Goal: Information Seeking & Learning: Learn about a topic

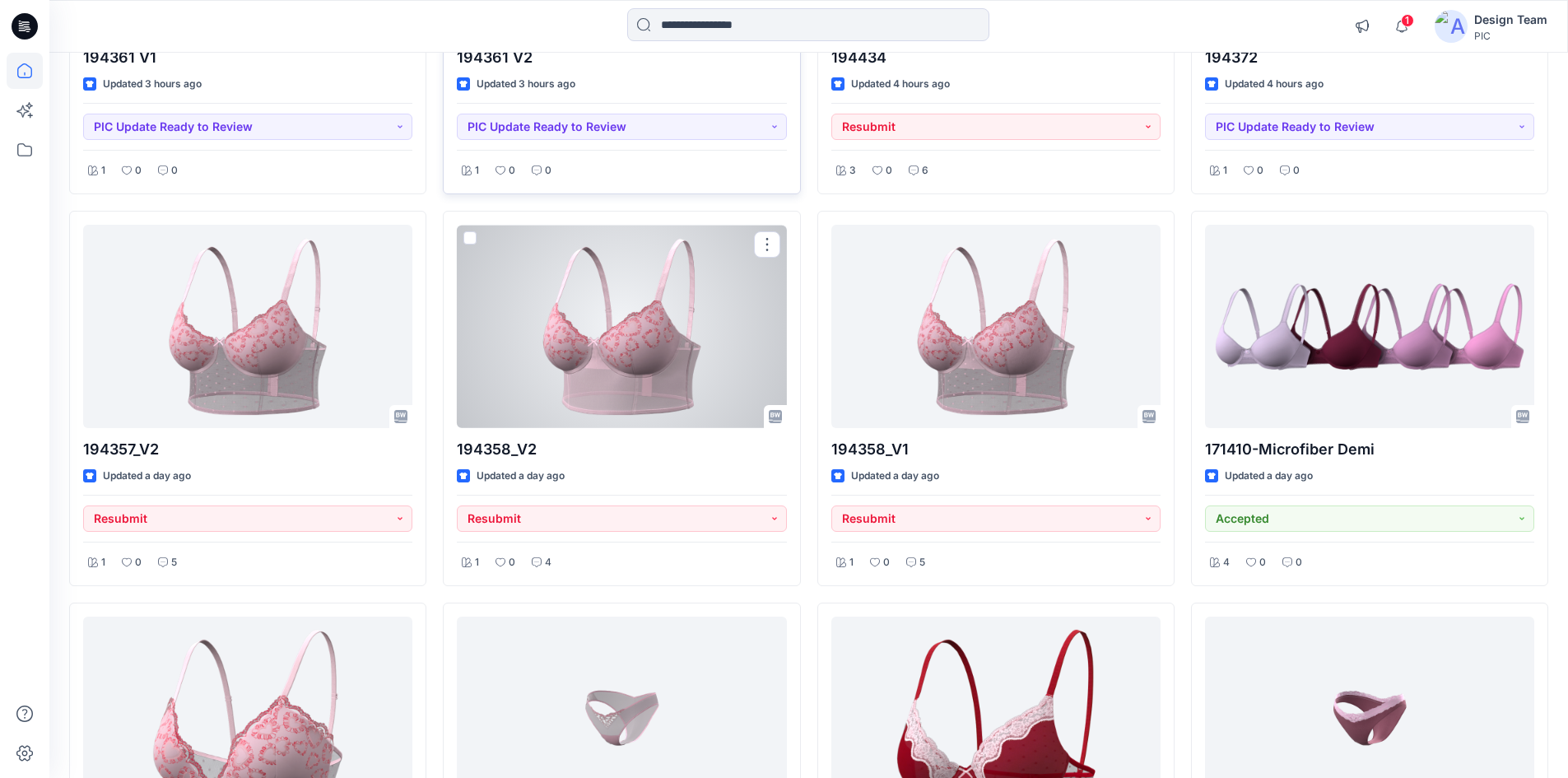
scroll to position [165, 0]
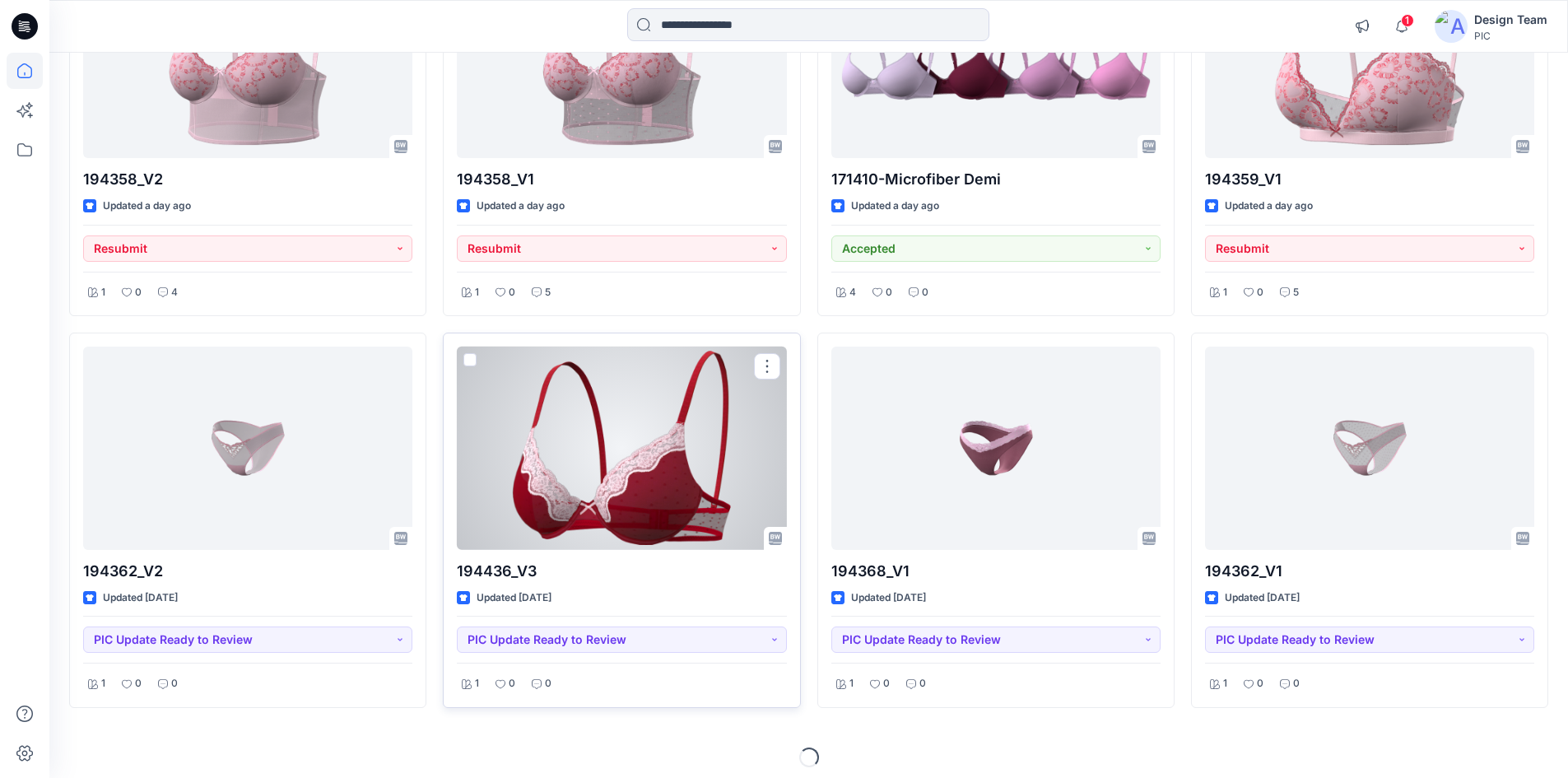
scroll to position [691, 0]
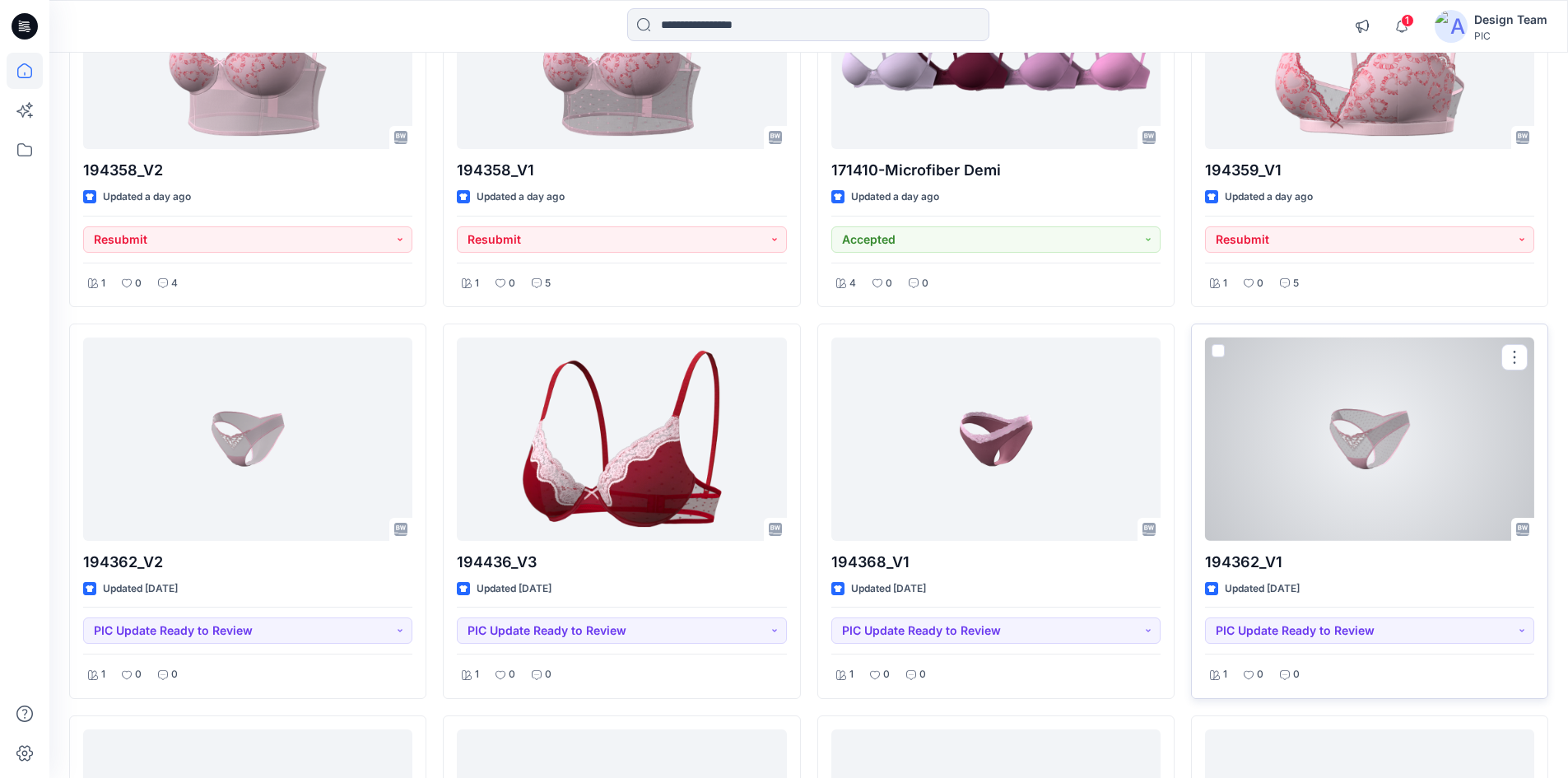
click at [1321, 448] on div at bounding box center [1370, 439] width 330 height 204
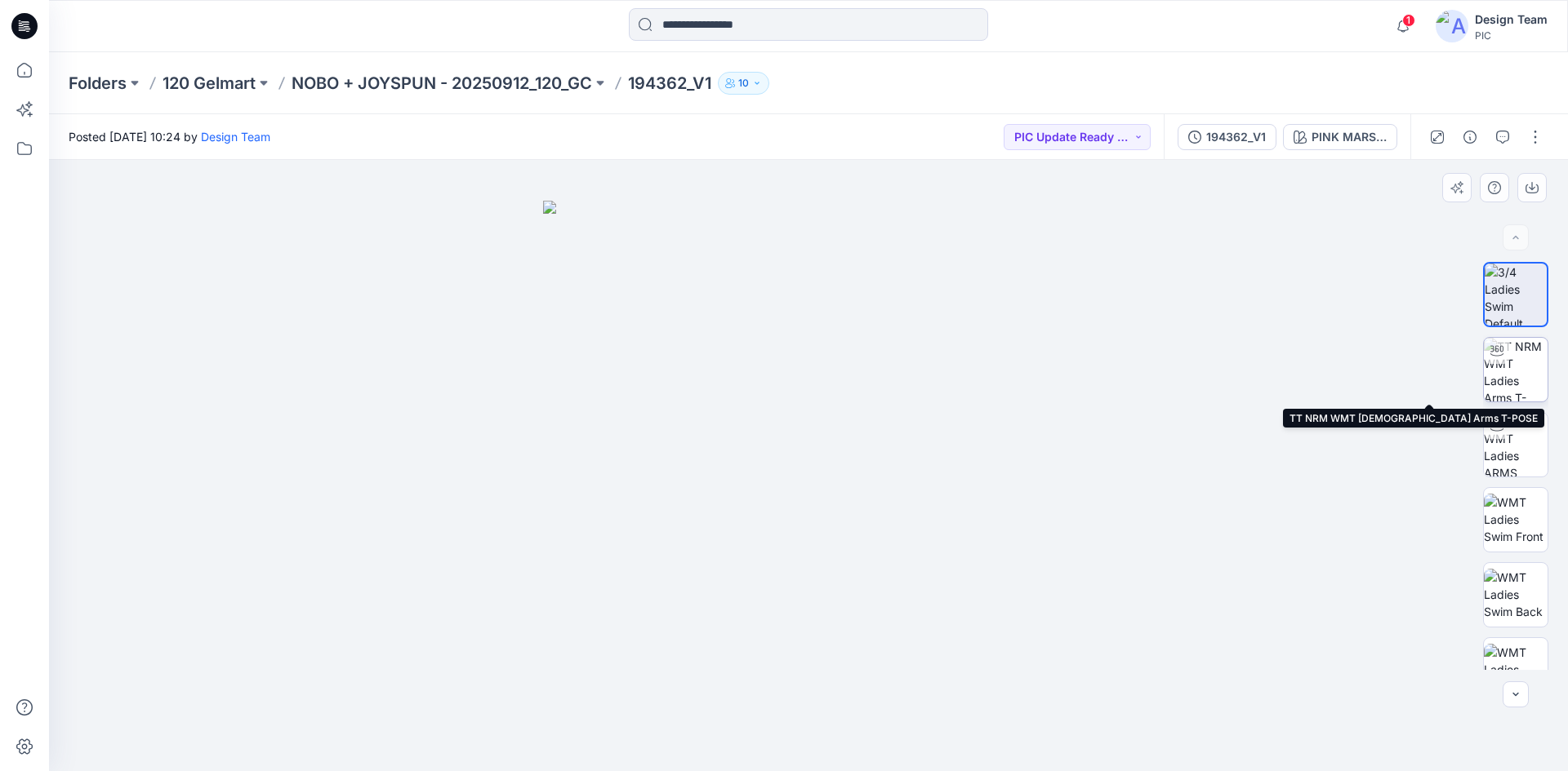
click at [1488, 382] on img at bounding box center [1515, 369] width 64 height 64
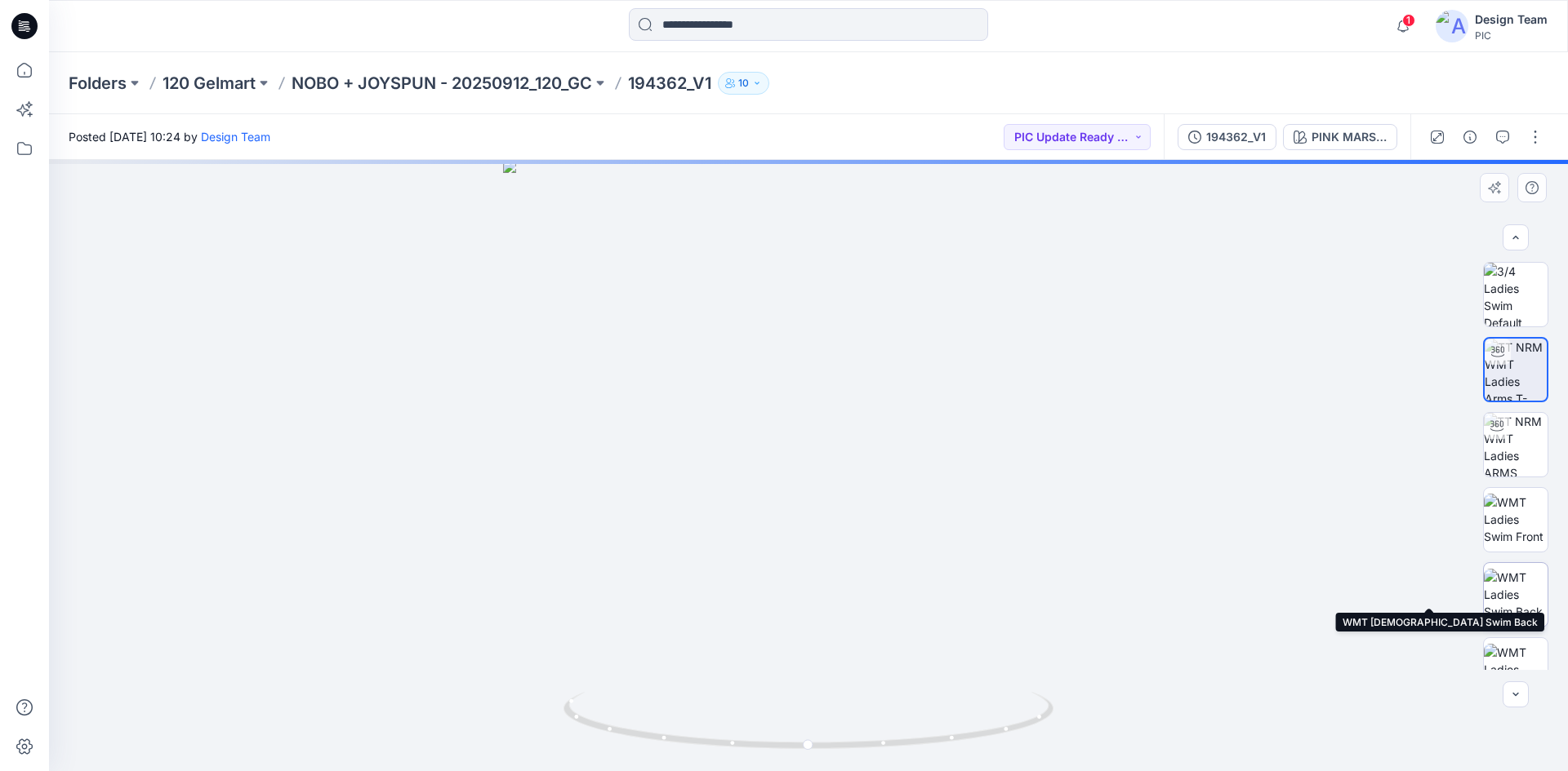
scroll to position [245, 0]
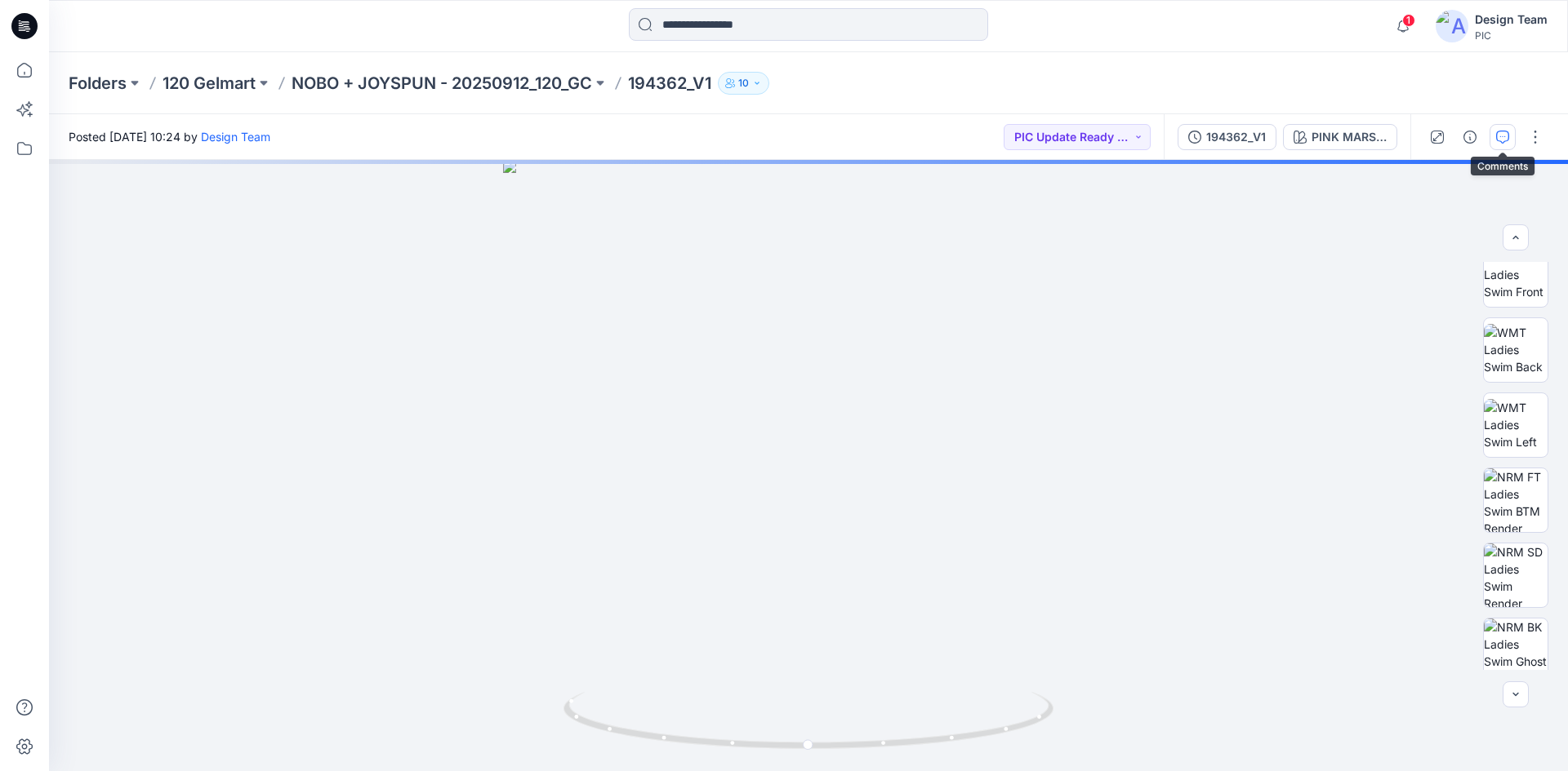
click at [1494, 139] on button "button" at bounding box center [1502, 136] width 26 height 26
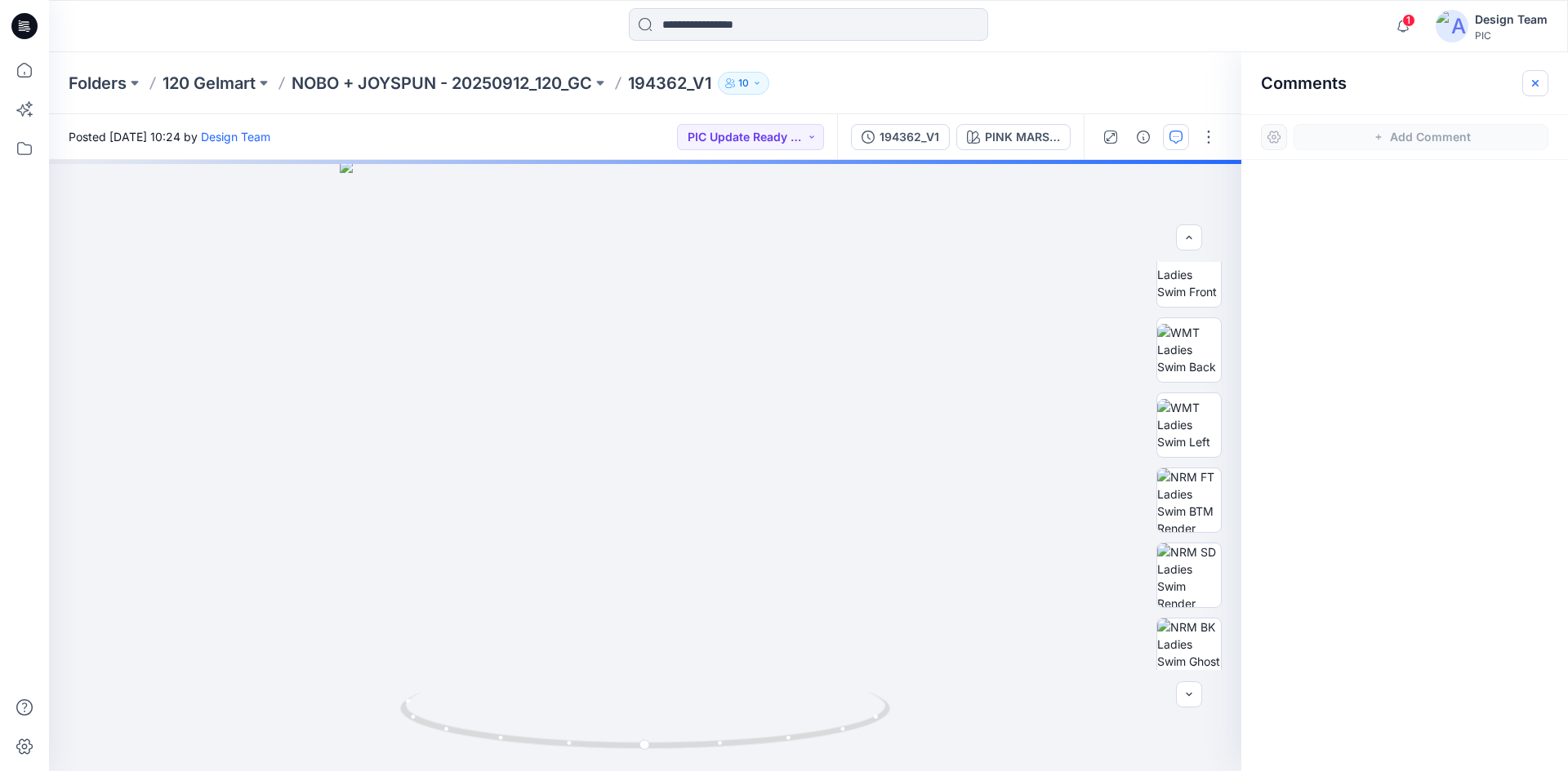
click at [1532, 85] on icon "button" at bounding box center [1535, 83] width 13 height 13
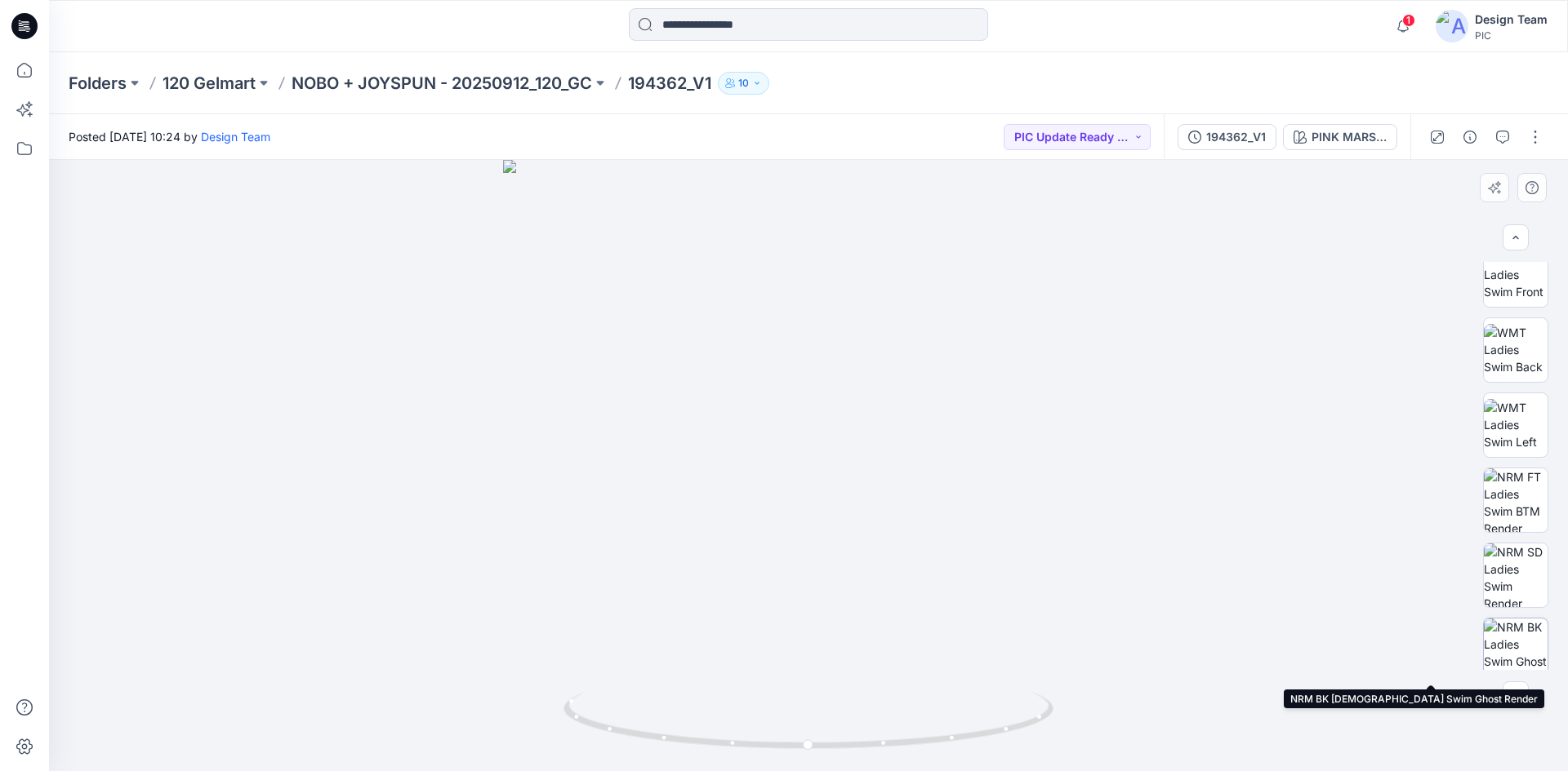
click at [1516, 644] on img at bounding box center [1515, 650] width 64 height 64
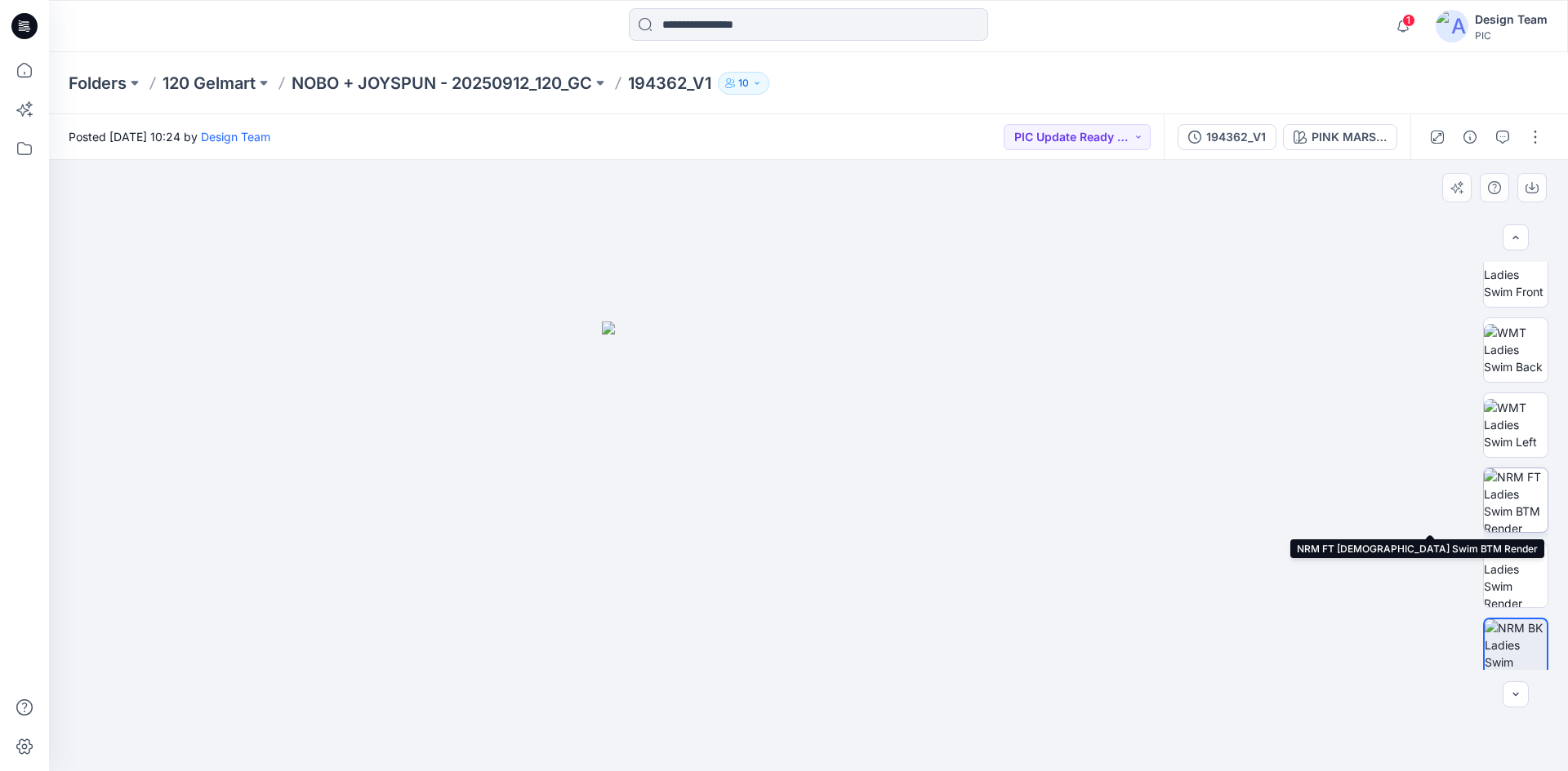
click at [1504, 498] on img at bounding box center [1515, 500] width 64 height 64
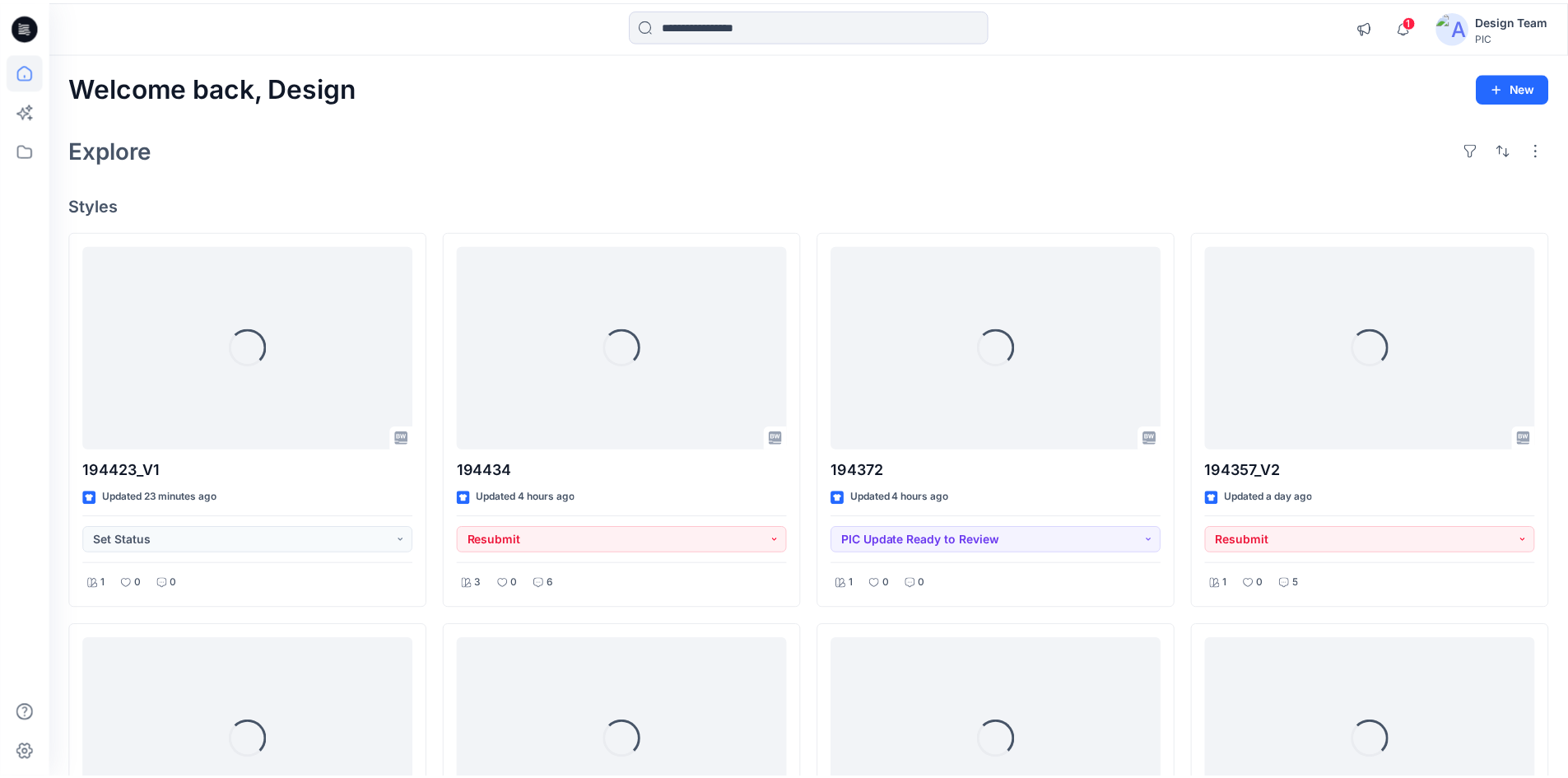
scroll to position [691, 0]
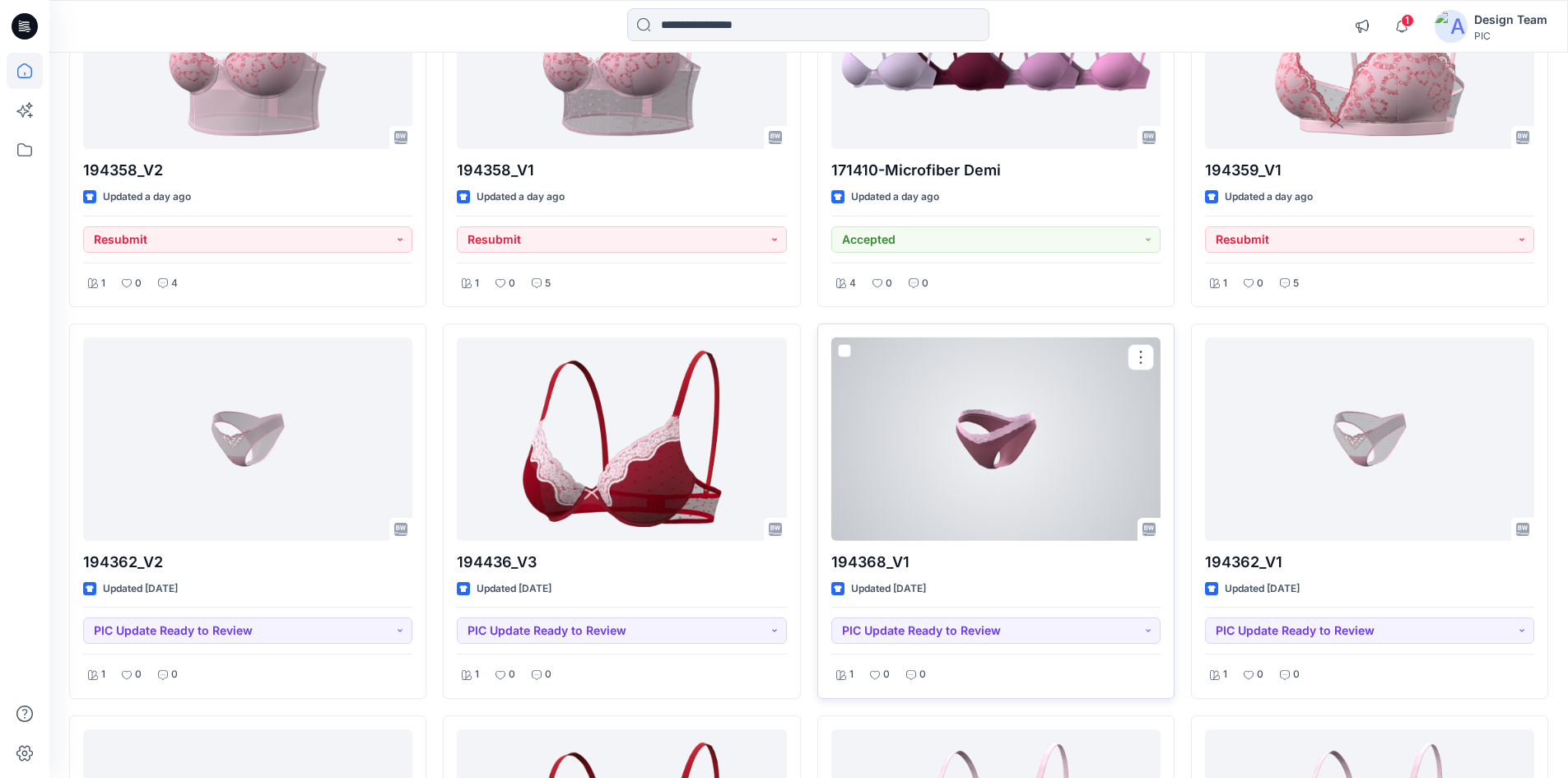
click at [1058, 470] on div at bounding box center [996, 439] width 330 height 204
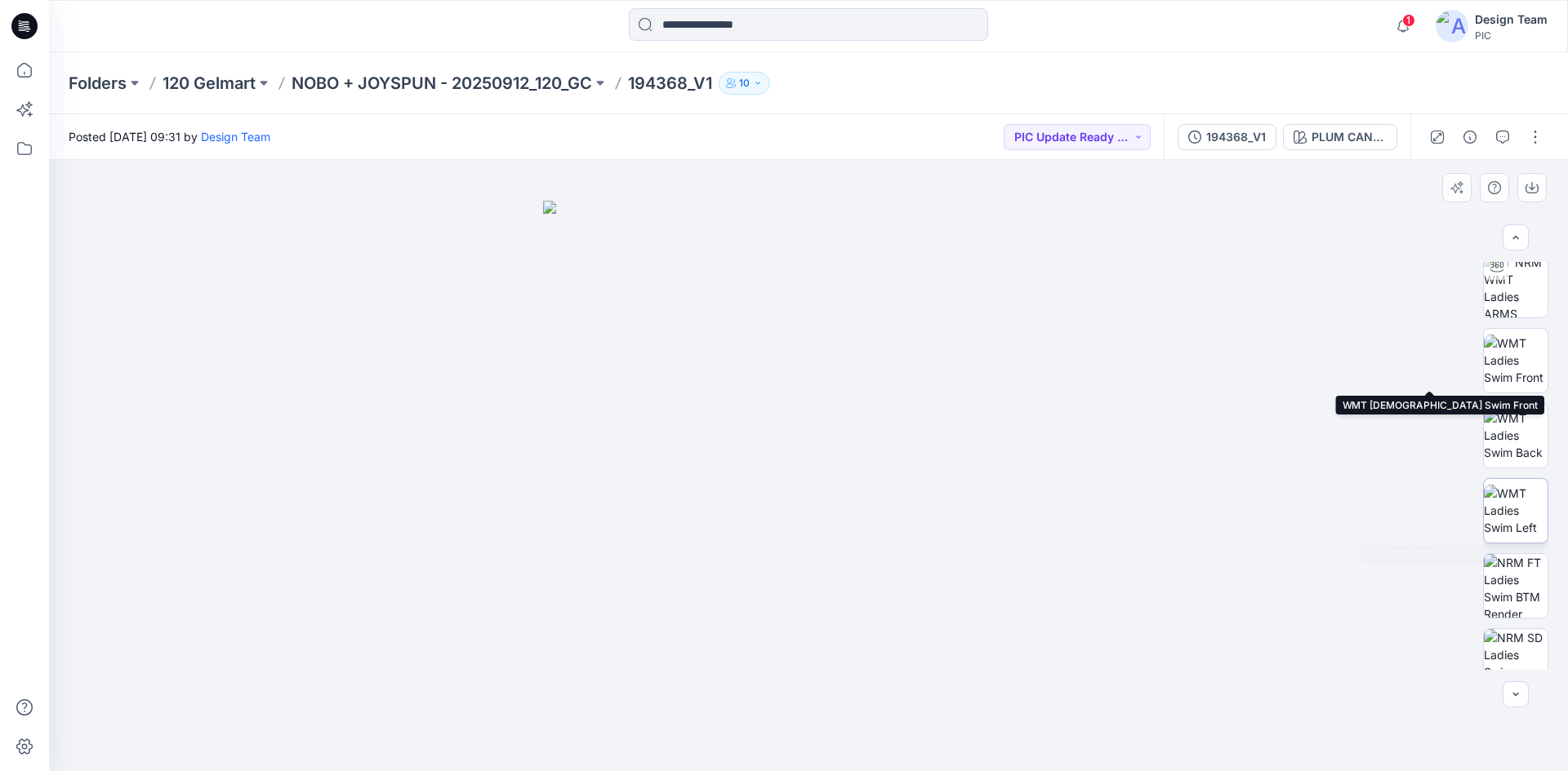
scroll to position [163, 0]
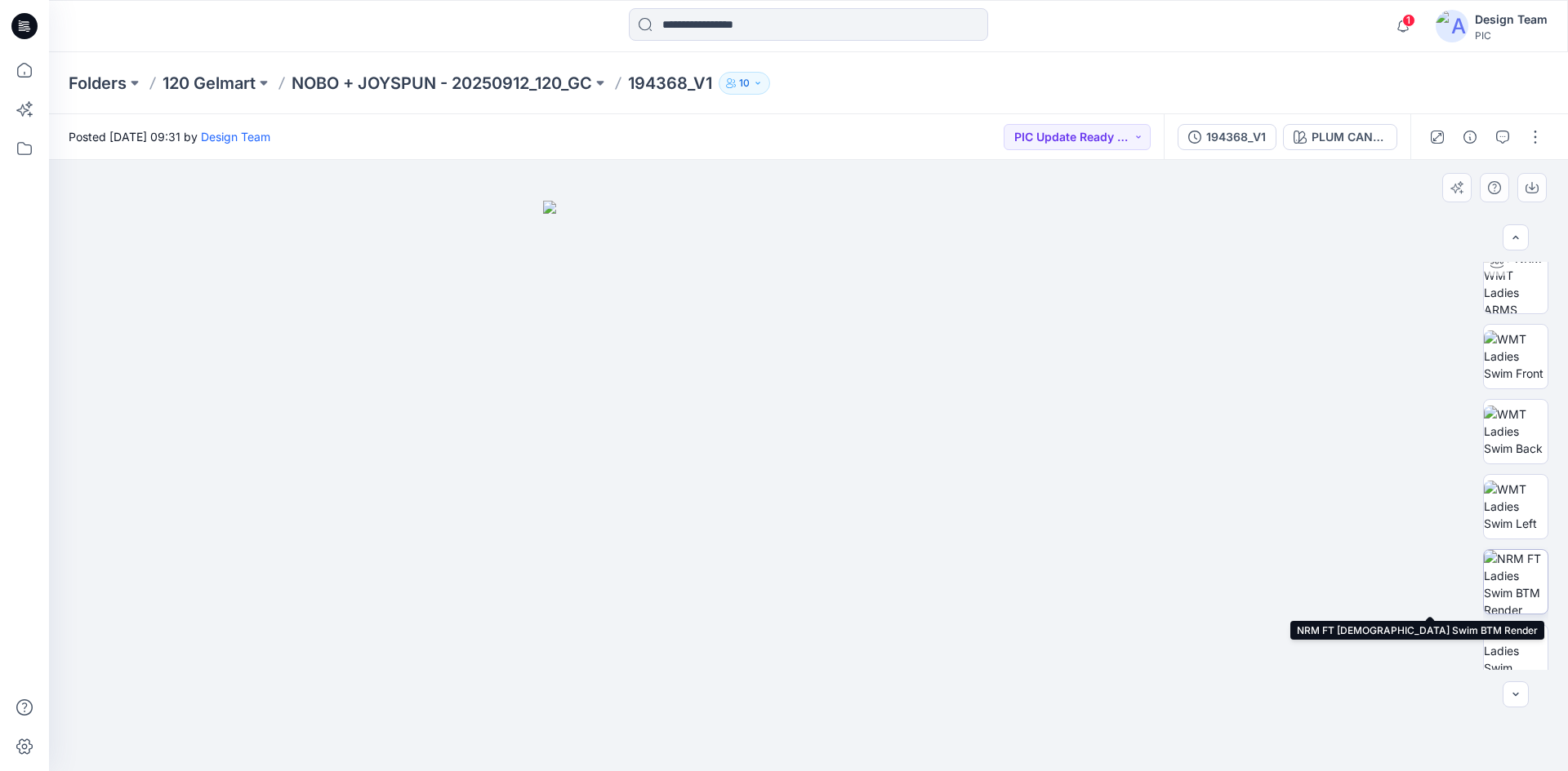
click at [1519, 577] on img at bounding box center [1515, 582] width 64 height 64
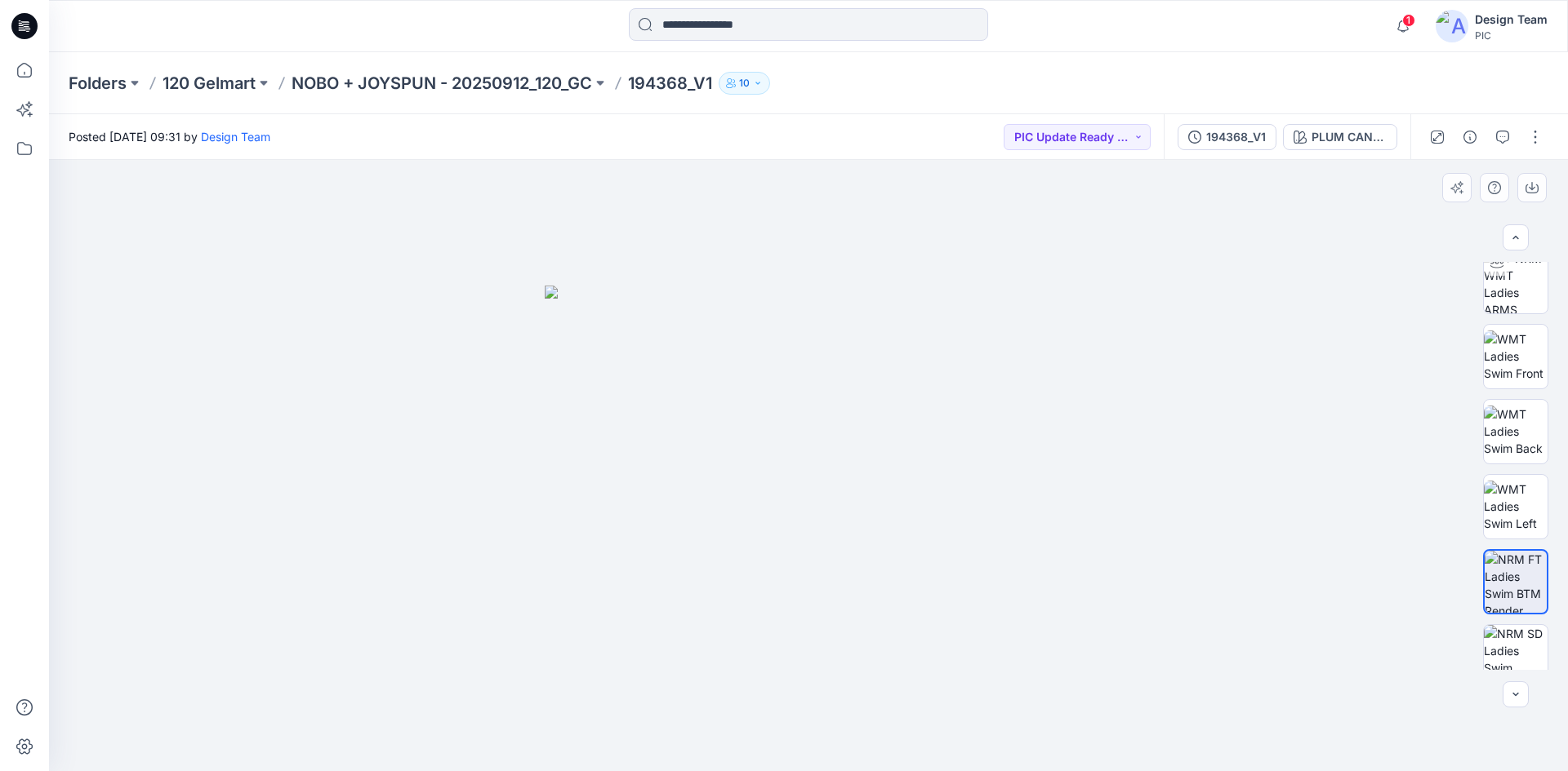
drag, startPoint x: 993, startPoint y: 520, endPoint x: 1034, endPoint y: 513, distance: 41.6
click at [1034, 513] on img at bounding box center [807, 529] width 527 height 486
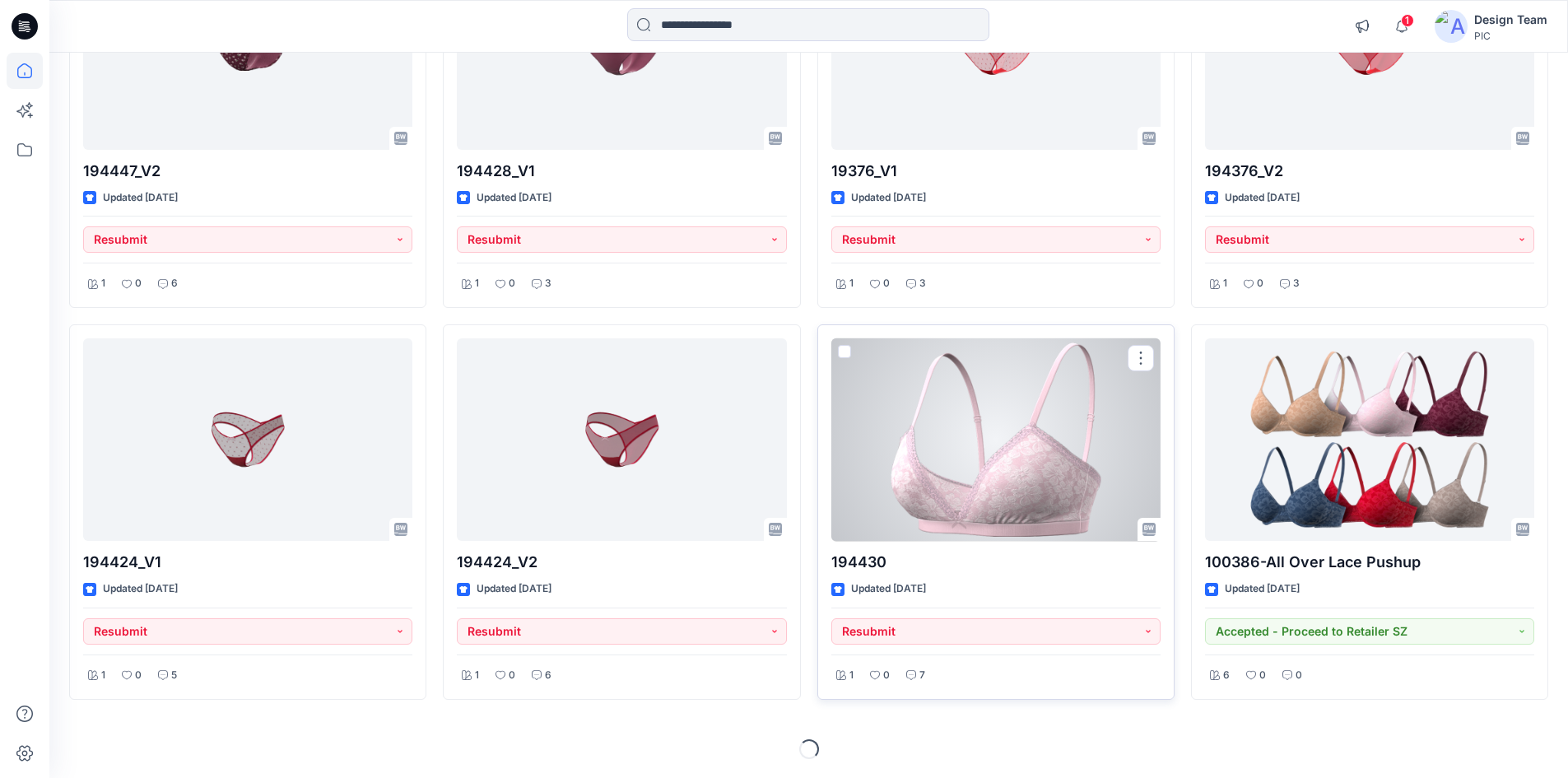
scroll to position [4217, 0]
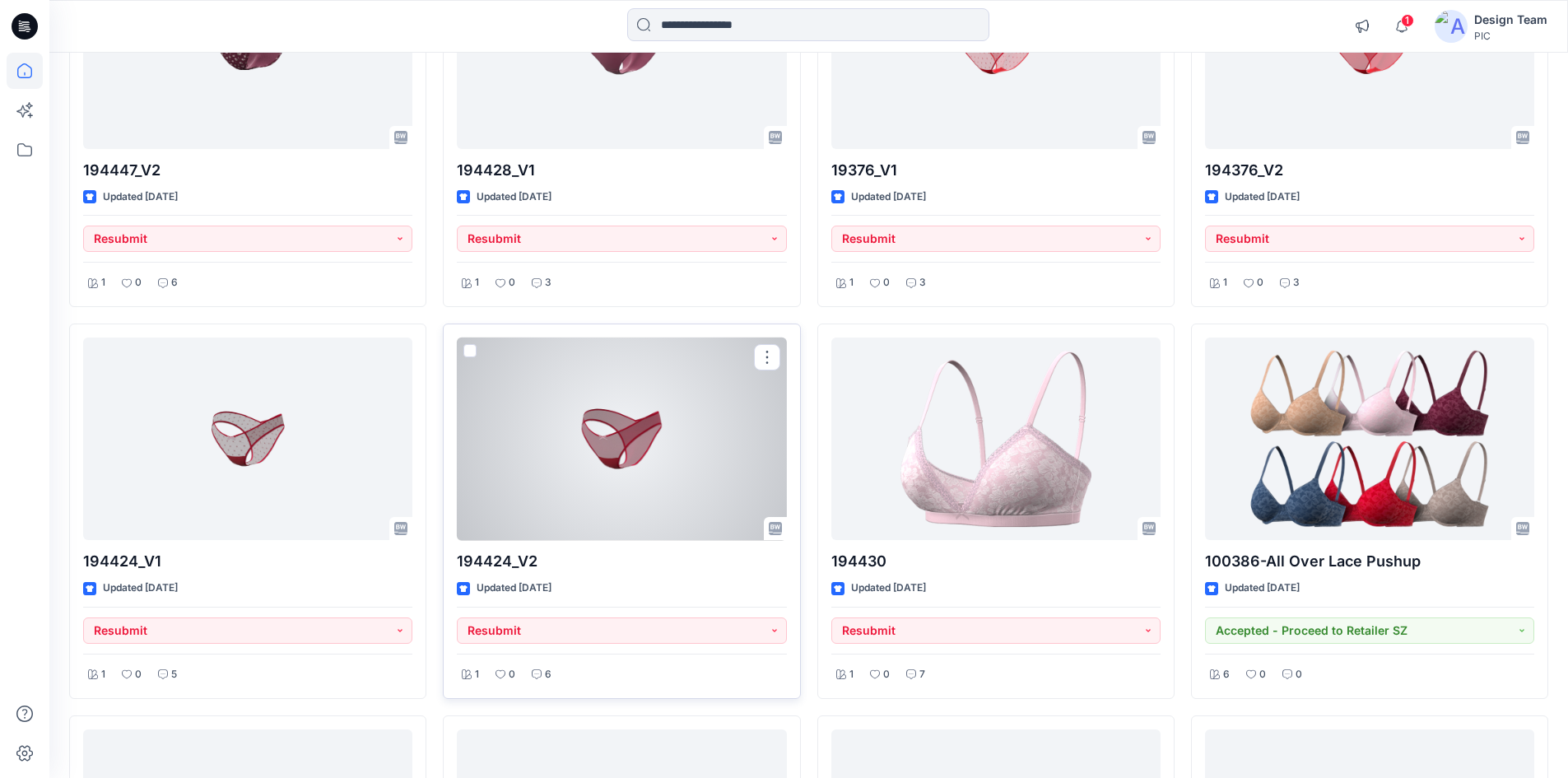
click at [629, 475] on div at bounding box center [622, 439] width 330 height 204
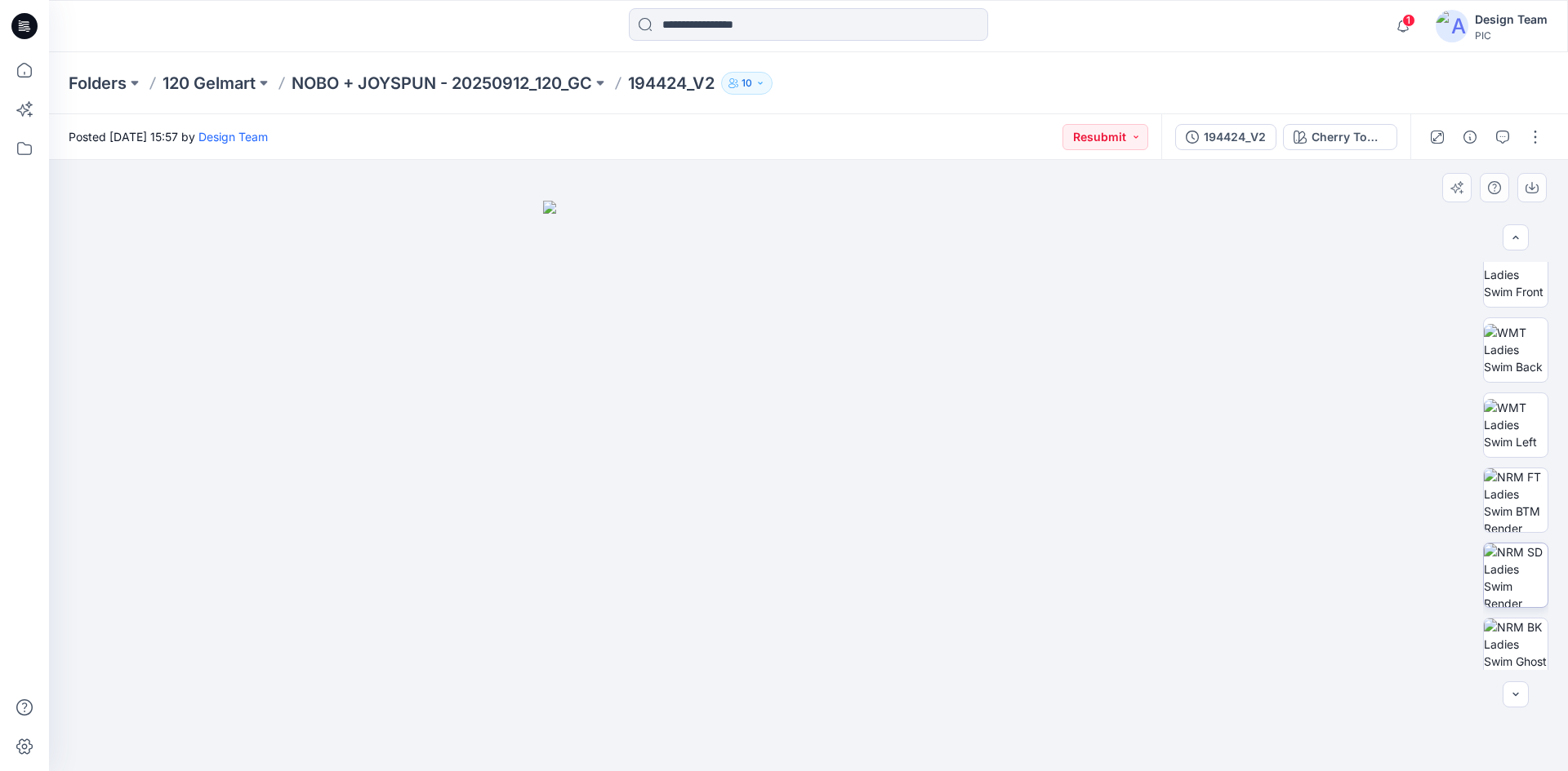
scroll to position [258, 0]
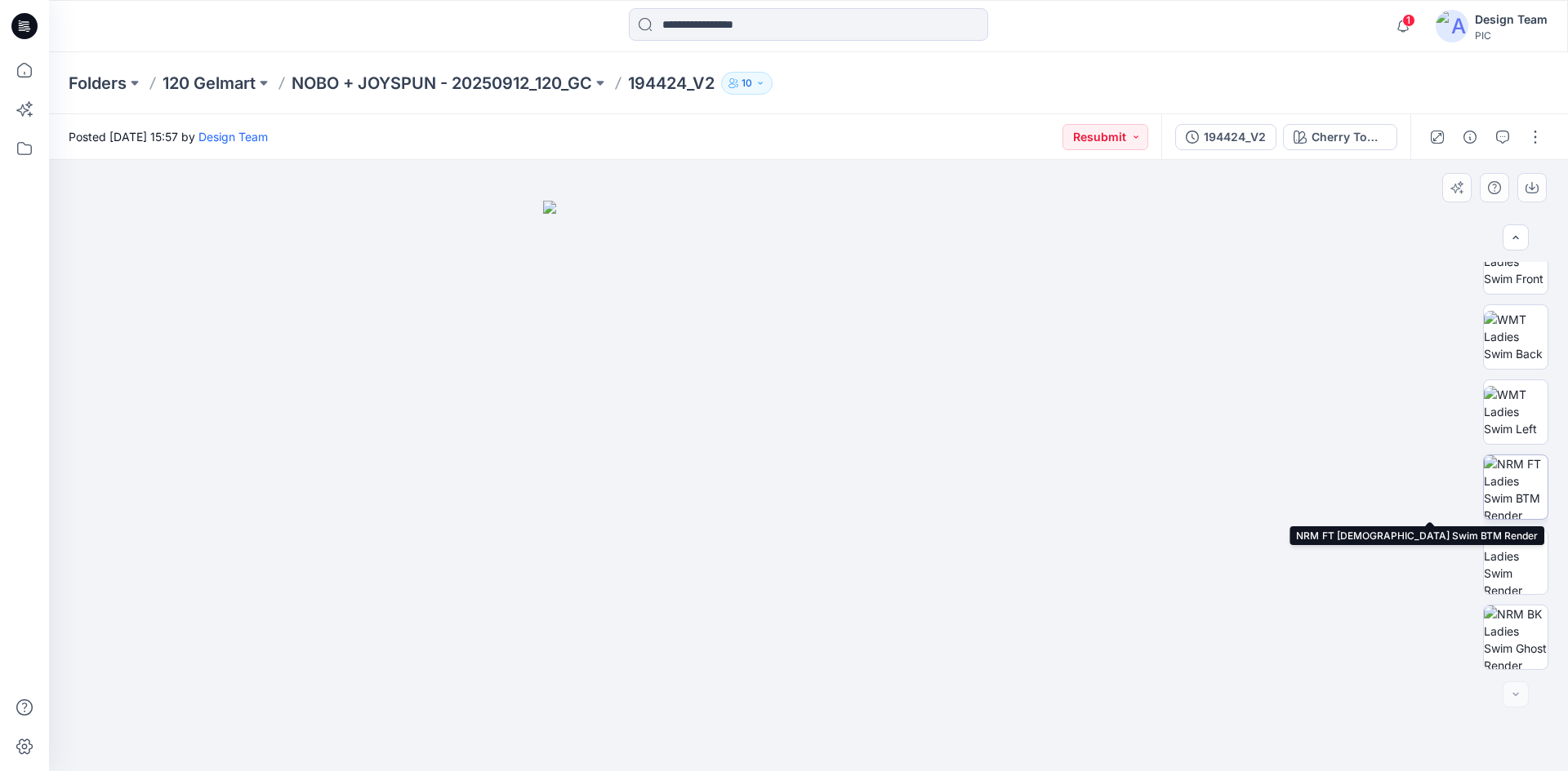
click at [1505, 490] on img at bounding box center [1515, 486] width 64 height 64
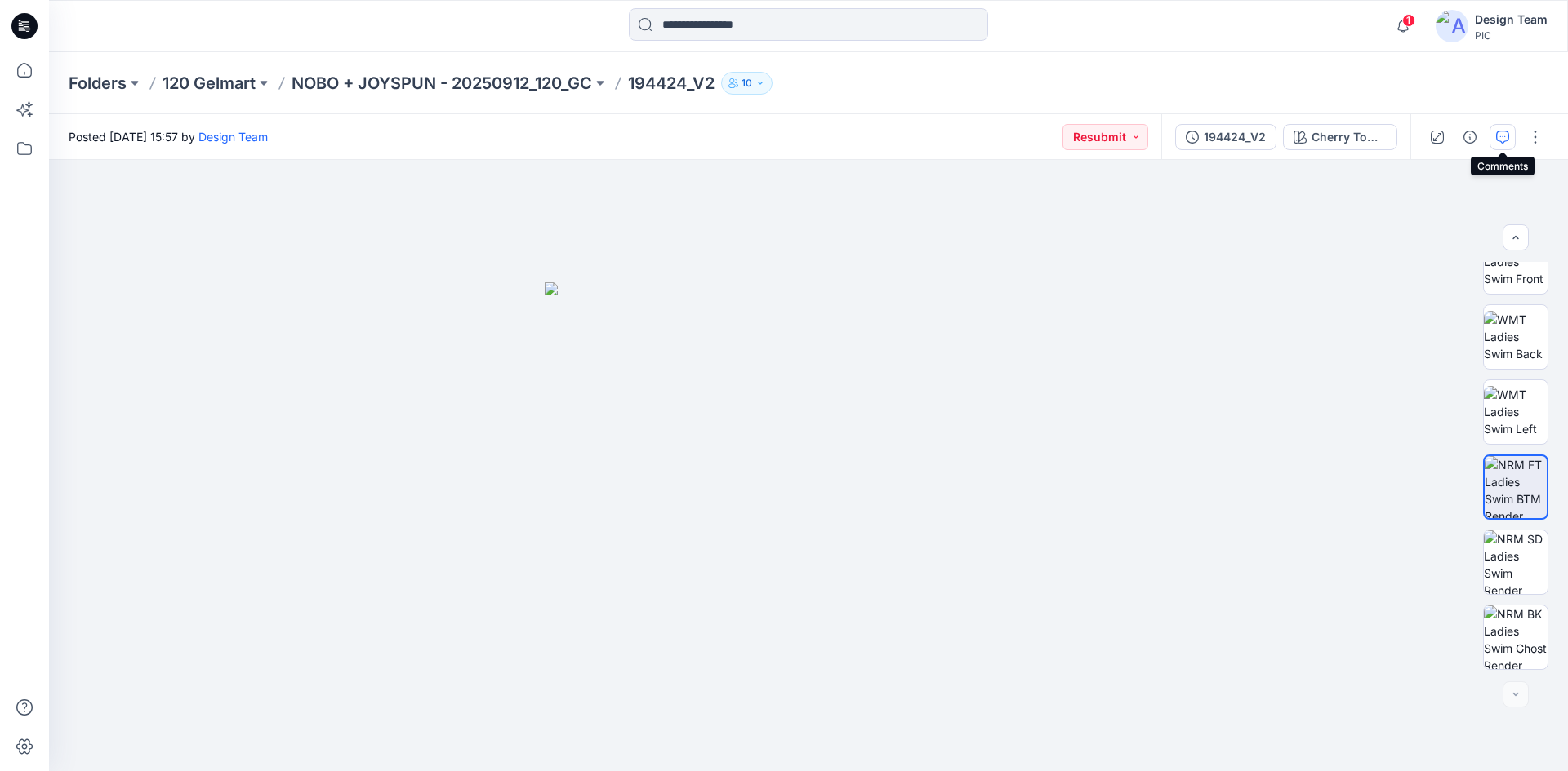
click at [1503, 127] on button "button" at bounding box center [1502, 136] width 26 height 26
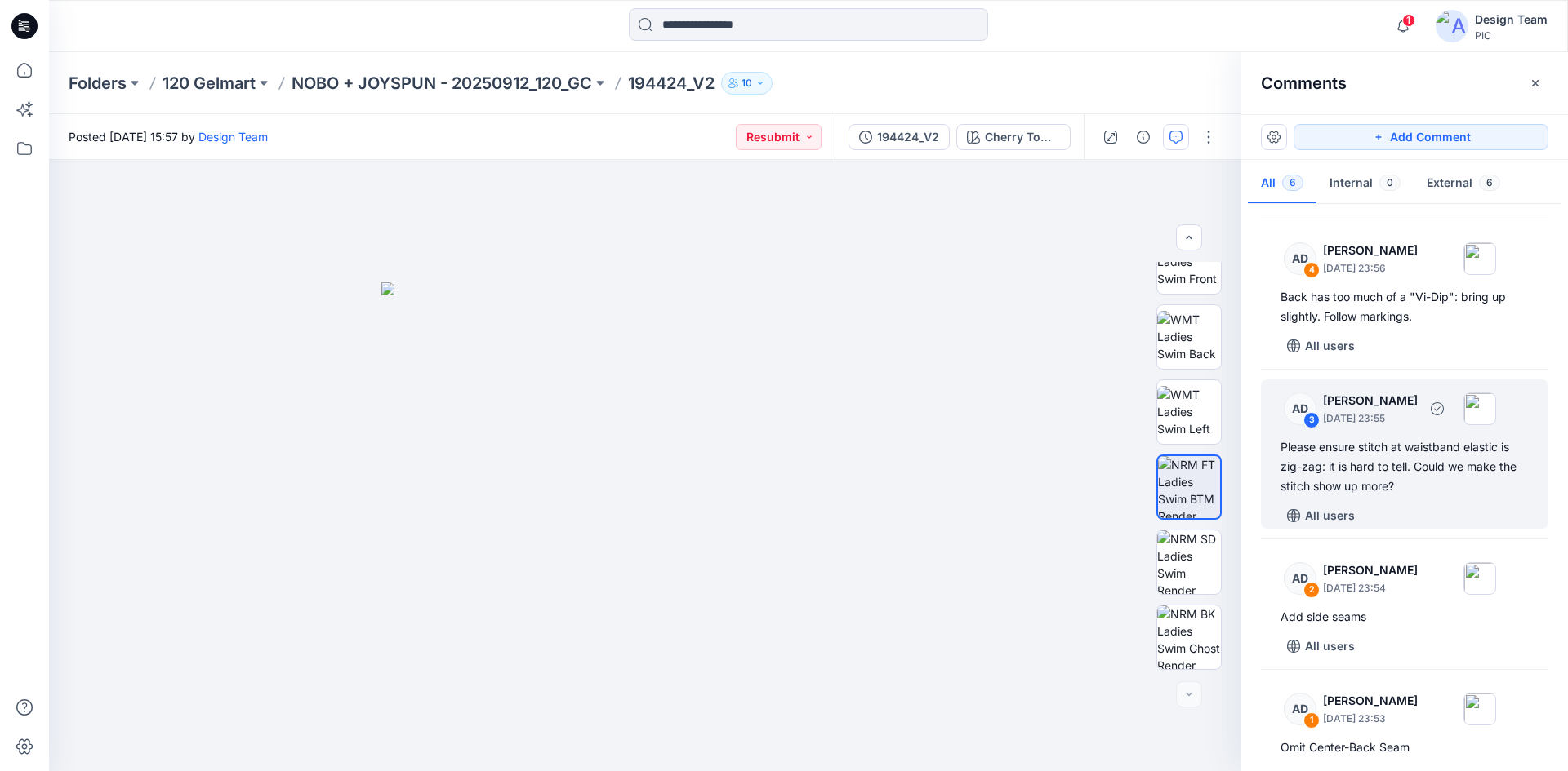
scroll to position [248, 0]
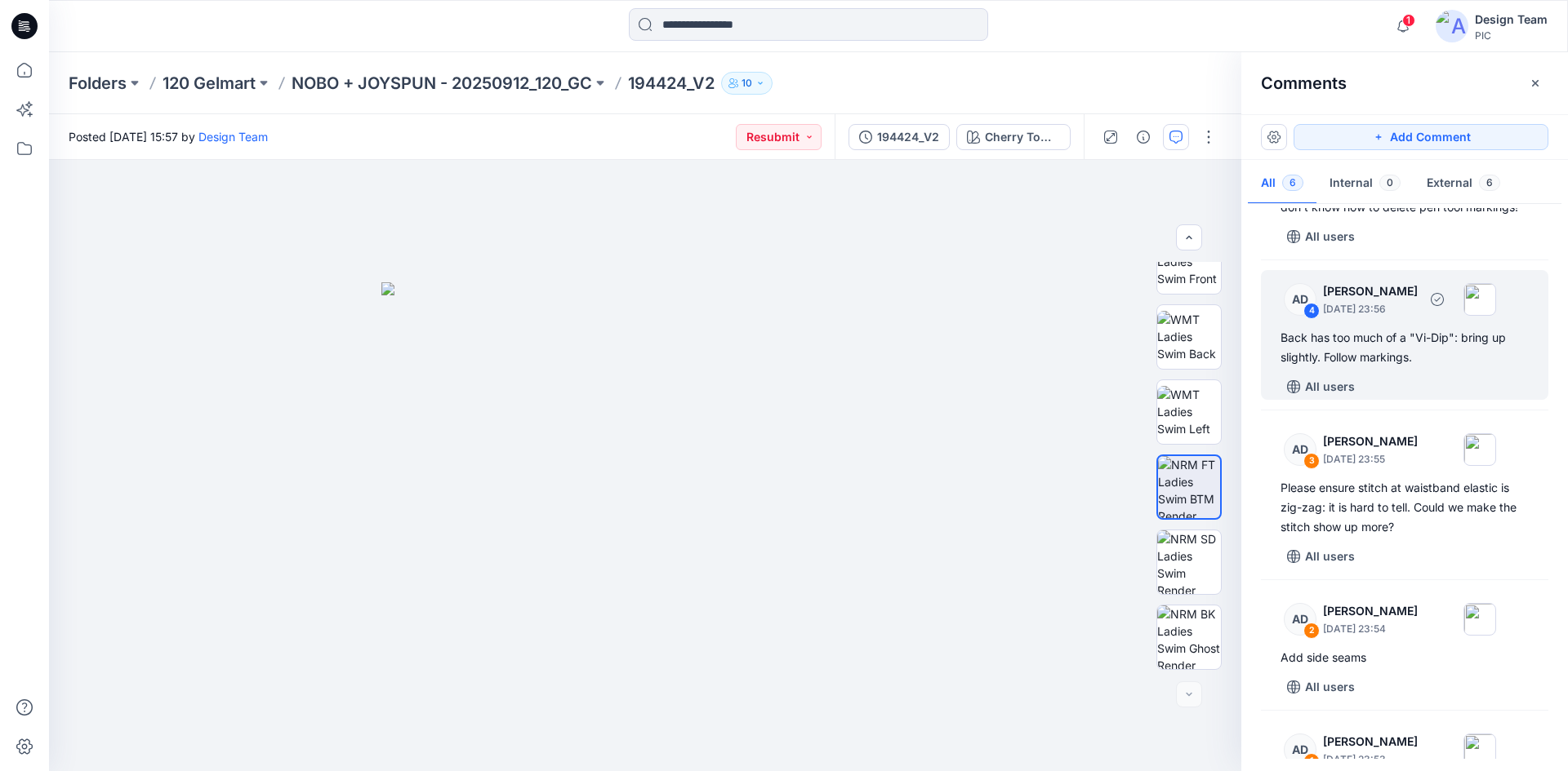
click at [1391, 388] on div "All users" at bounding box center [1414, 386] width 268 height 26
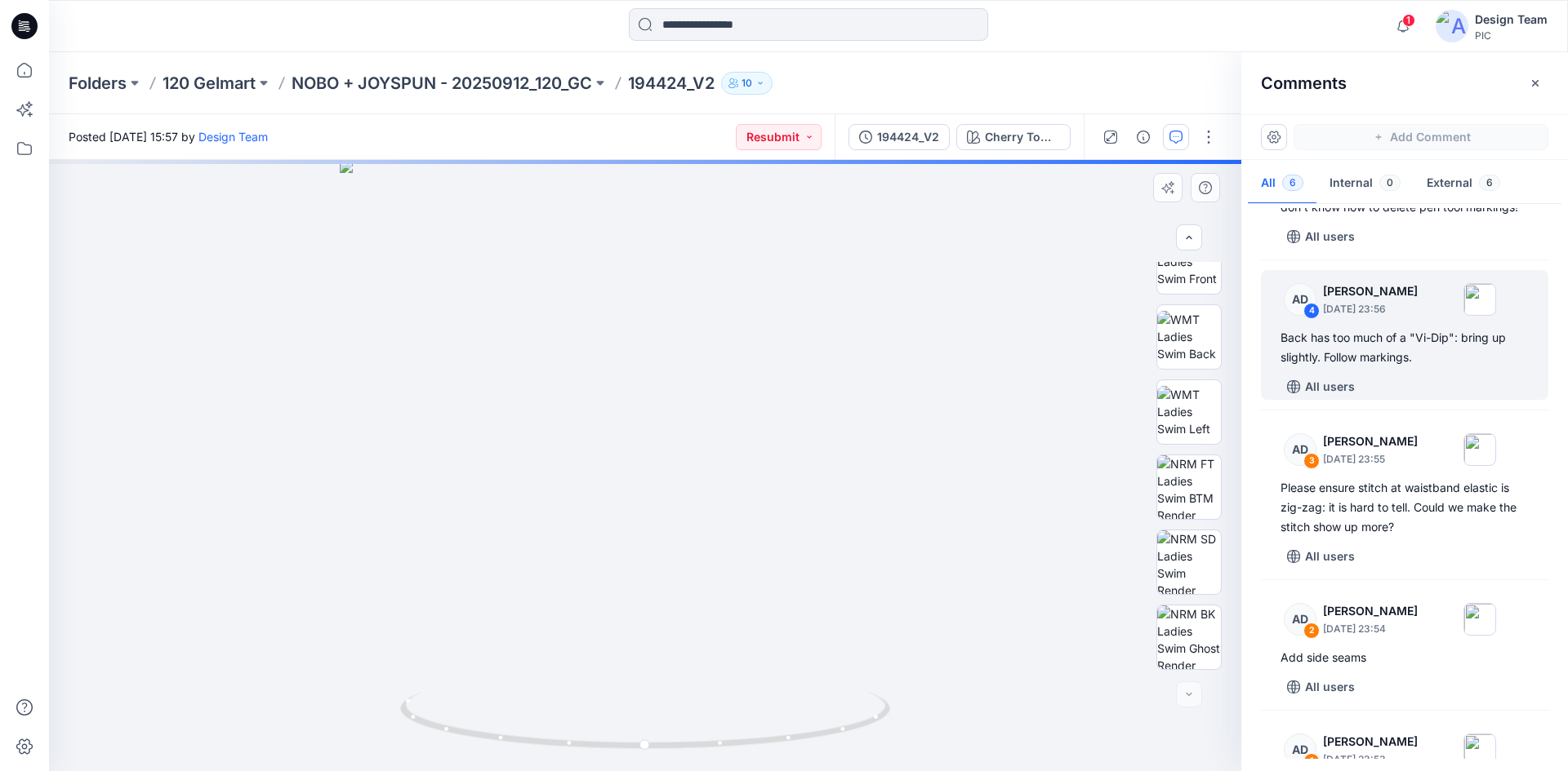
click at [646, 477] on div "Cherry Tomato Loading... Material Properties Loading..." at bounding box center [645, 465] width 1192 height 611
click at [643, 461] on div "Cherry Tomato Loading... Material Properties Loading..." at bounding box center [645, 465] width 1192 height 611
click at [1426, 388] on div "All users" at bounding box center [1414, 386] width 268 height 26
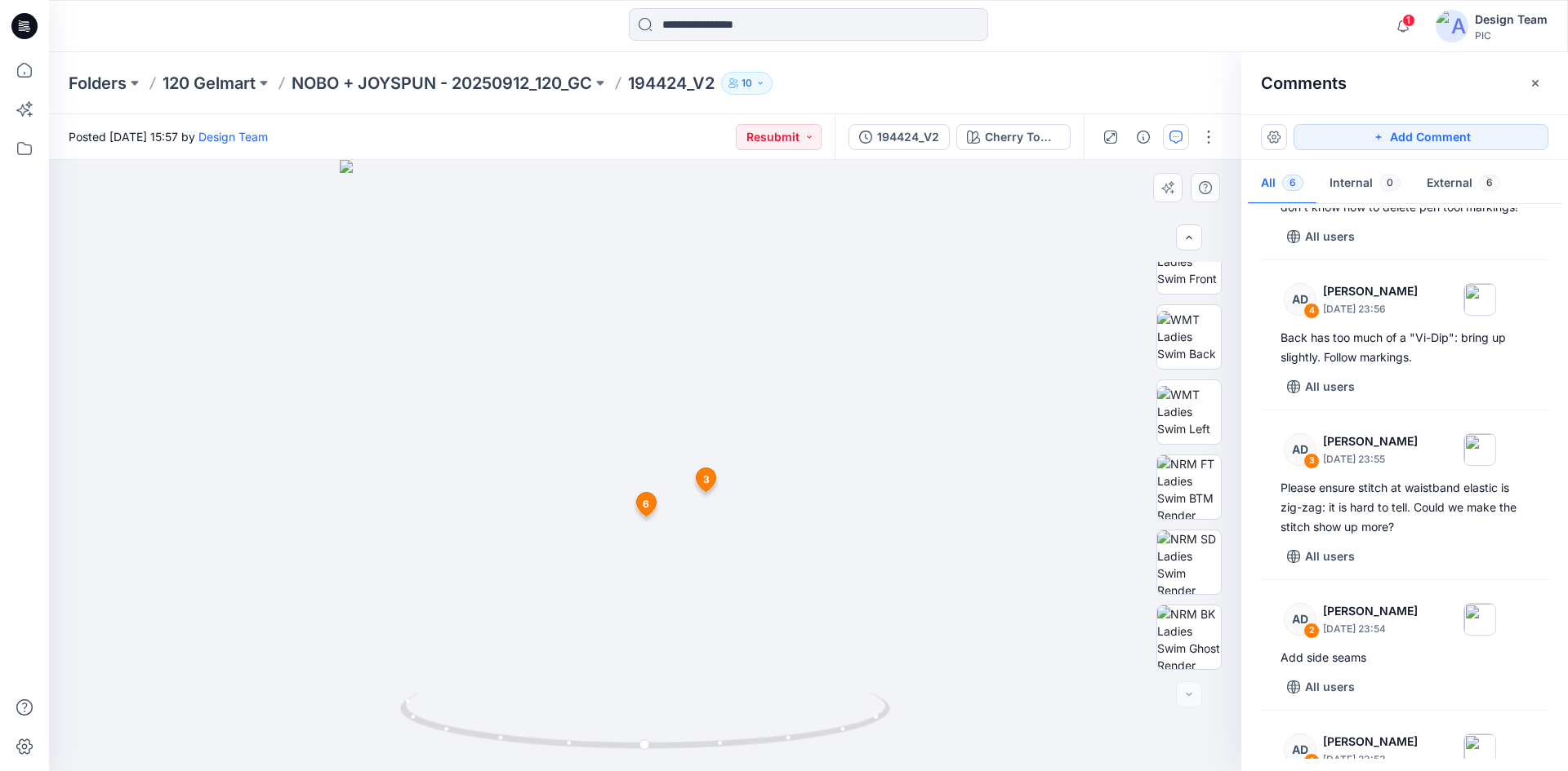
click at [709, 481] on span "3" at bounding box center [706, 479] width 6 height 14
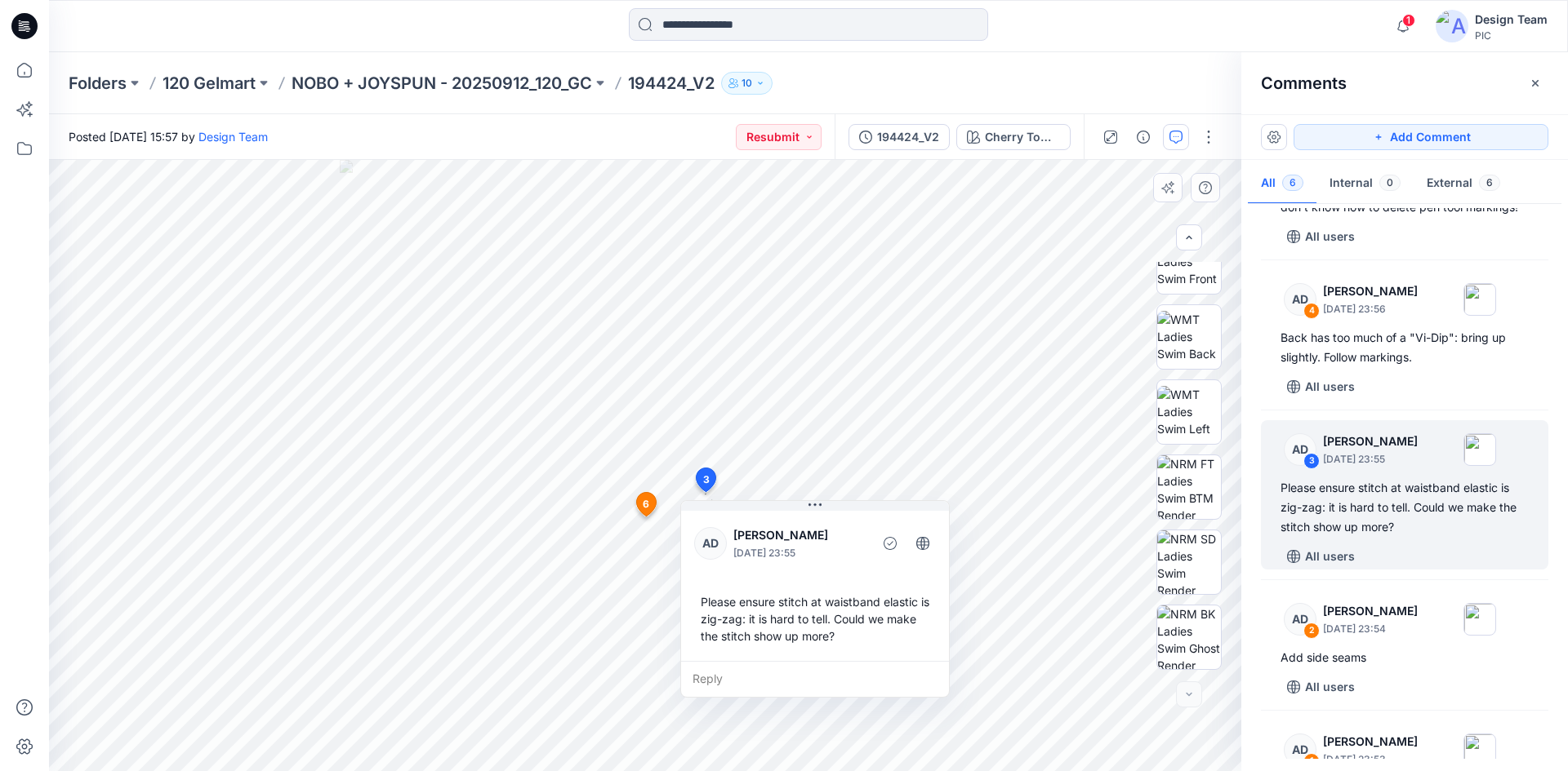
click at [647, 502] on span "6" at bounding box center [645, 504] width 6 height 14
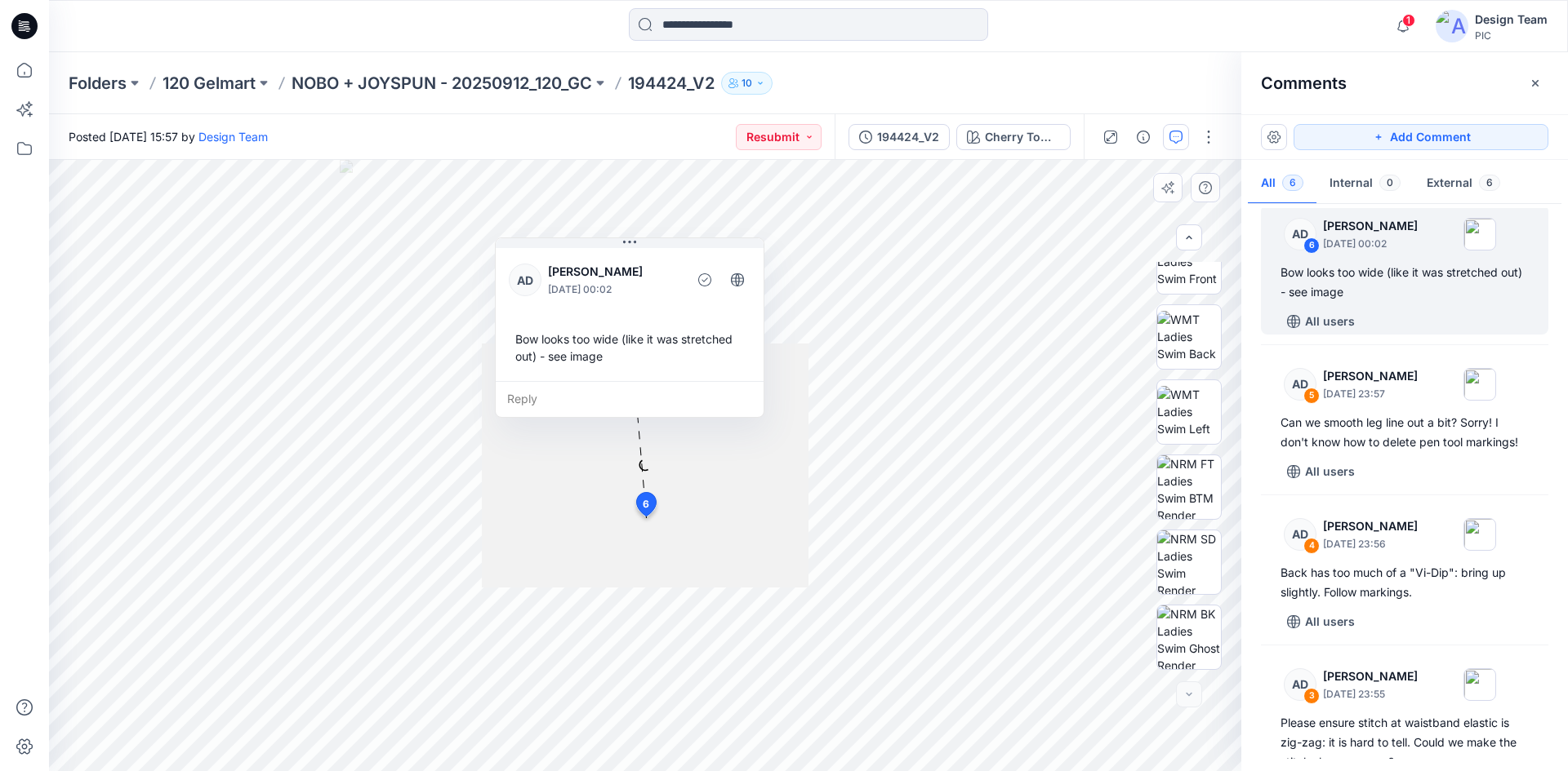
scroll to position [10, 0]
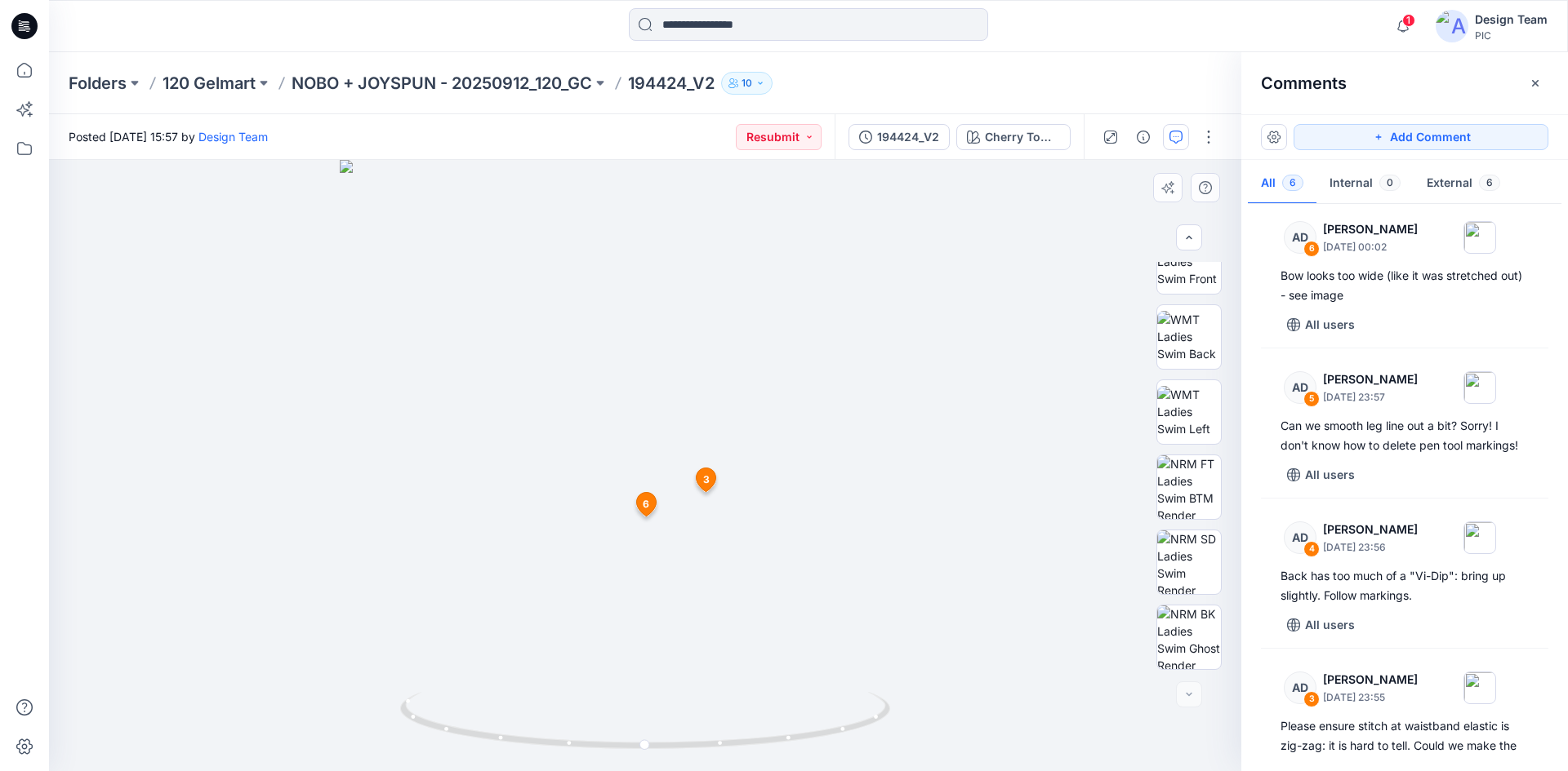
click at [707, 488] on icon at bounding box center [706, 480] width 20 height 23
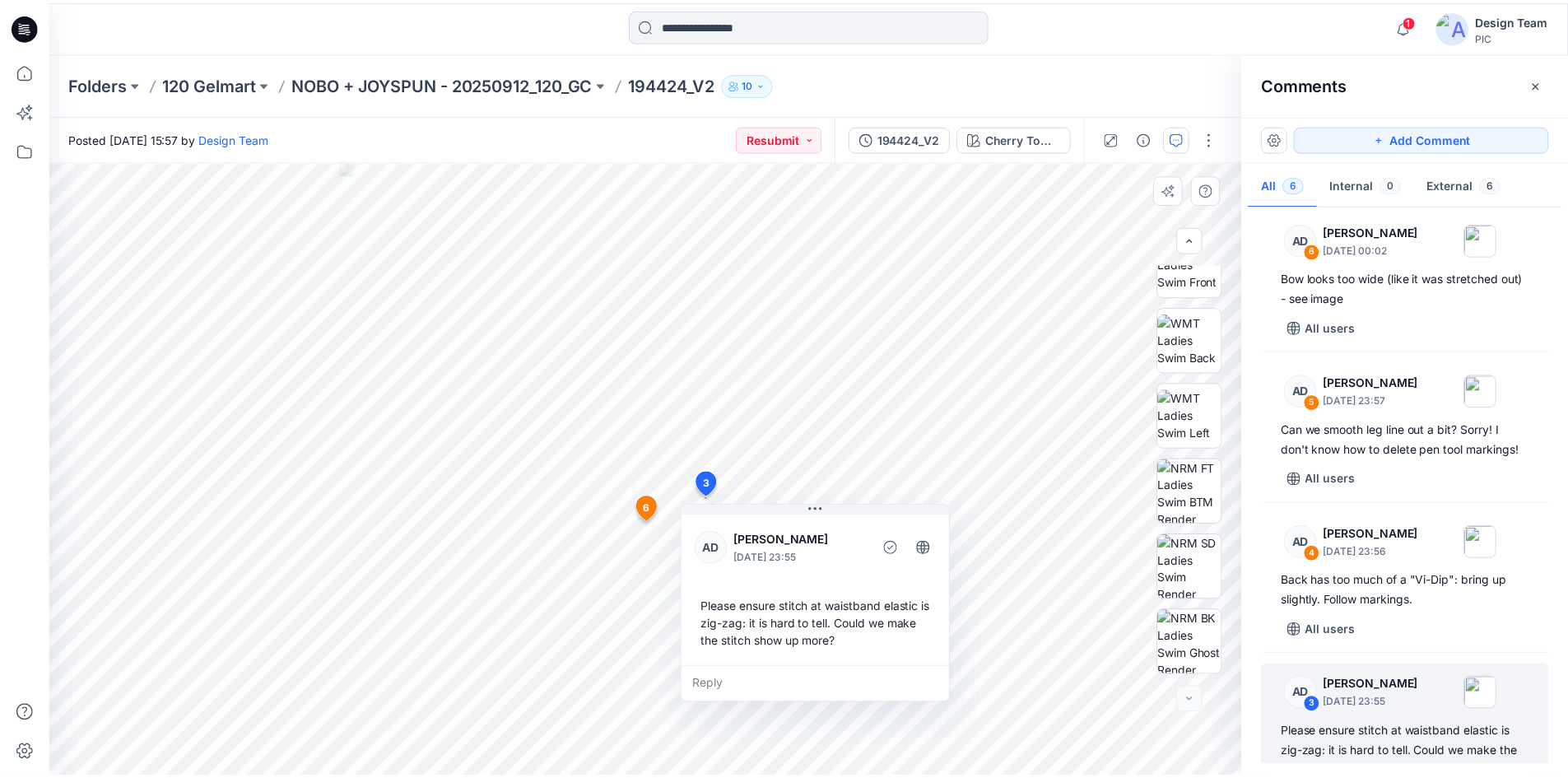
scroll to position [59, 0]
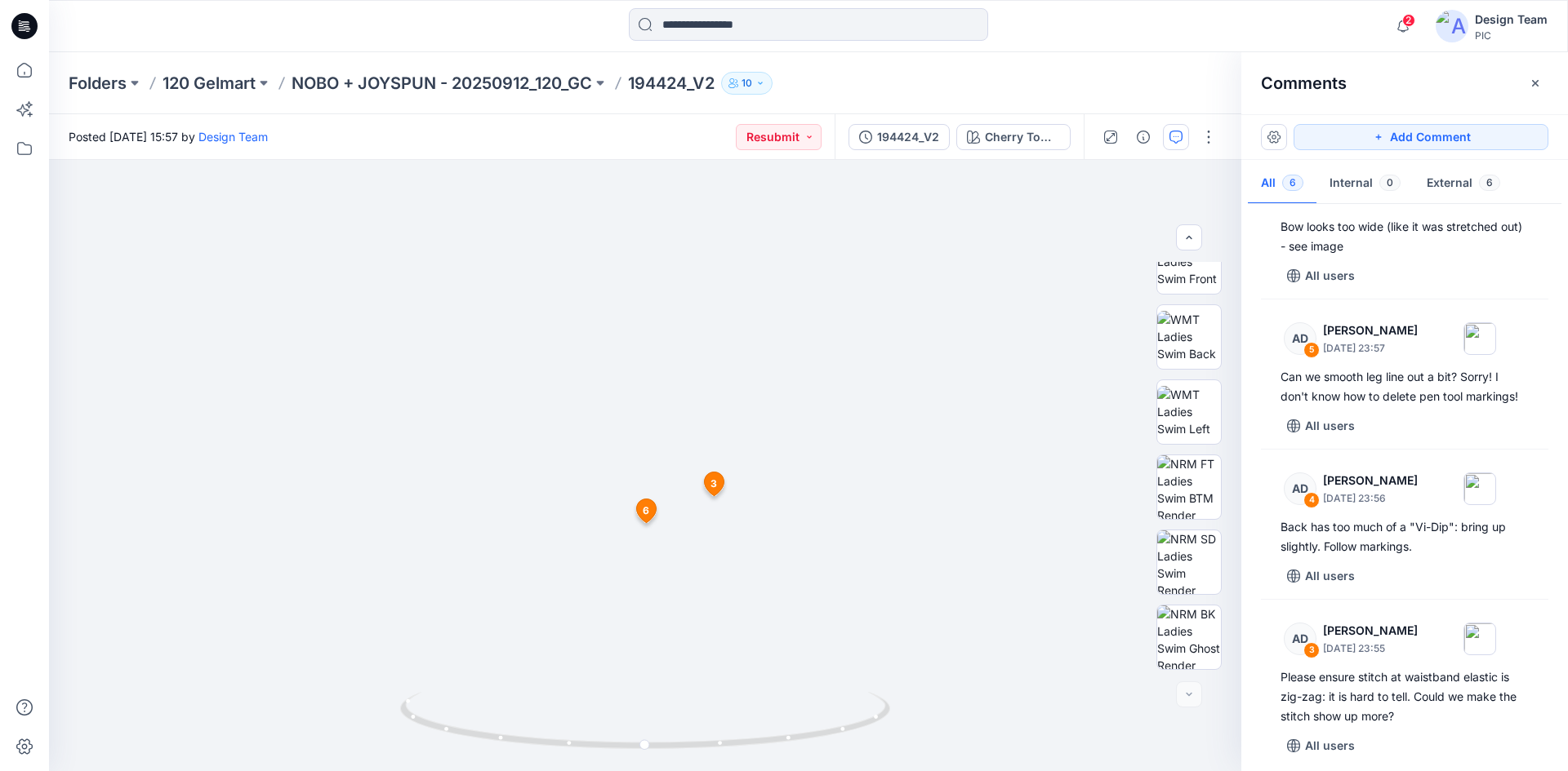
click at [40, 31] on div at bounding box center [24, 26] width 52 height 52
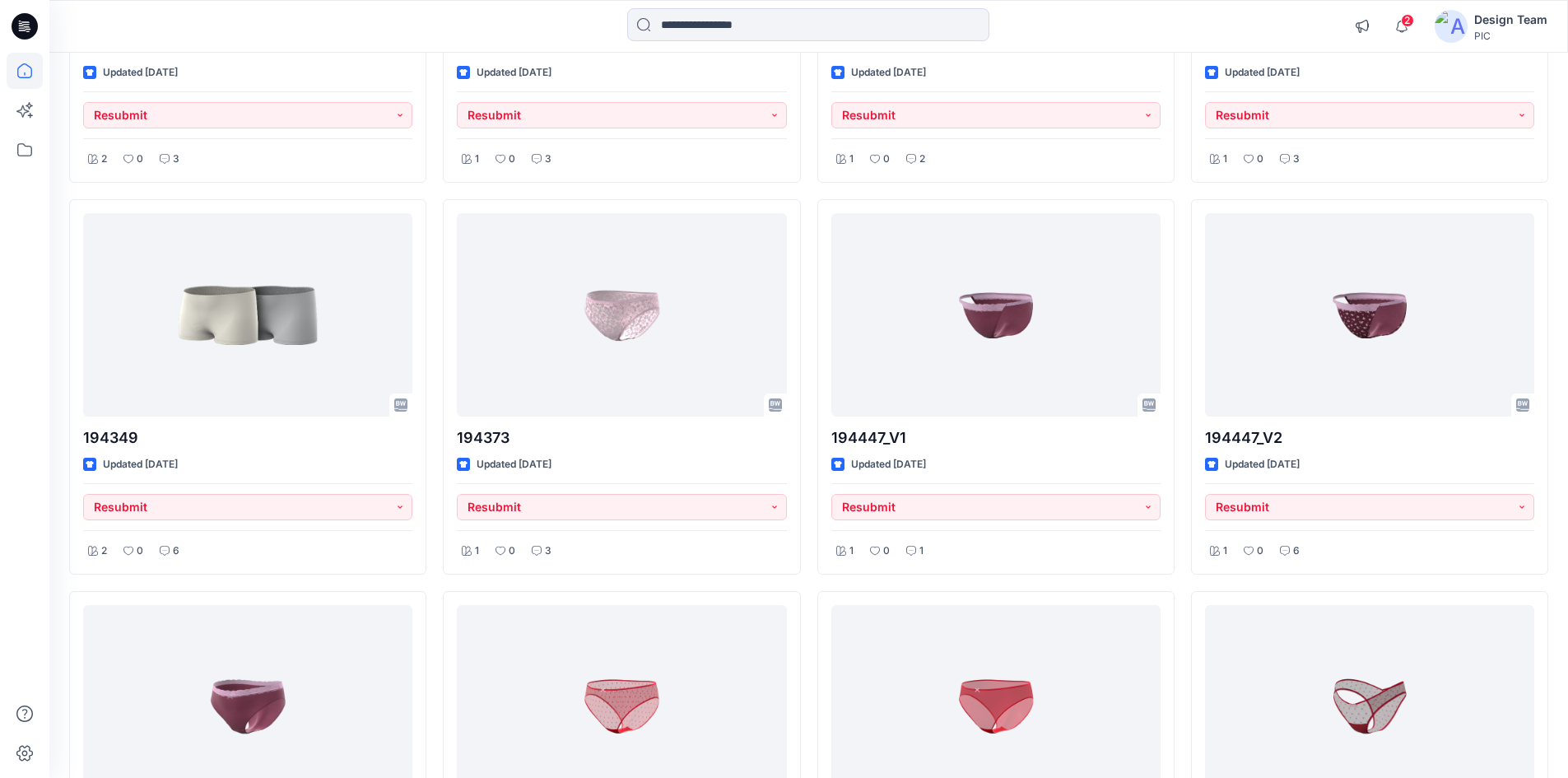
scroll to position [3700, 0]
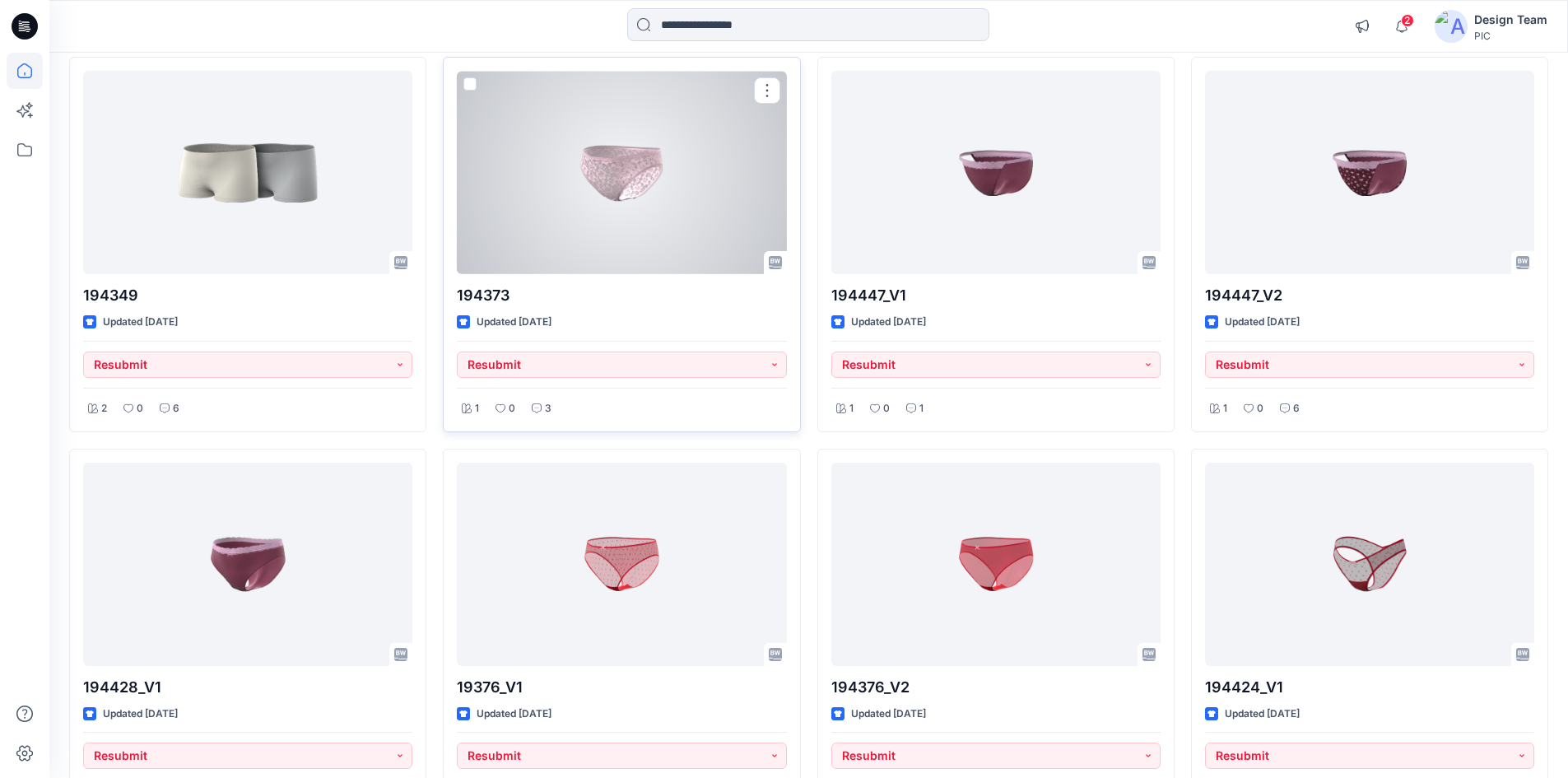
click at [632, 166] on div at bounding box center [622, 172] width 330 height 204
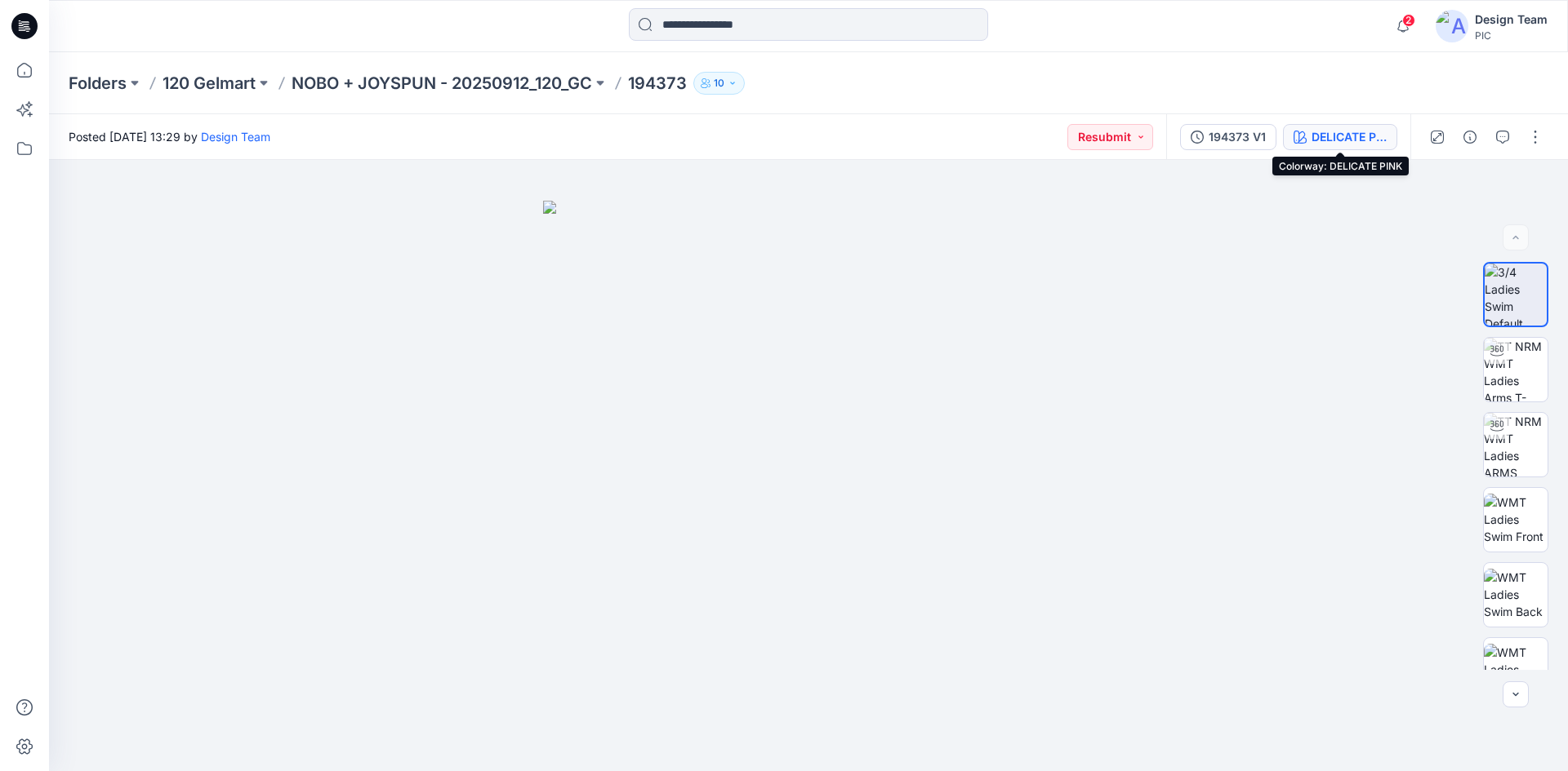
click at [1310, 128] on button "DELICATE PINK" at bounding box center [1339, 136] width 114 height 26
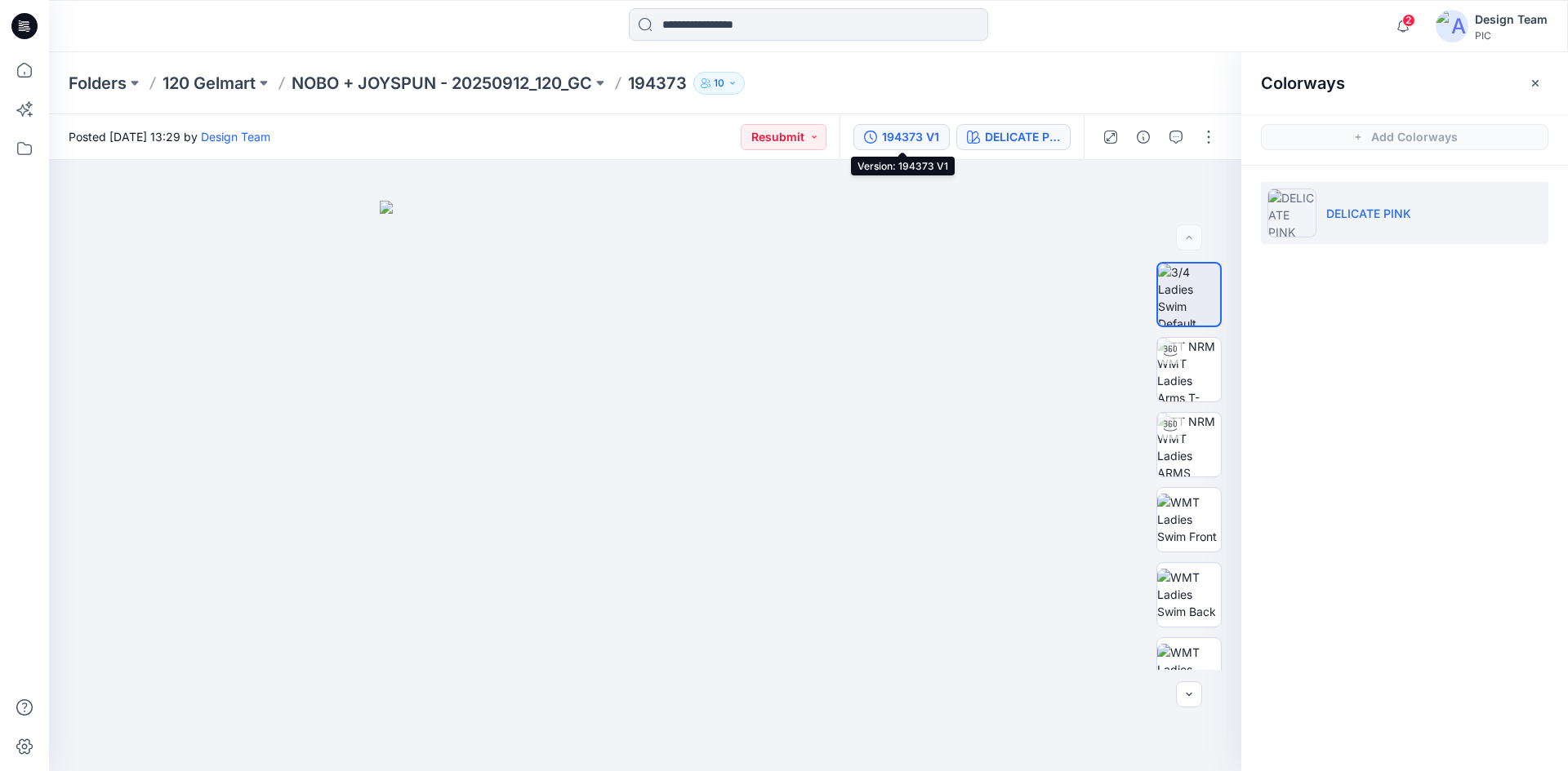
click at [910, 126] on button "194373 V1" at bounding box center [901, 136] width 96 height 26
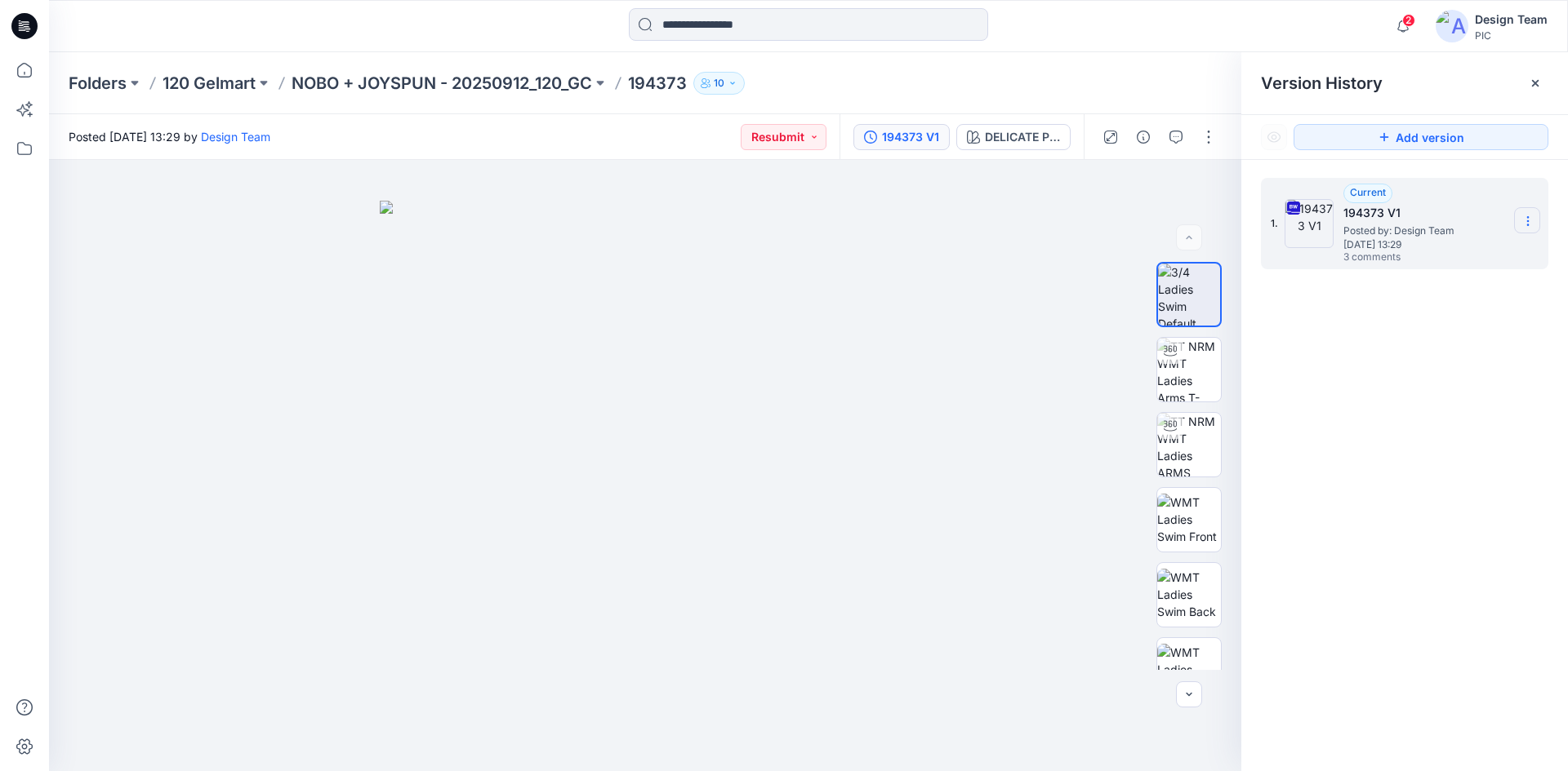
click at [1525, 222] on icon at bounding box center [1528, 221] width 13 height 13
click at [1439, 256] on span "Download Source BW File" at bounding box center [1445, 253] width 137 height 20
click at [1167, 139] on button "button" at bounding box center [1176, 136] width 26 height 26
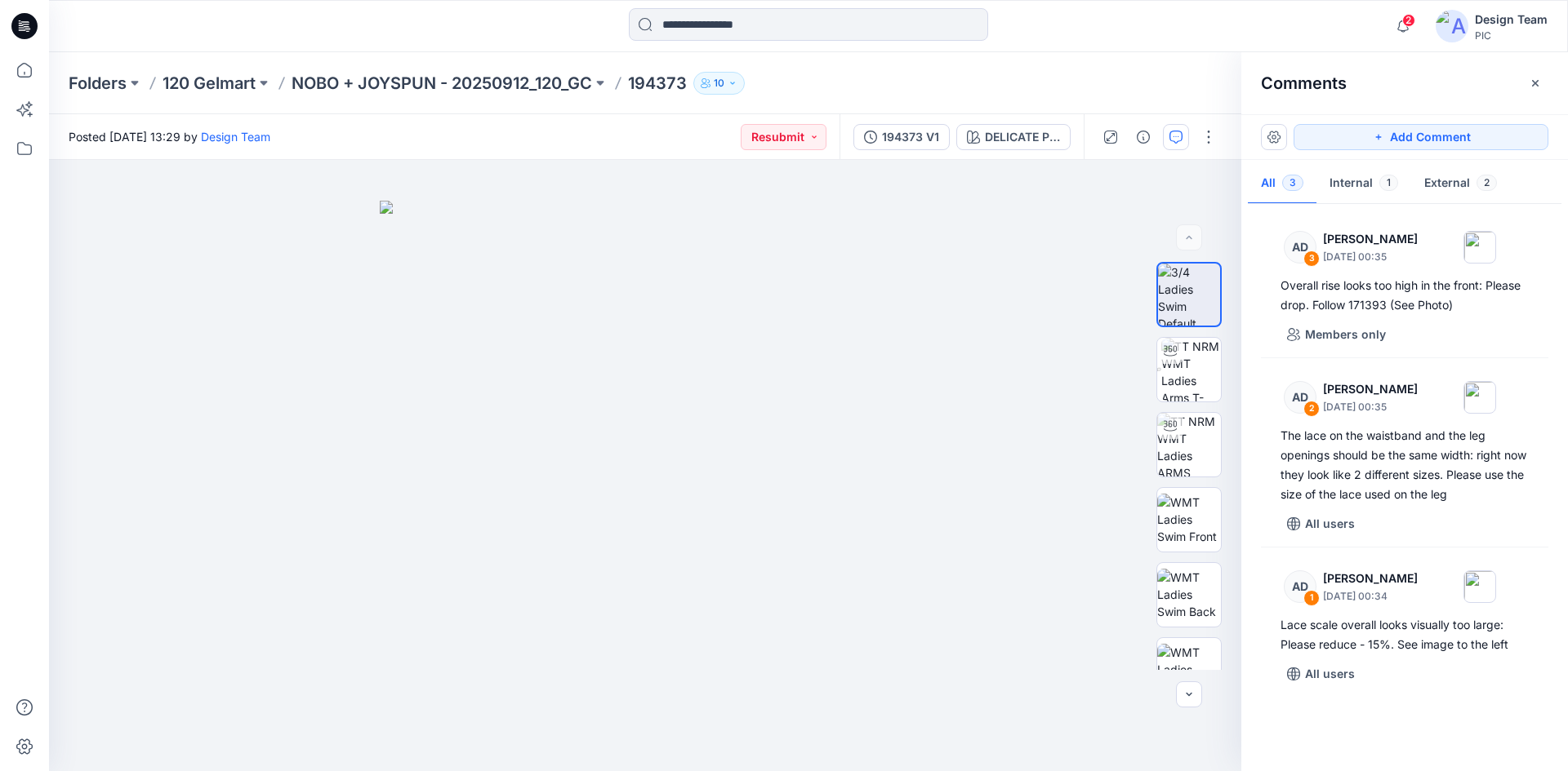
click at [1171, 101] on div "Folders 120 Gelmart NOBO + JOYSPUN - 20250912_120_GC 194373 10" at bounding box center [808, 83] width 1519 height 62
click at [1169, 132] on icon "button" at bounding box center [1176, 136] width 13 height 13
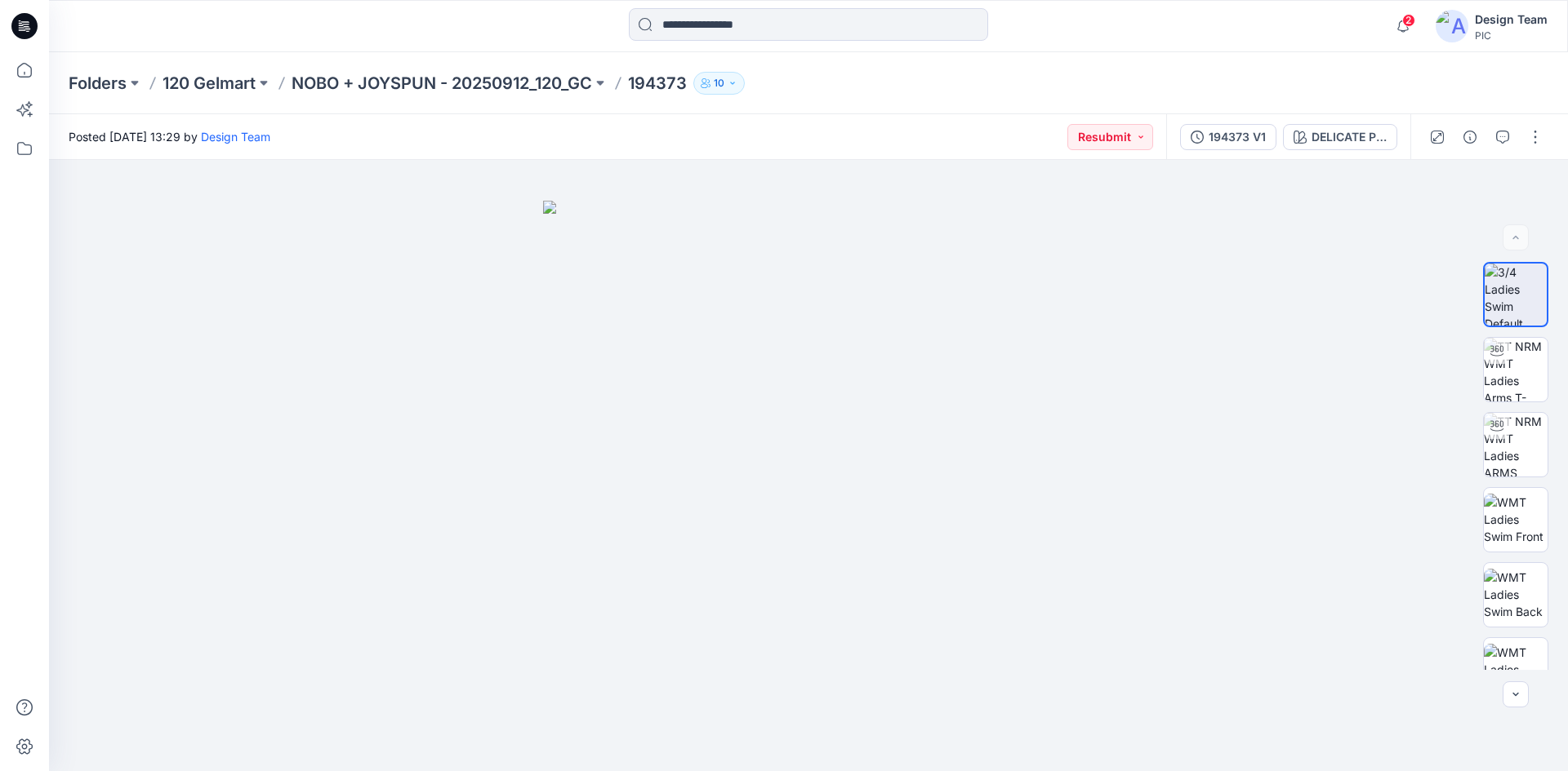
click at [941, 139] on div "Posted Thursday, September 25, 2025 13:29 by Design Team Resubmit" at bounding box center [608, 136] width 1117 height 45
click at [813, 124] on div "Posted Thursday, September 25, 2025 13:29 by Design Team Resubmit" at bounding box center [608, 136] width 1117 height 45
drag, startPoint x: 432, startPoint y: 133, endPoint x: 328, endPoint y: 139, distance: 104.2
click at [328, 139] on div "Posted Thursday, September 25, 2025 13:29 by Design Team Resubmit" at bounding box center [608, 136] width 1117 height 45
click at [457, 128] on div "Posted Thursday, September 25, 2025 13:29 by Design Team Resubmit" at bounding box center [608, 136] width 1117 height 45
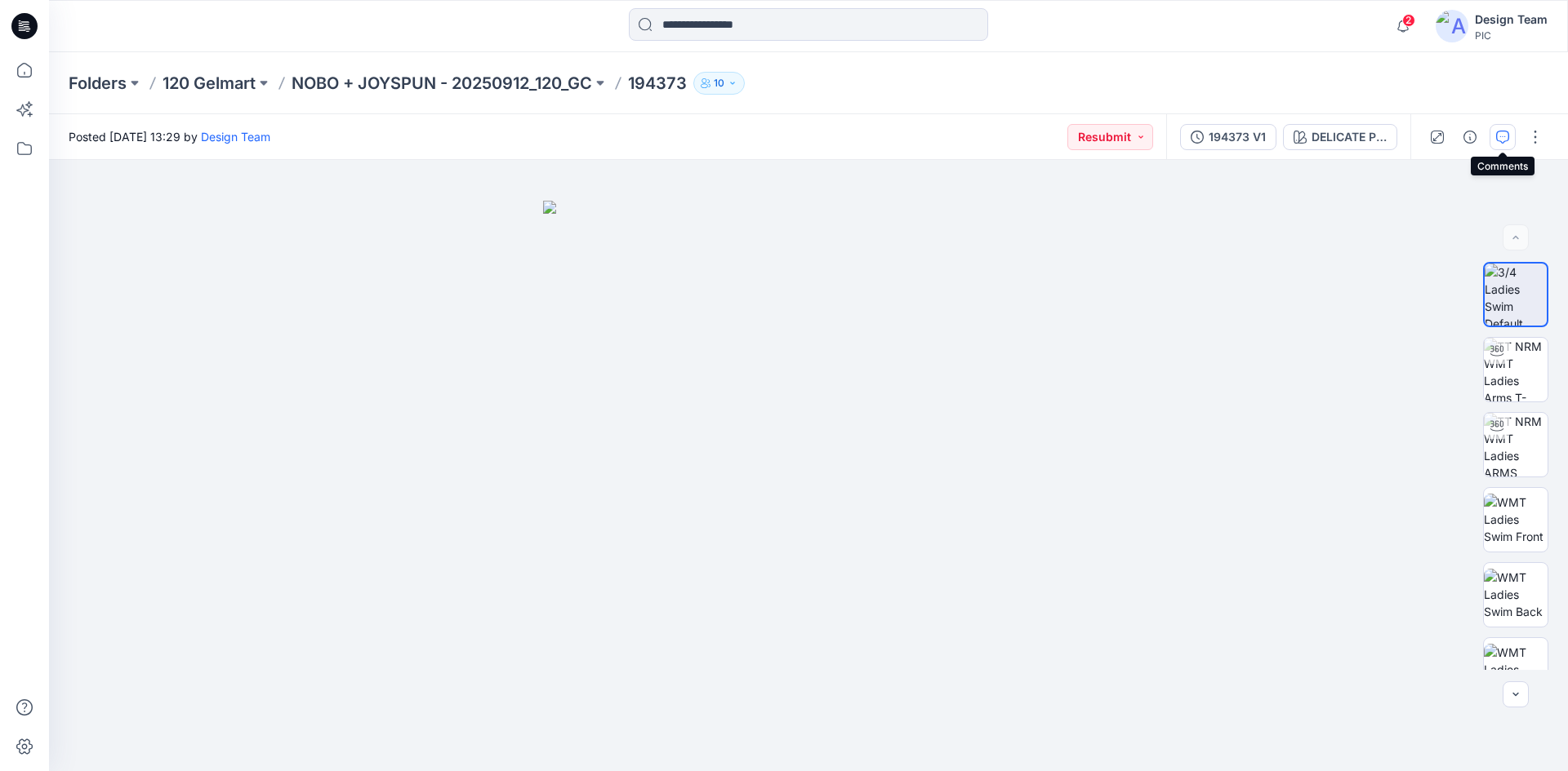
click at [1493, 145] on button "button" at bounding box center [1502, 136] width 26 height 26
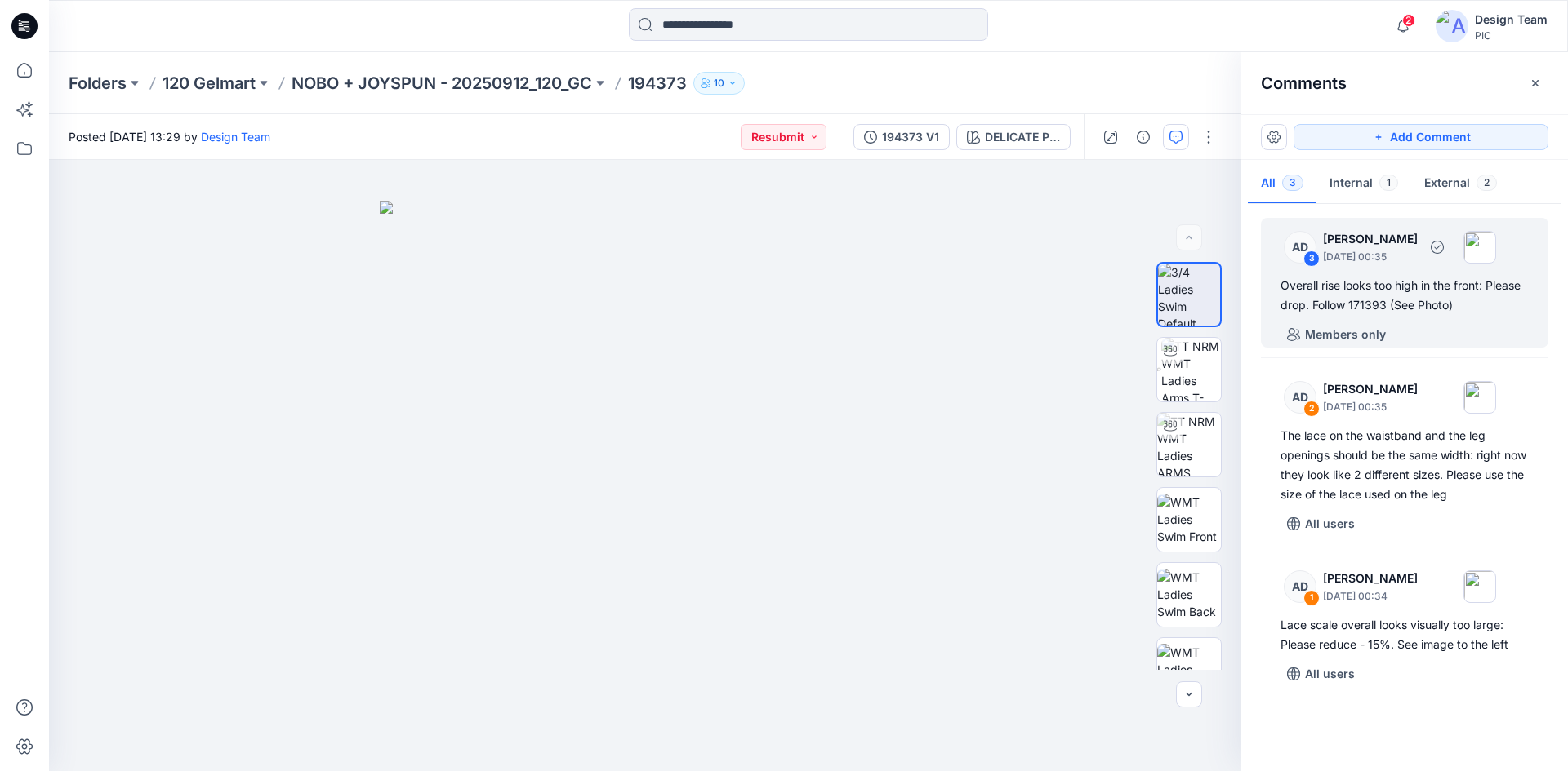
click at [1337, 290] on div "Overall rise looks too high in the front: Please drop. Follow 171393 (See Photo)" at bounding box center [1405, 295] width 248 height 39
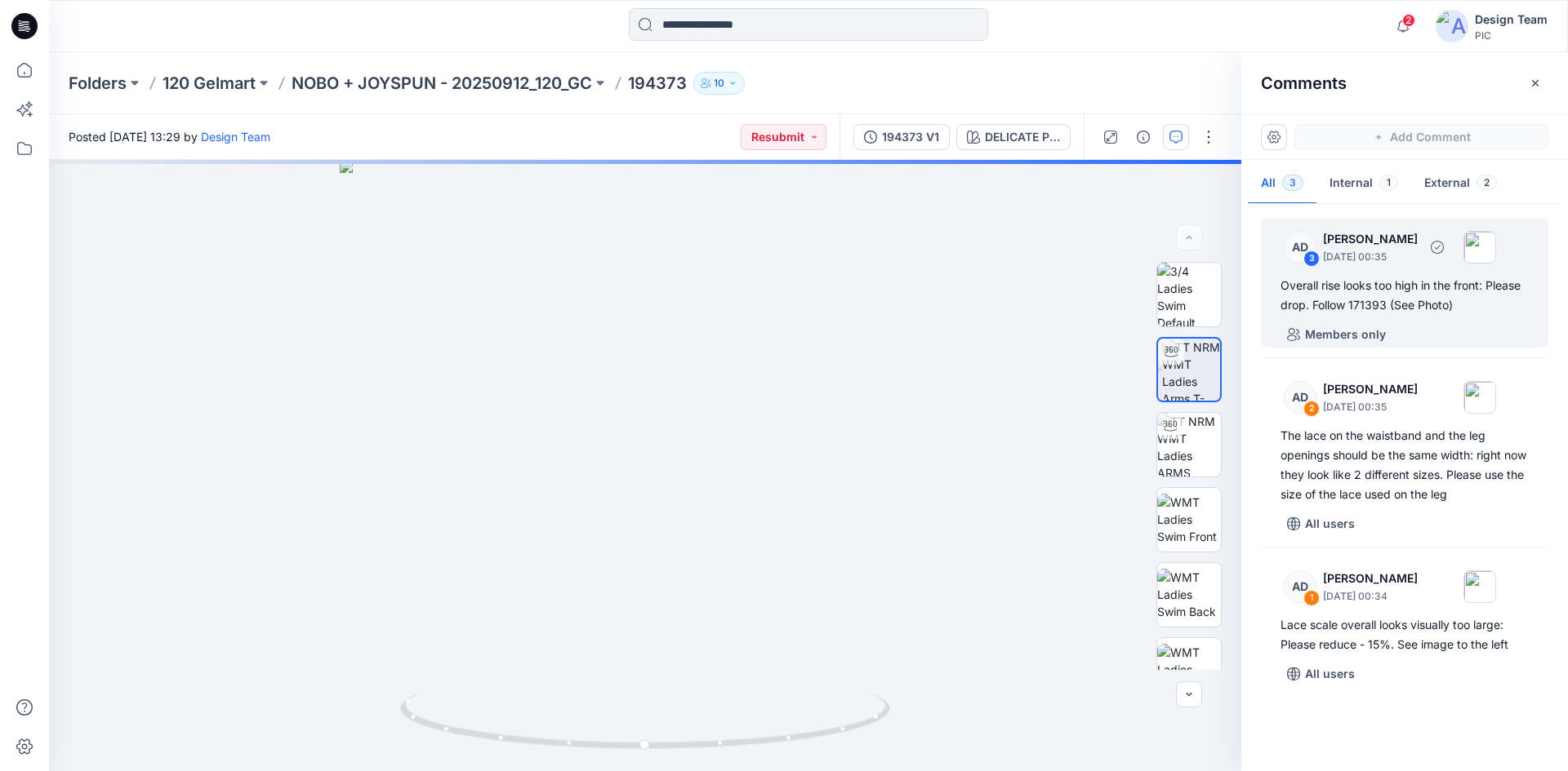
click at [1327, 253] on p "[DATE] 00:35" at bounding box center [1370, 257] width 94 height 16
click at [665, 474] on div "DELICATE PINK Loading... Material Properties Loading..." at bounding box center [645, 465] width 1192 height 611
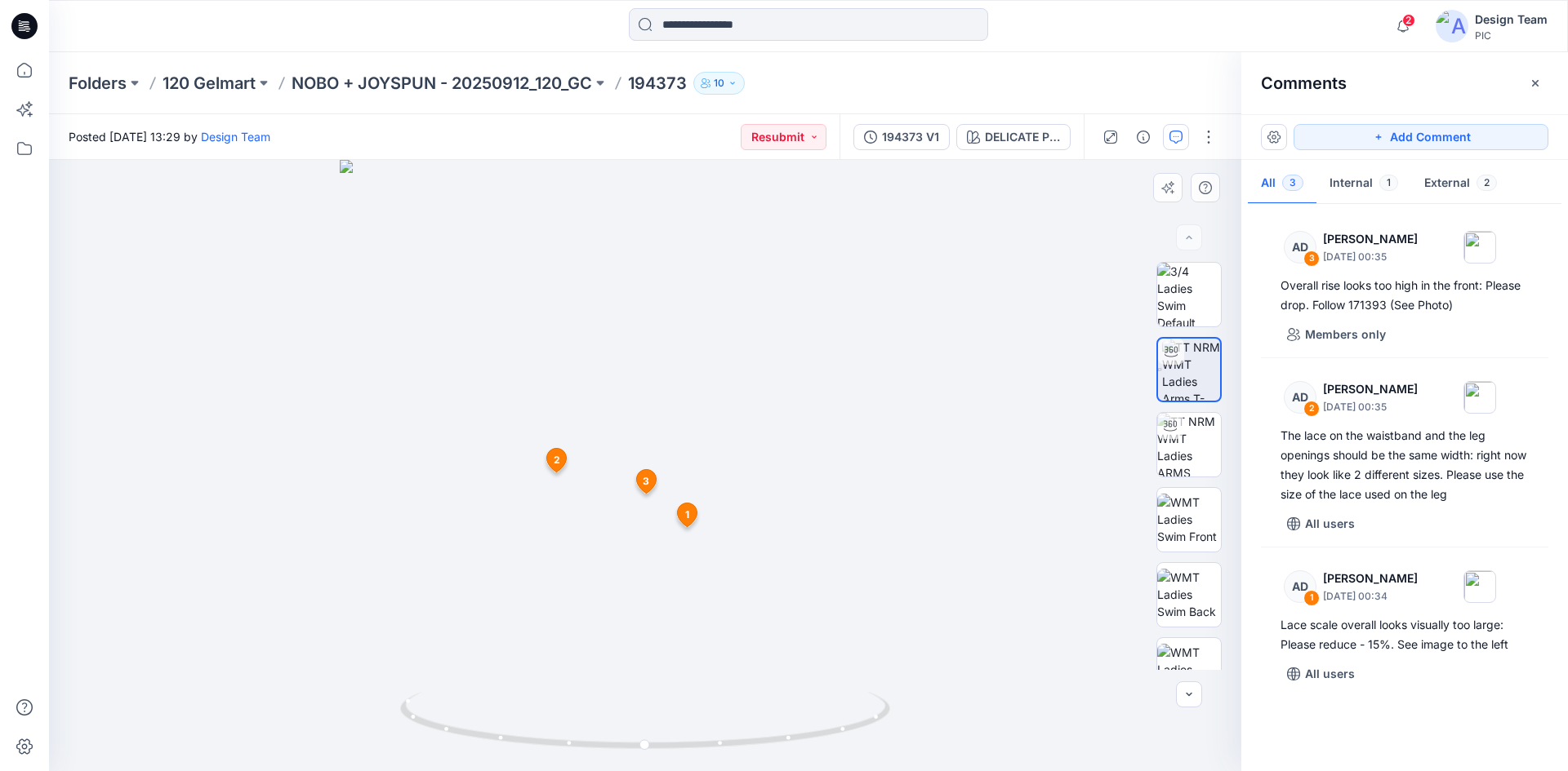
click at [650, 484] on icon at bounding box center [646, 481] width 20 height 23
click at [559, 462] on span "2" at bounding box center [556, 460] width 6 height 14
click at [688, 513] on span "1" at bounding box center [687, 514] width 4 height 14
click at [1370, 185] on button "Internal 1" at bounding box center [1363, 184] width 94 height 41
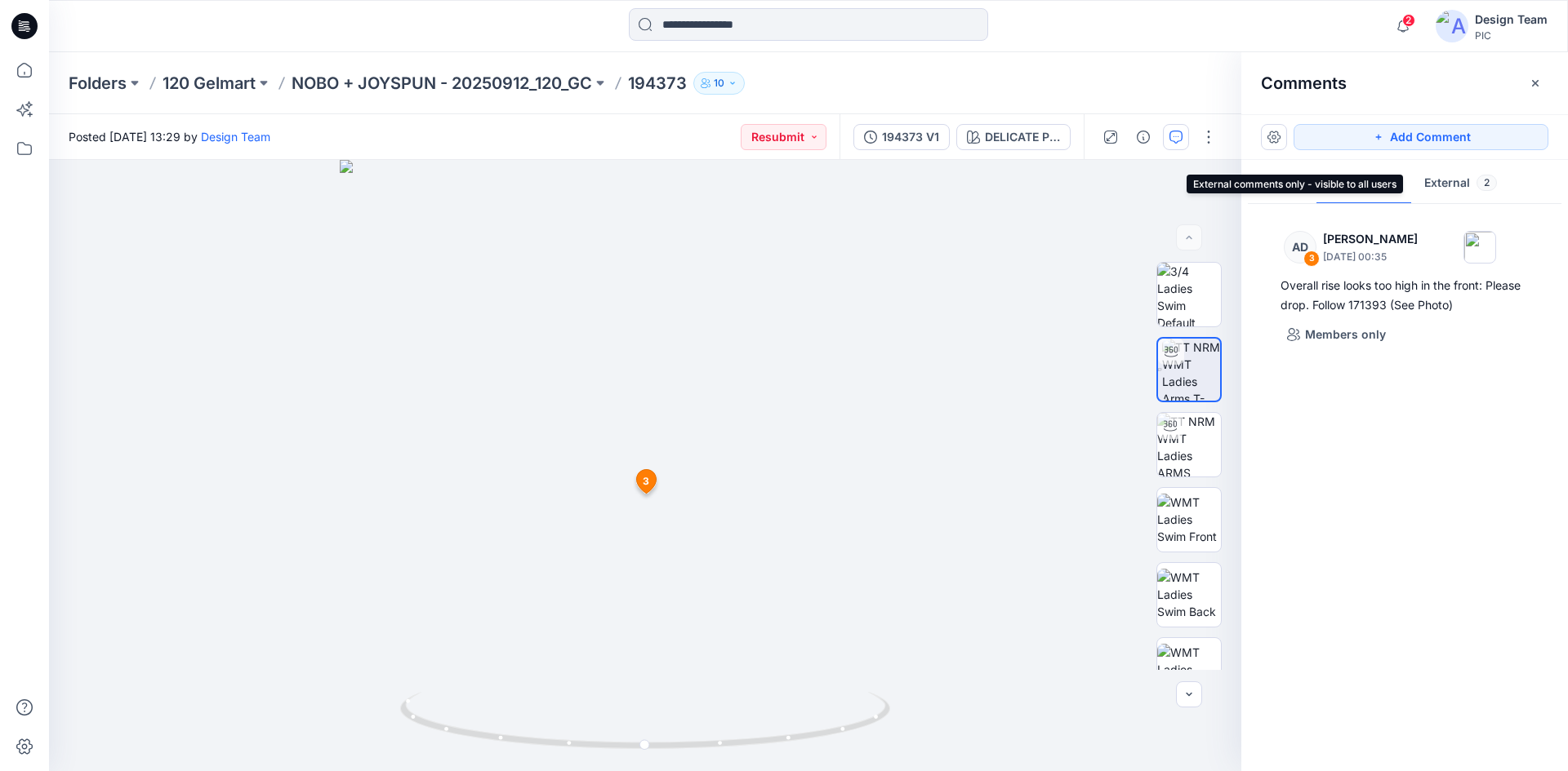
click at [1443, 182] on button "External 2" at bounding box center [1460, 184] width 99 height 41
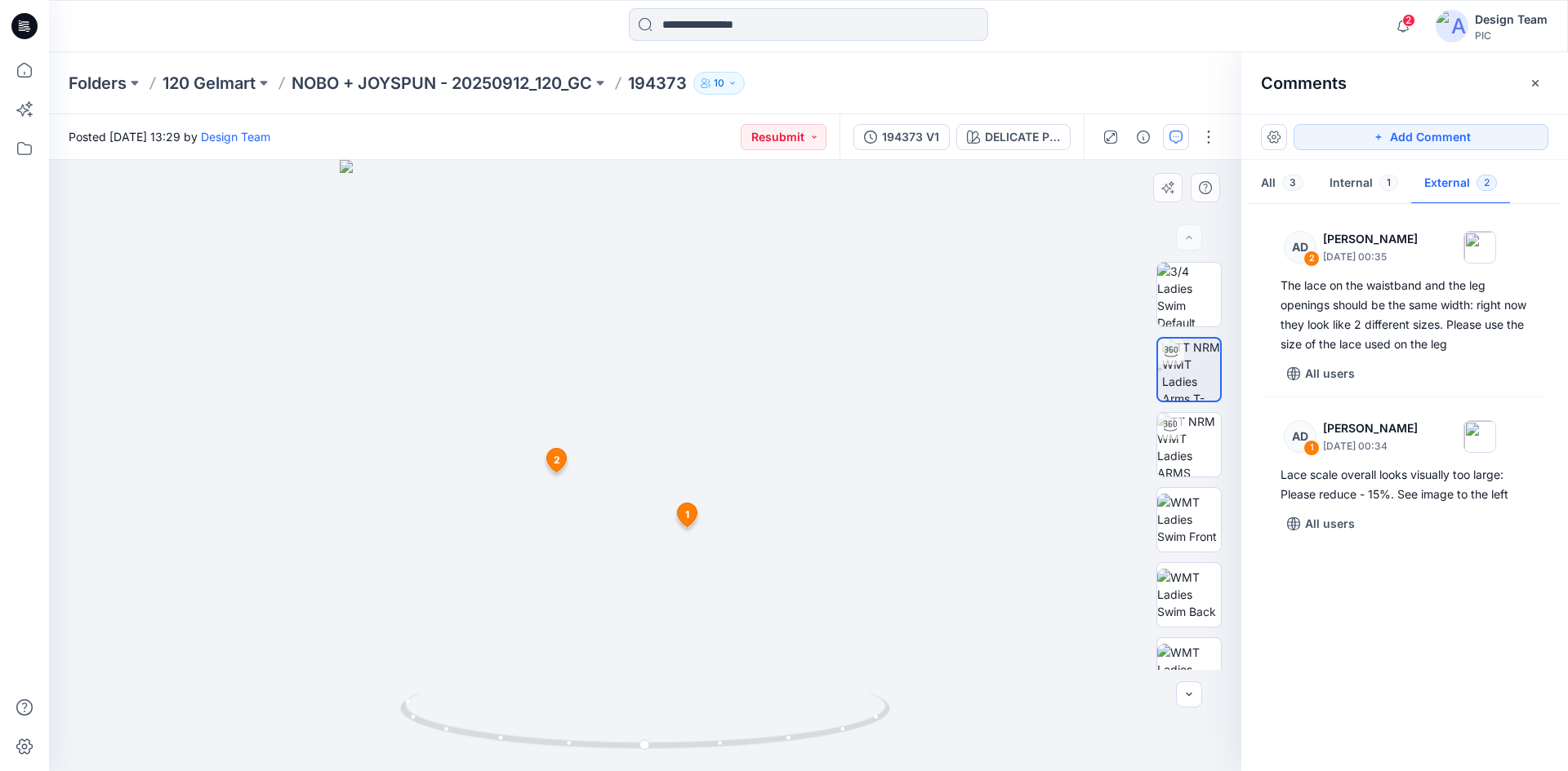
click at [553, 469] on icon at bounding box center [557, 460] width 20 height 23
click at [688, 517] on span "1" at bounding box center [687, 514] width 4 height 14
click at [1387, 185] on span "1" at bounding box center [1388, 183] width 19 height 16
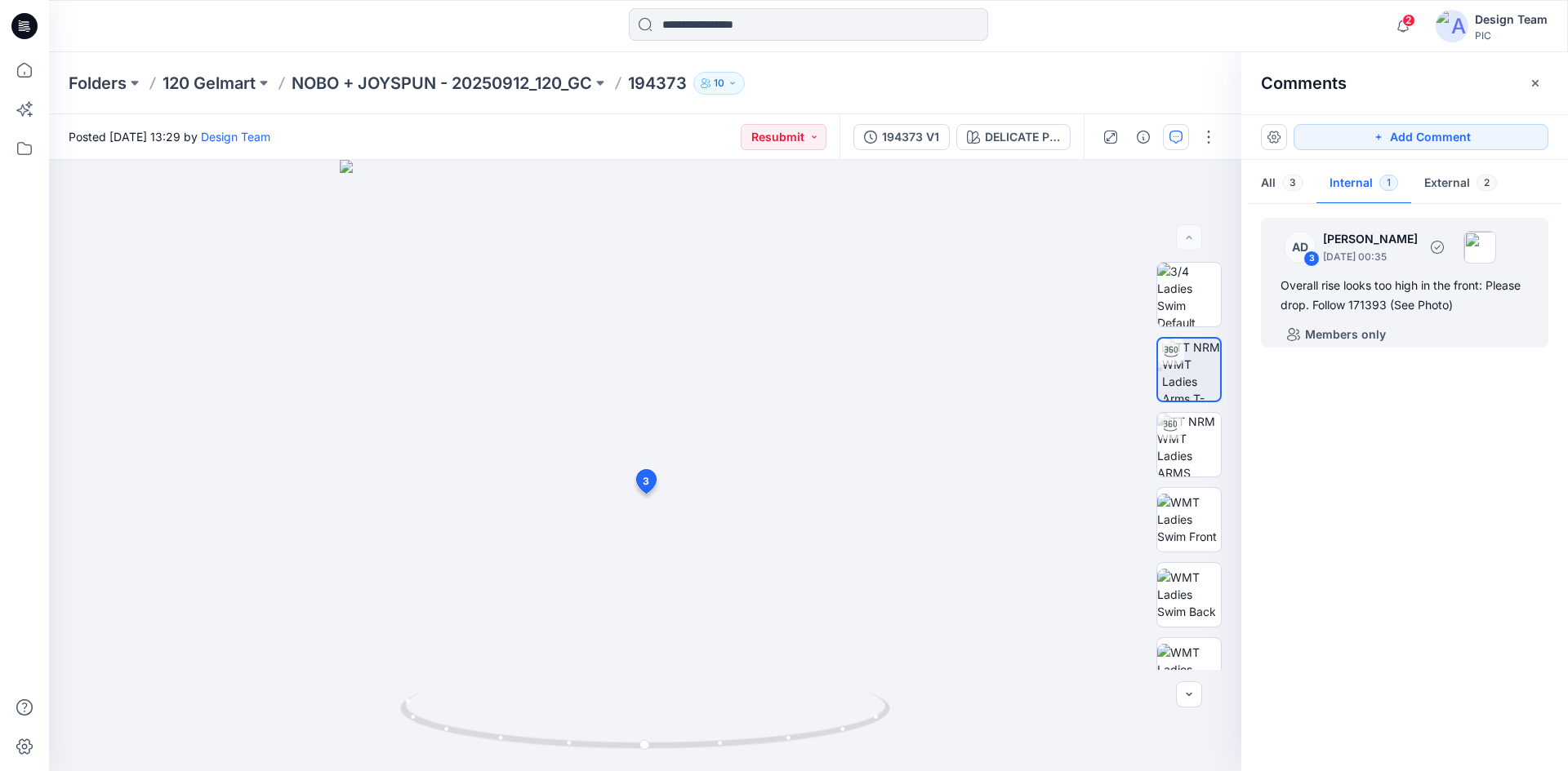
click at [1373, 258] on p "[DATE] 00:35" at bounding box center [1370, 257] width 94 height 16
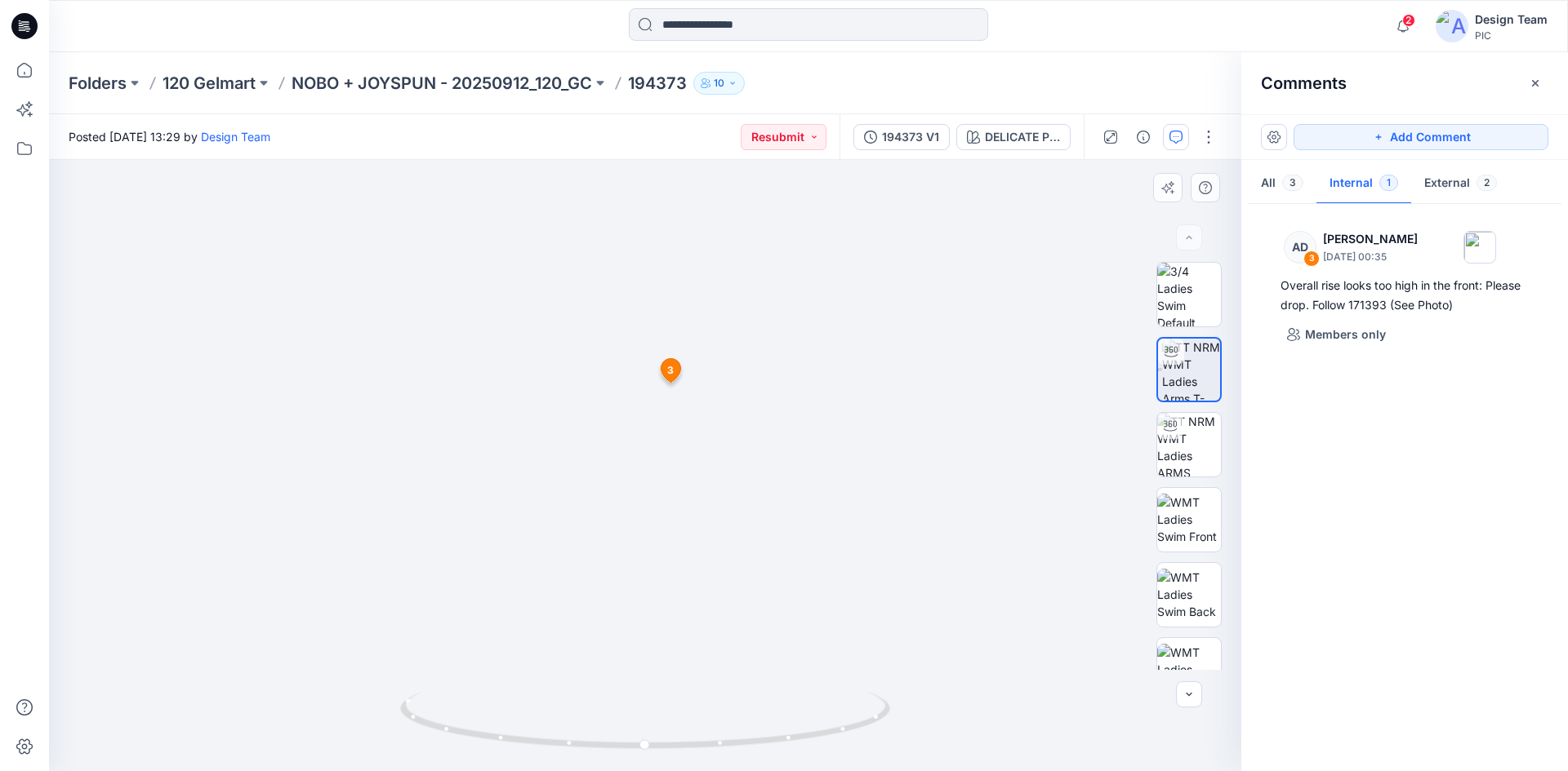
drag, startPoint x: 621, startPoint y: 428, endPoint x: 774, endPoint y: 315, distance: 190.2
click at [1446, 176] on button "External 2" at bounding box center [1460, 184] width 99 height 41
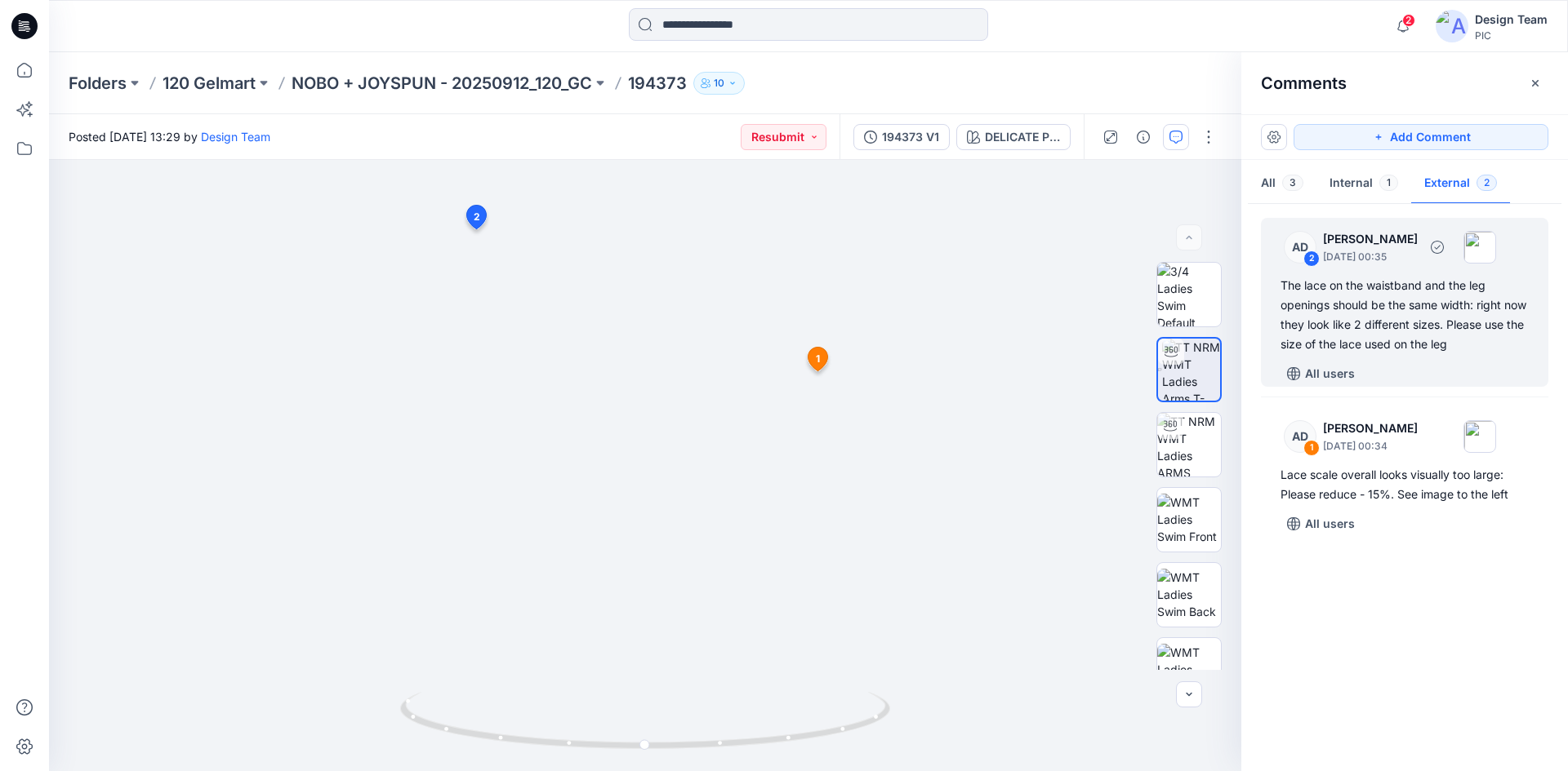
click at [1308, 256] on div "2" at bounding box center [1311, 258] width 16 height 16
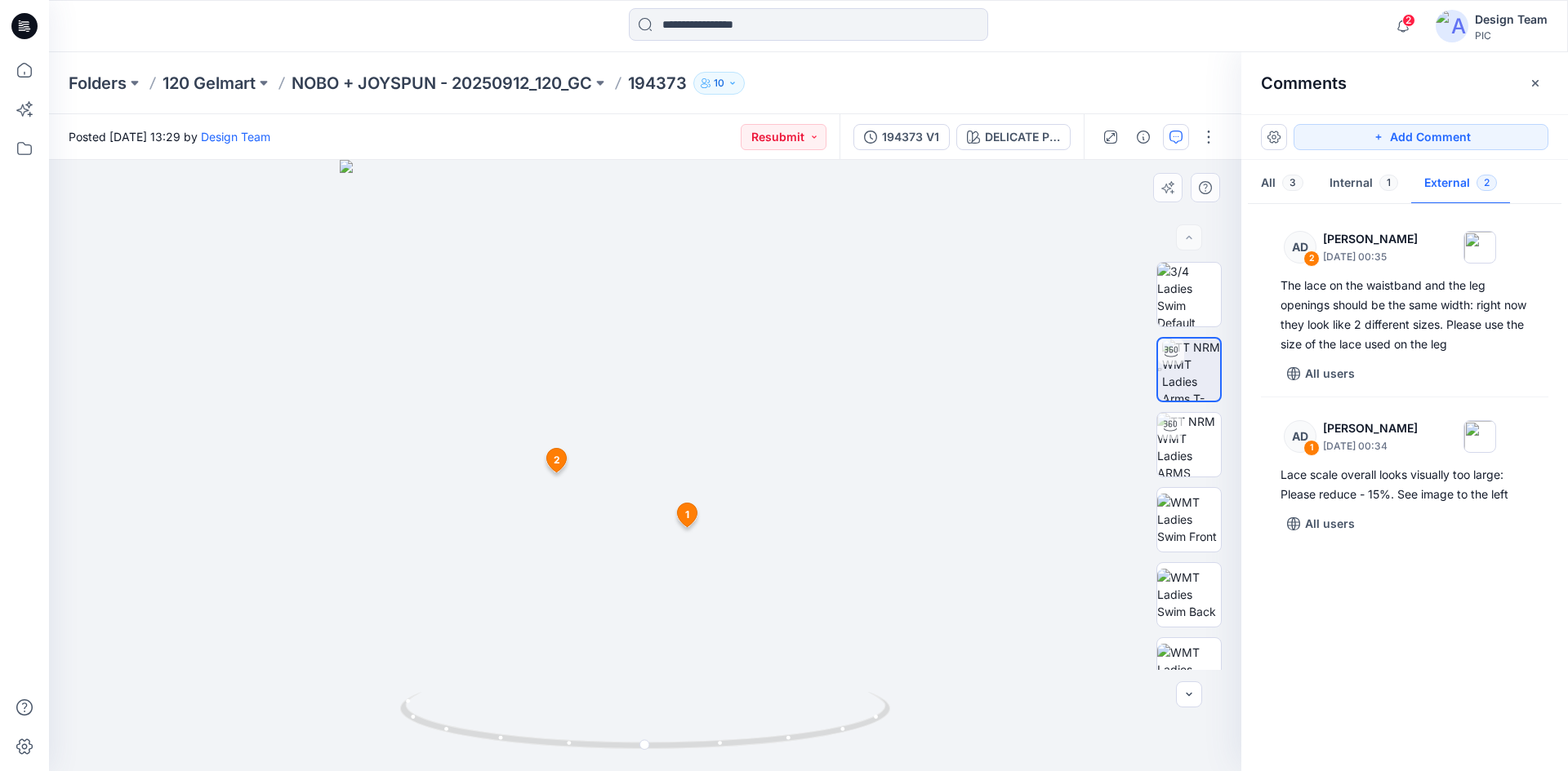
click at [559, 461] on span "2" at bounding box center [556, 460] width 6 height 14
click at [688, 518] on span "1" at bounding box center [687, 514] width 4 height 14
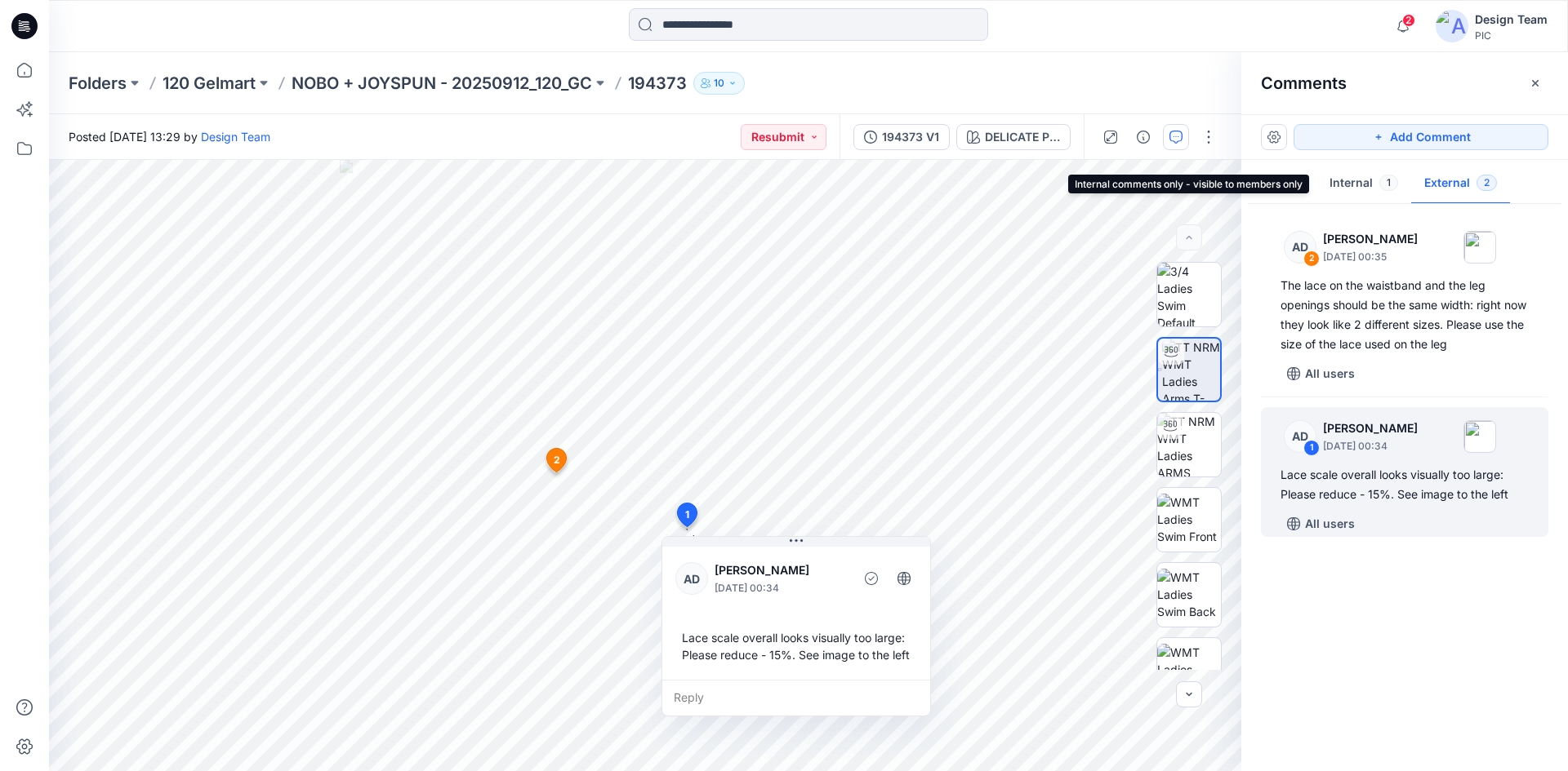
click at [1337, 187] on button "Internal 1" at bounding box center [1363, 184] width 94 height 41
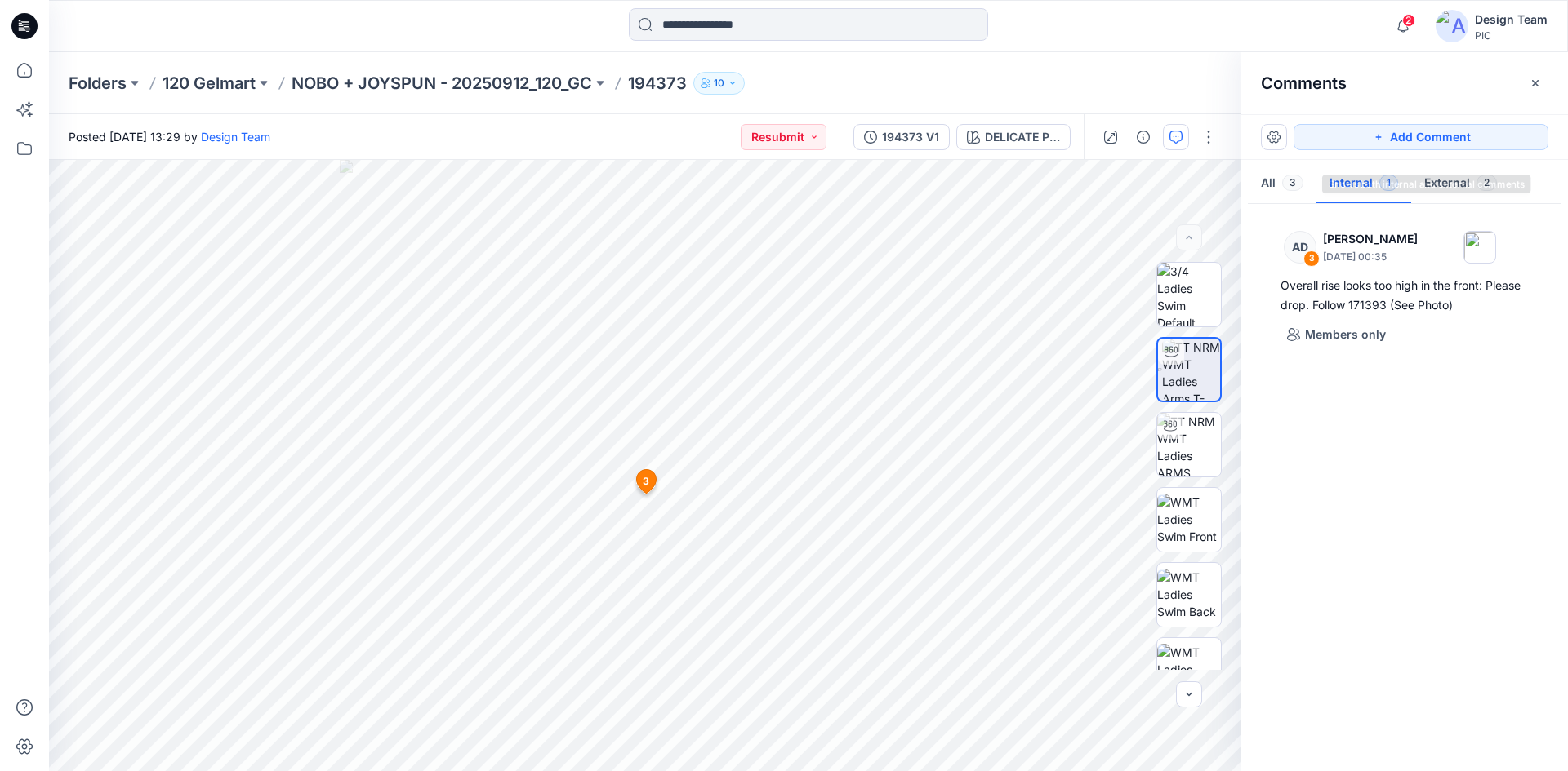
click at [1280, 182] on button "All 3" at bounding box center [1282, 184] width 68 height 41
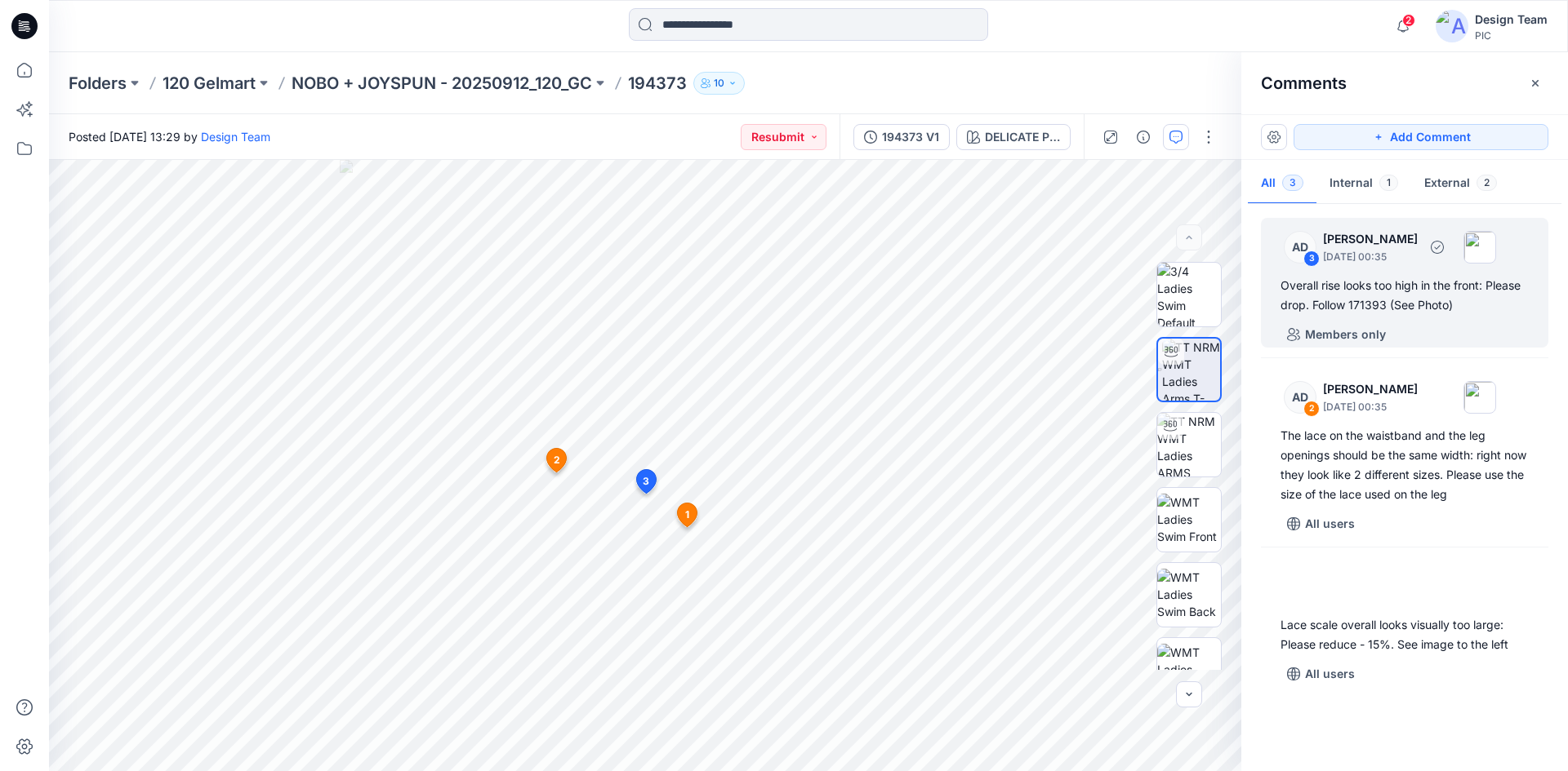
click at [1322, 290] on div "Overall rise looks too high in the front: Please drop. Follow 171393 (See Photo)" at bounding box center [1405, 295] width 248 height 39
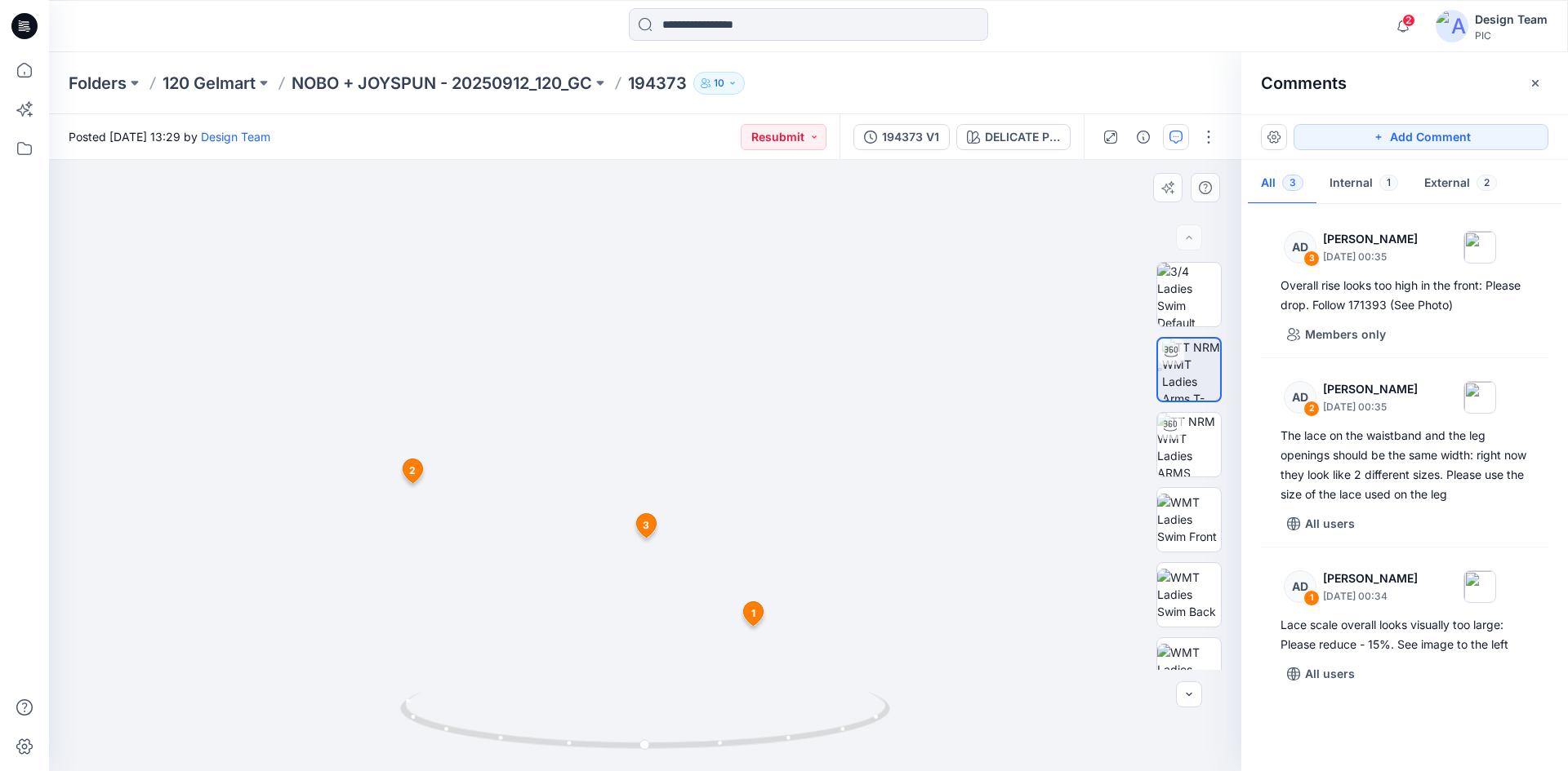
click at [644, 540] on icon at bounding box center [647, 529] width 27 height 31
click at [647, 498] on icon at bounding box center [647, 485] width 27 height 31
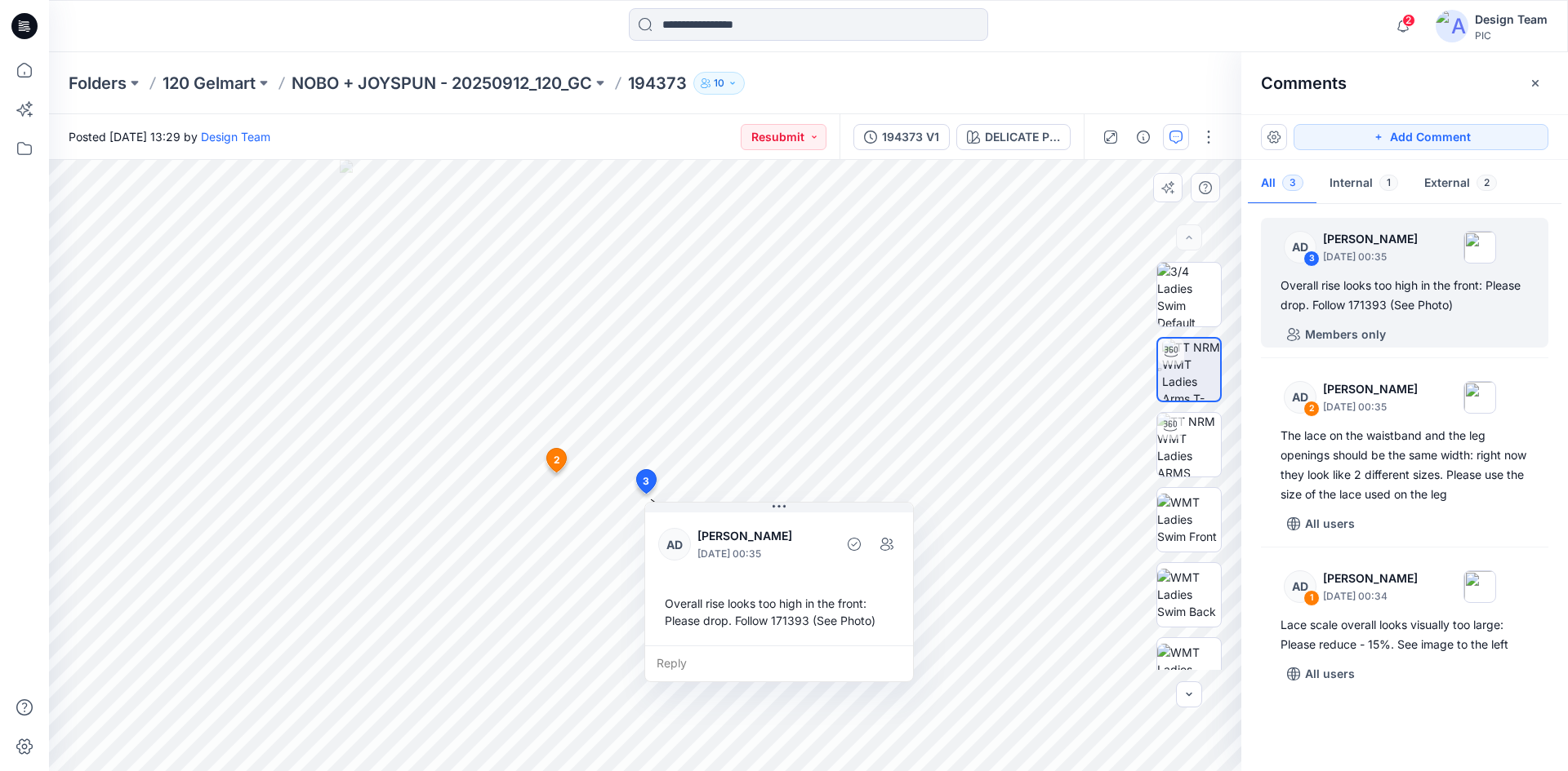
drag, startPoint x: 749, startPoint y: 620, endPoint x: 783, endPoint y: 621, distance: 34.0
click at [783, 621] on div "Overall rise looks too high in the front: Please drop. Follow 171393 (See Photo)" at bounding box center [789, 612] width 242 height 48
drag, startPoint x: 785, startPoint y: 622, endPoint x: 815, endPoint y: 626, distance: 30.3
click at [813, 624] on div "Overall rise looks too high in the front: Please drop. Follow 171393 (See Photo)" at bounding box center [814, 611] width 242 height 48
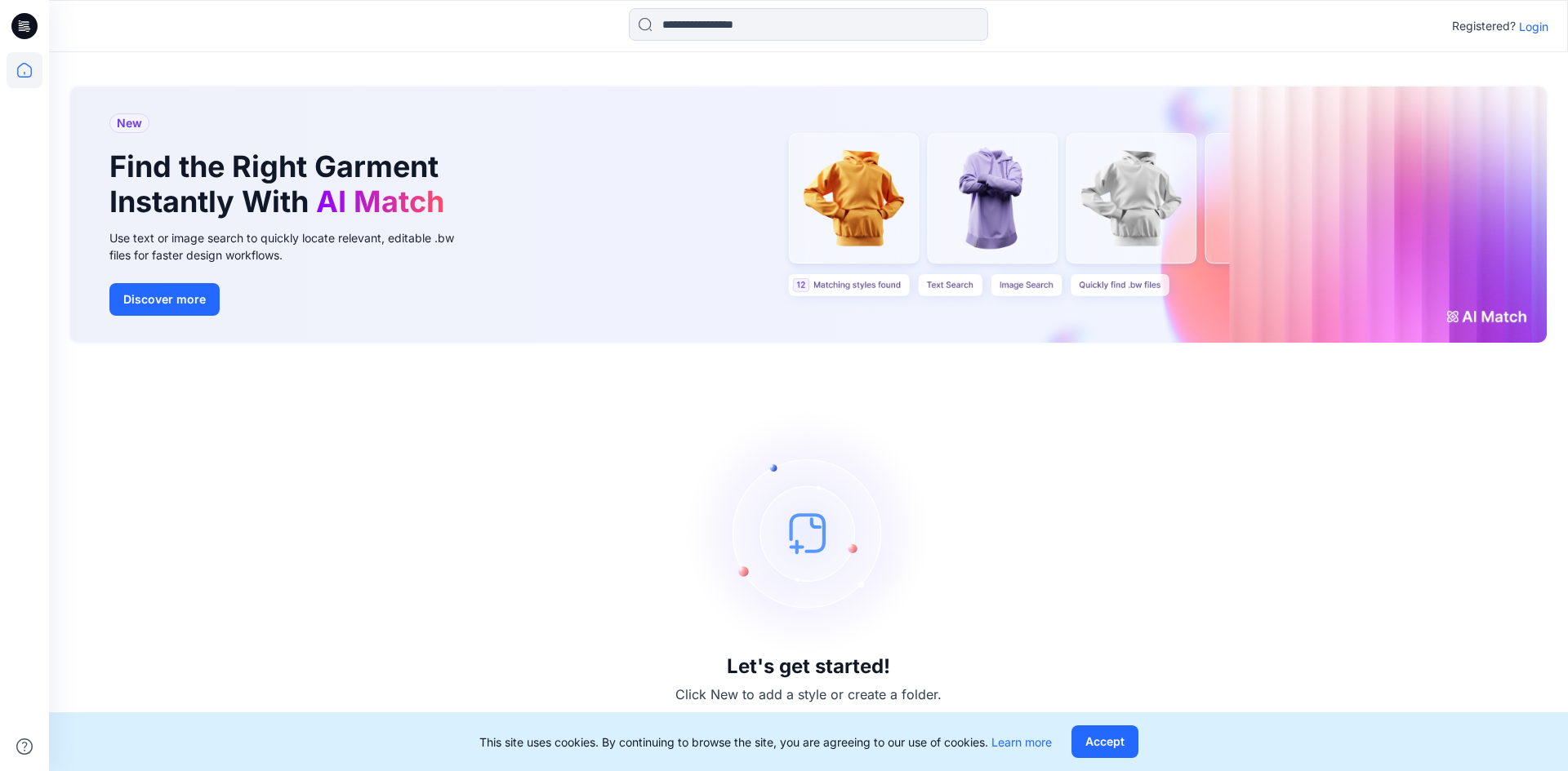
click at [32, 24] on icon at bounding box center [24, 26] width 26 height 26
click at [1530, 28] on p "Login" at bounding box center [1533, 26] width 30 height 17
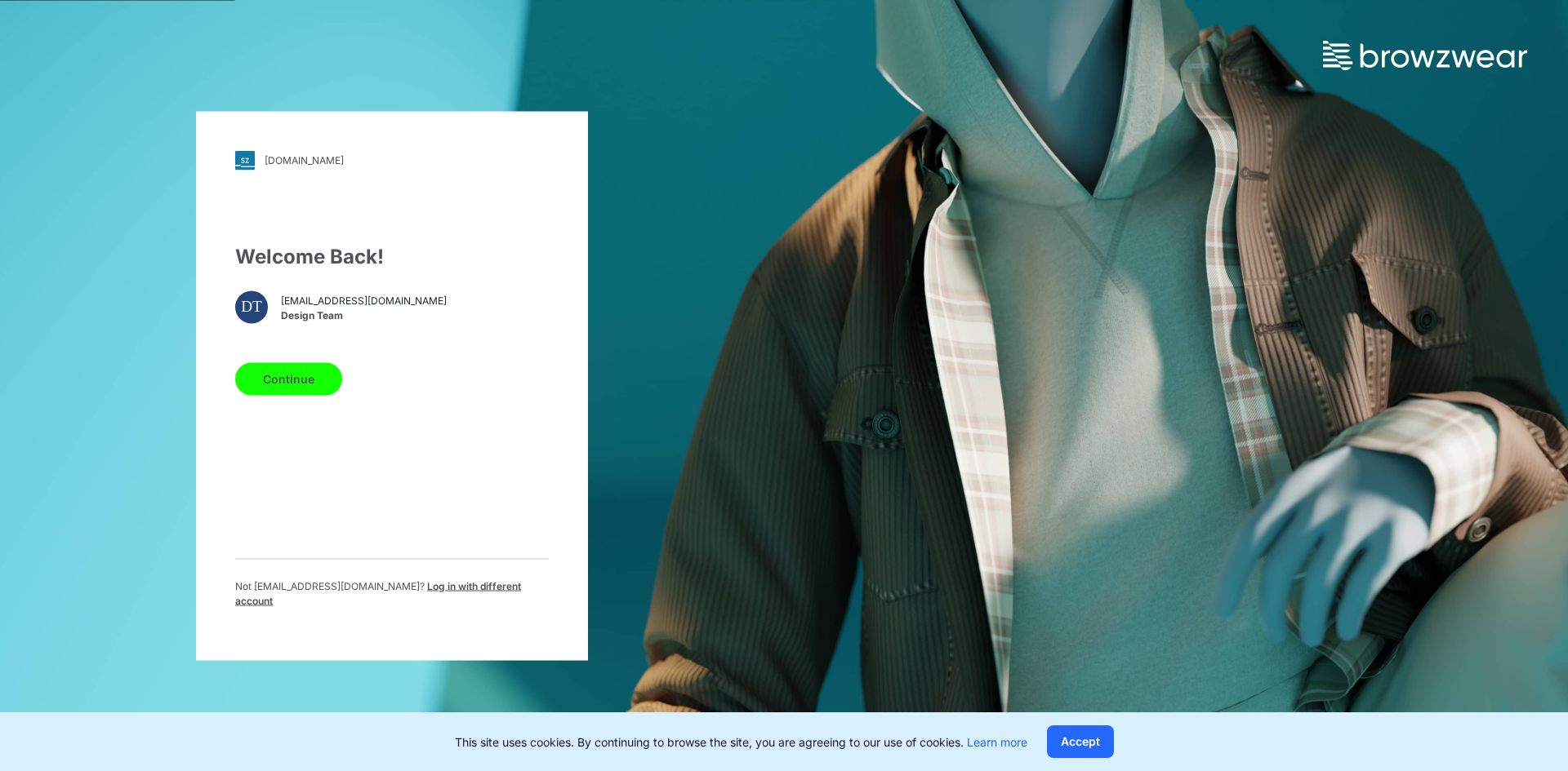
click at [282, 393] on button "Continue" at bounding box center [288, 379] width 107 height 32
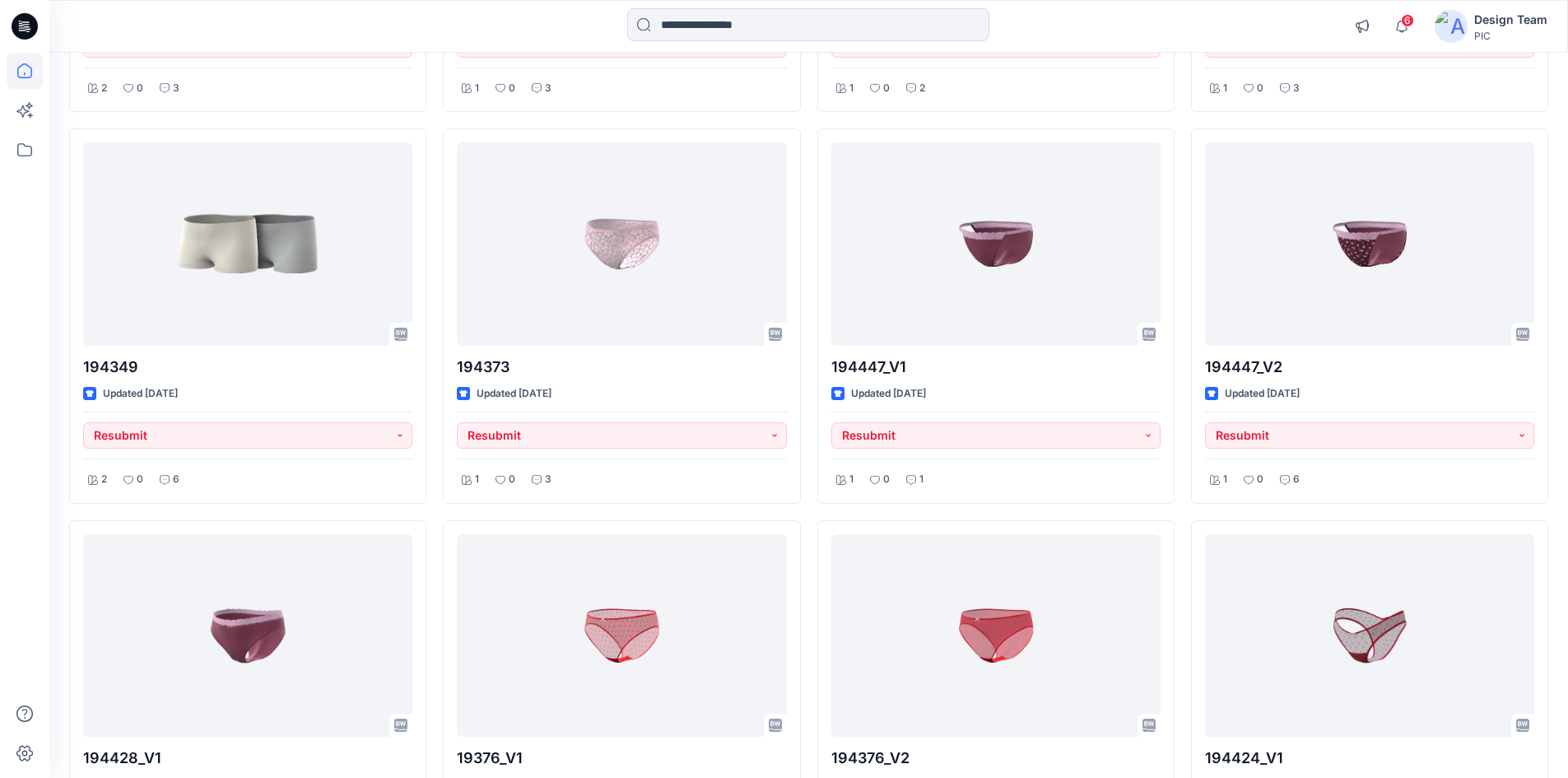
scroll to position [3865, 0]
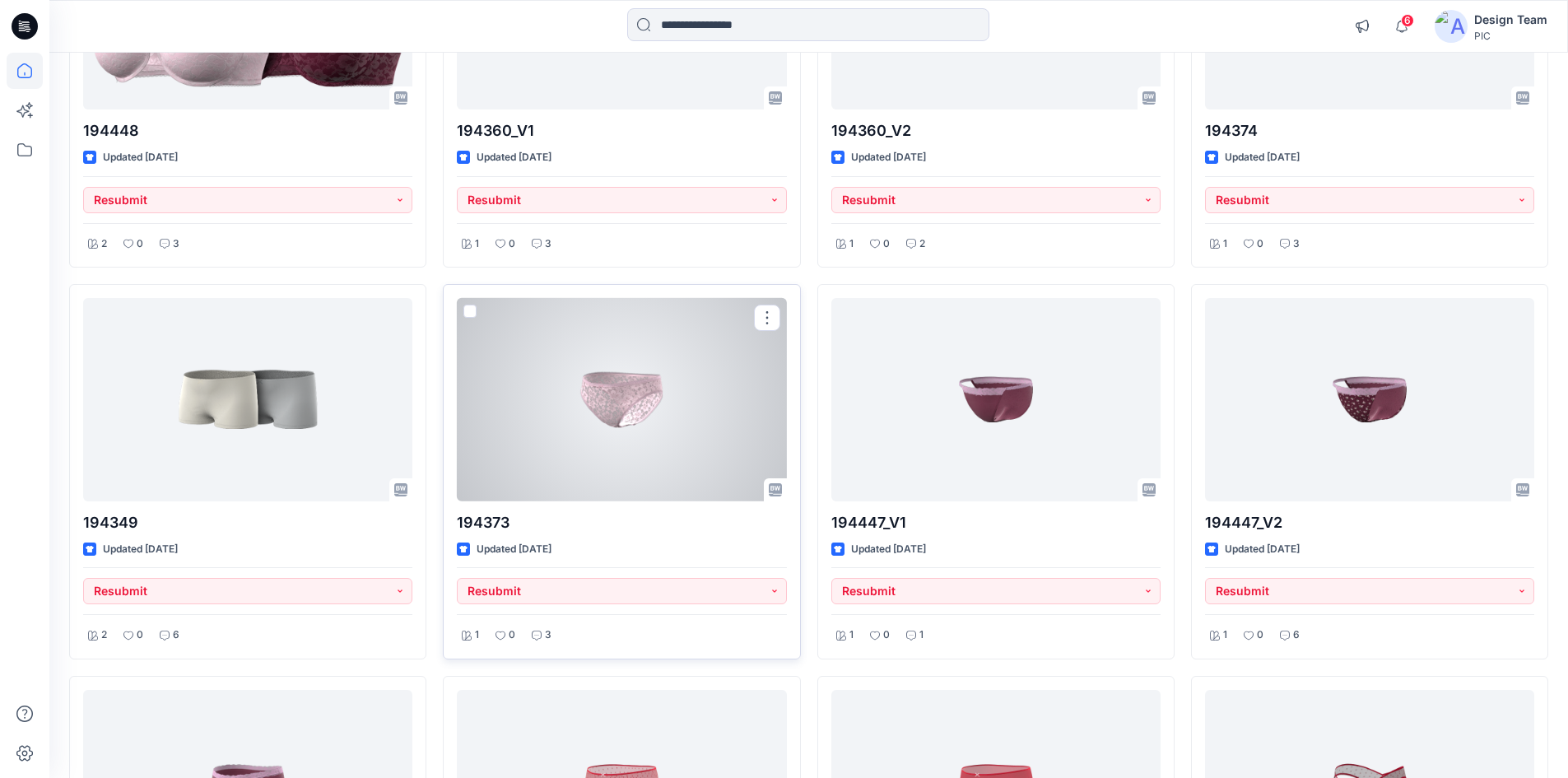
click at [542, 435] on div at bounding box center [622, 399] width 330 height 204
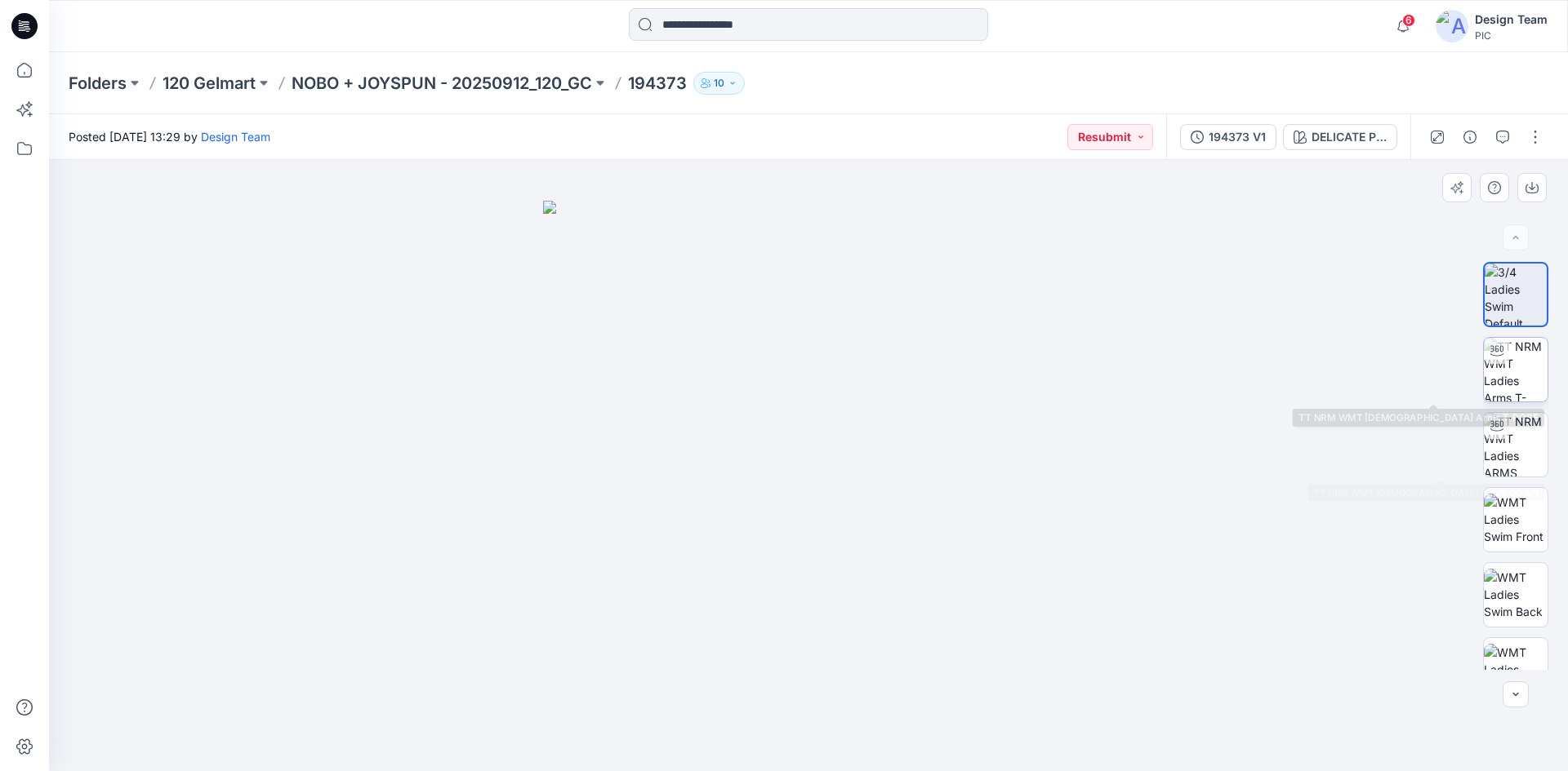
click at [1520, 382] on img at bounding box center [1515, 369] width 64 height 64
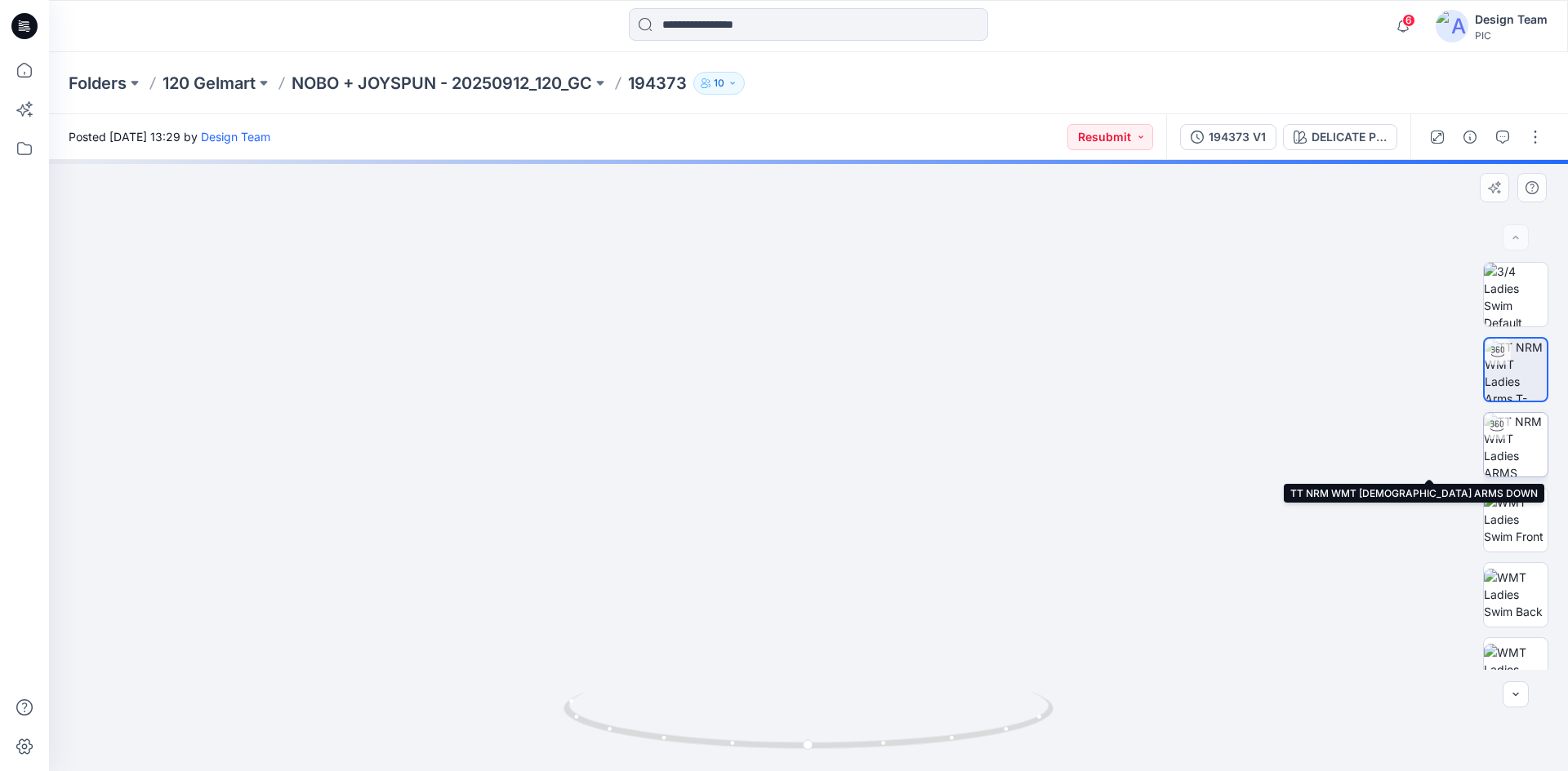
click at [1501, 448] on img at bounding box center [1515, 444] width 64 height 64
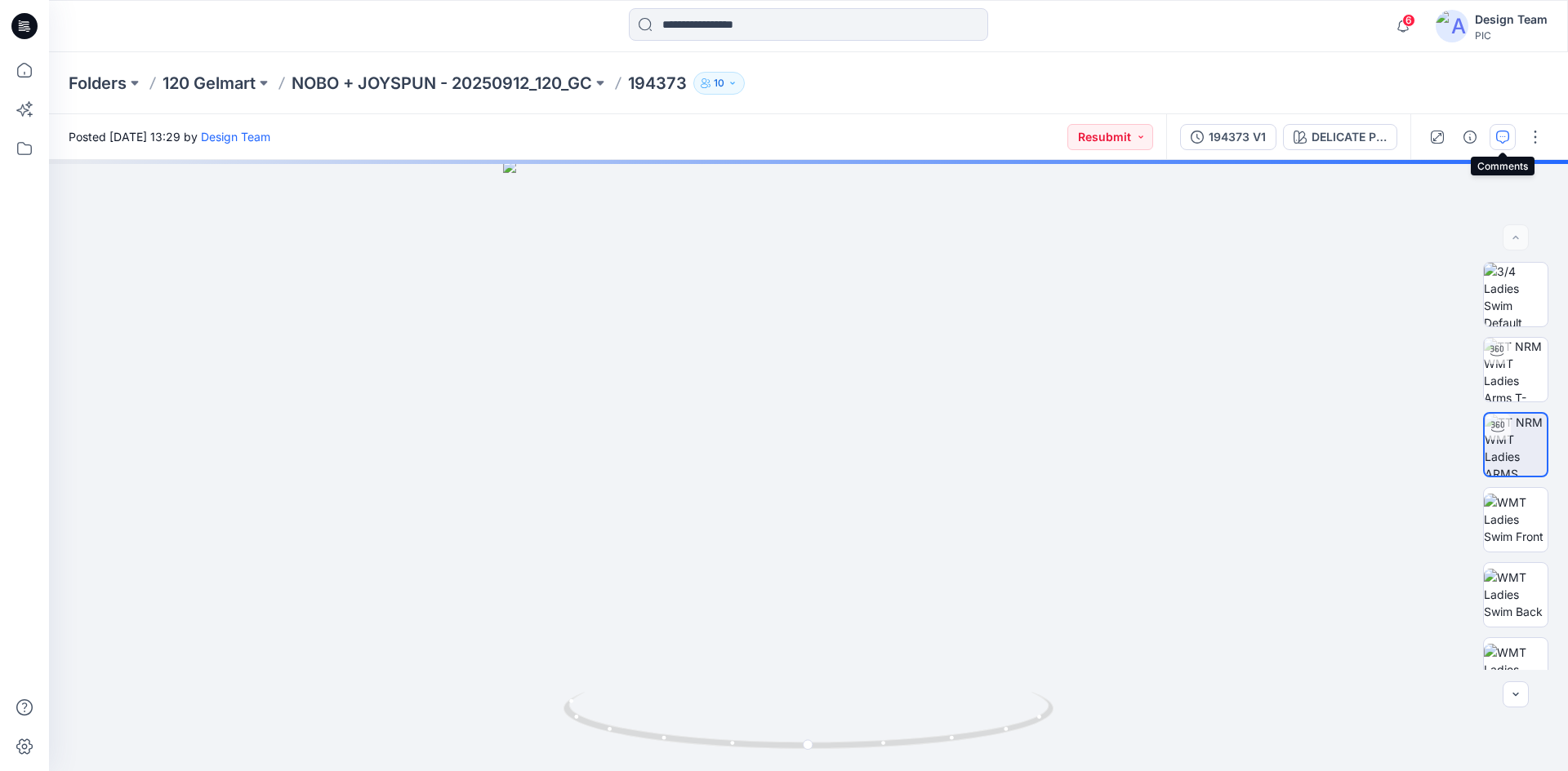
click at [1502, 133] on icon "button" at bounding box center [1502, 136] width 13 height 13
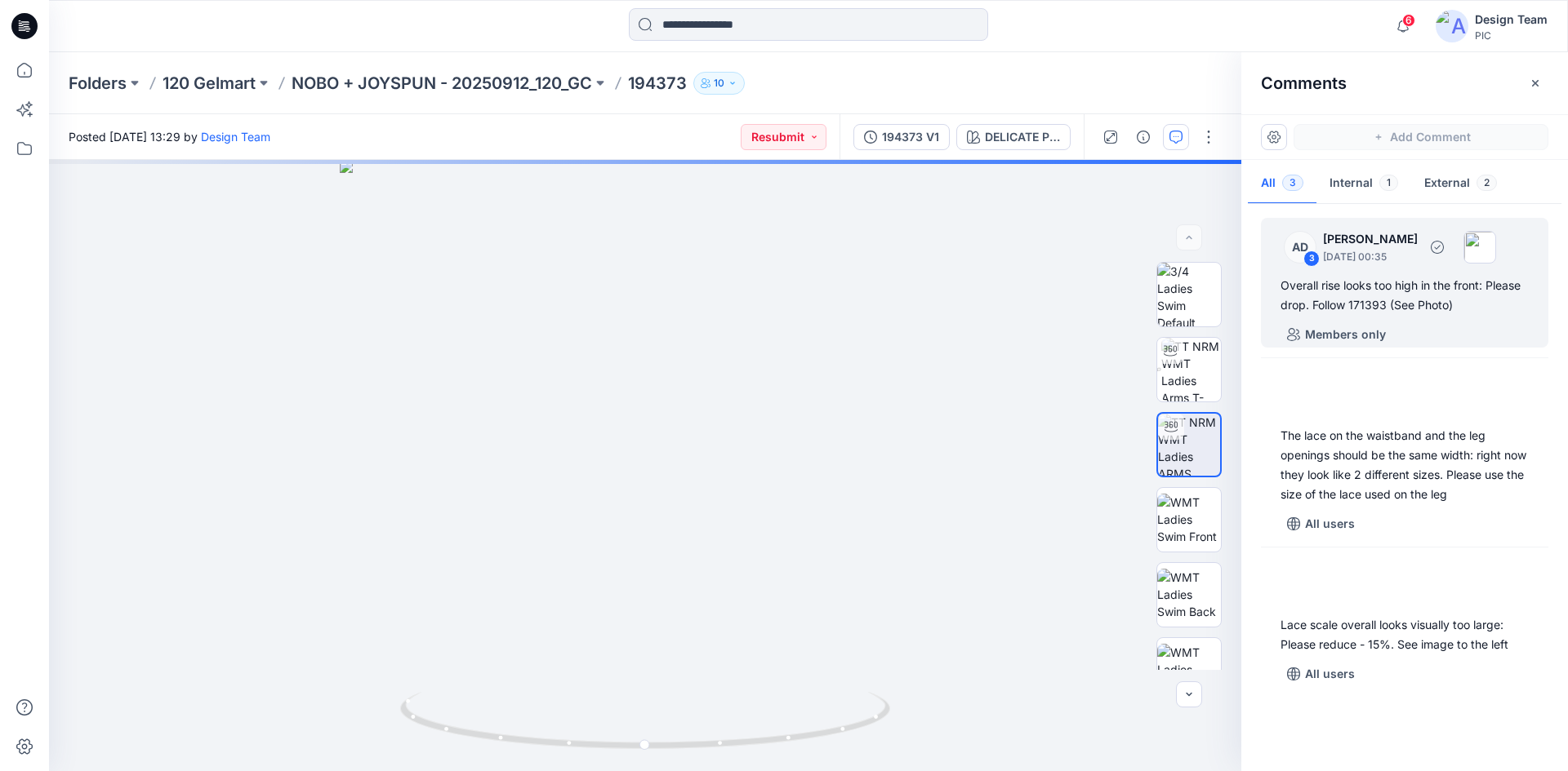
click at [1406, 309] on div "Overall rise looks too high in the front: Please drop. Follow 171393 (See Photo)" at bounding box center [1405, 295] width 248 height 39
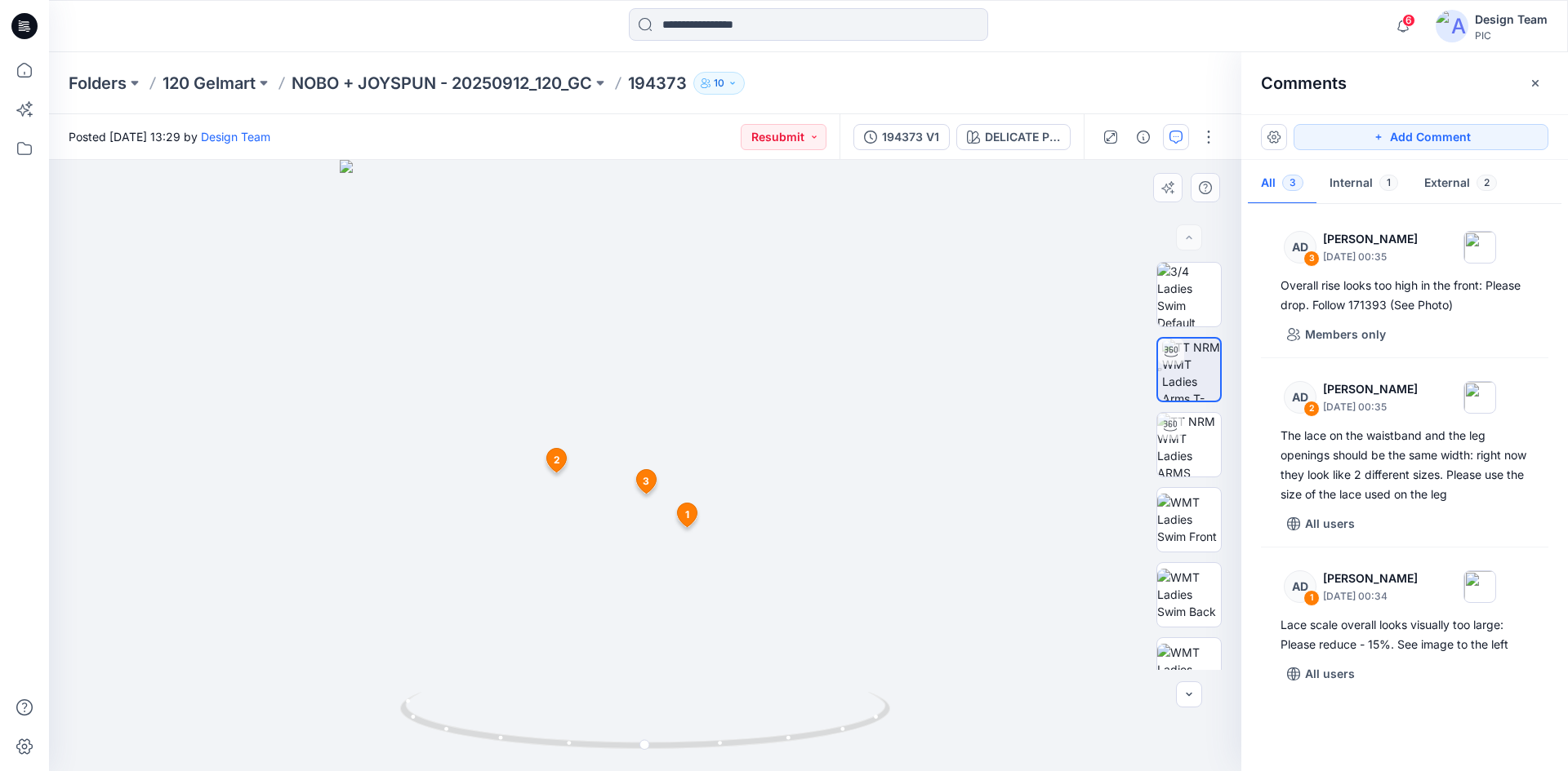
click at [647, 485] on span "3" at bounding box center [645, 481] width 6 height 14
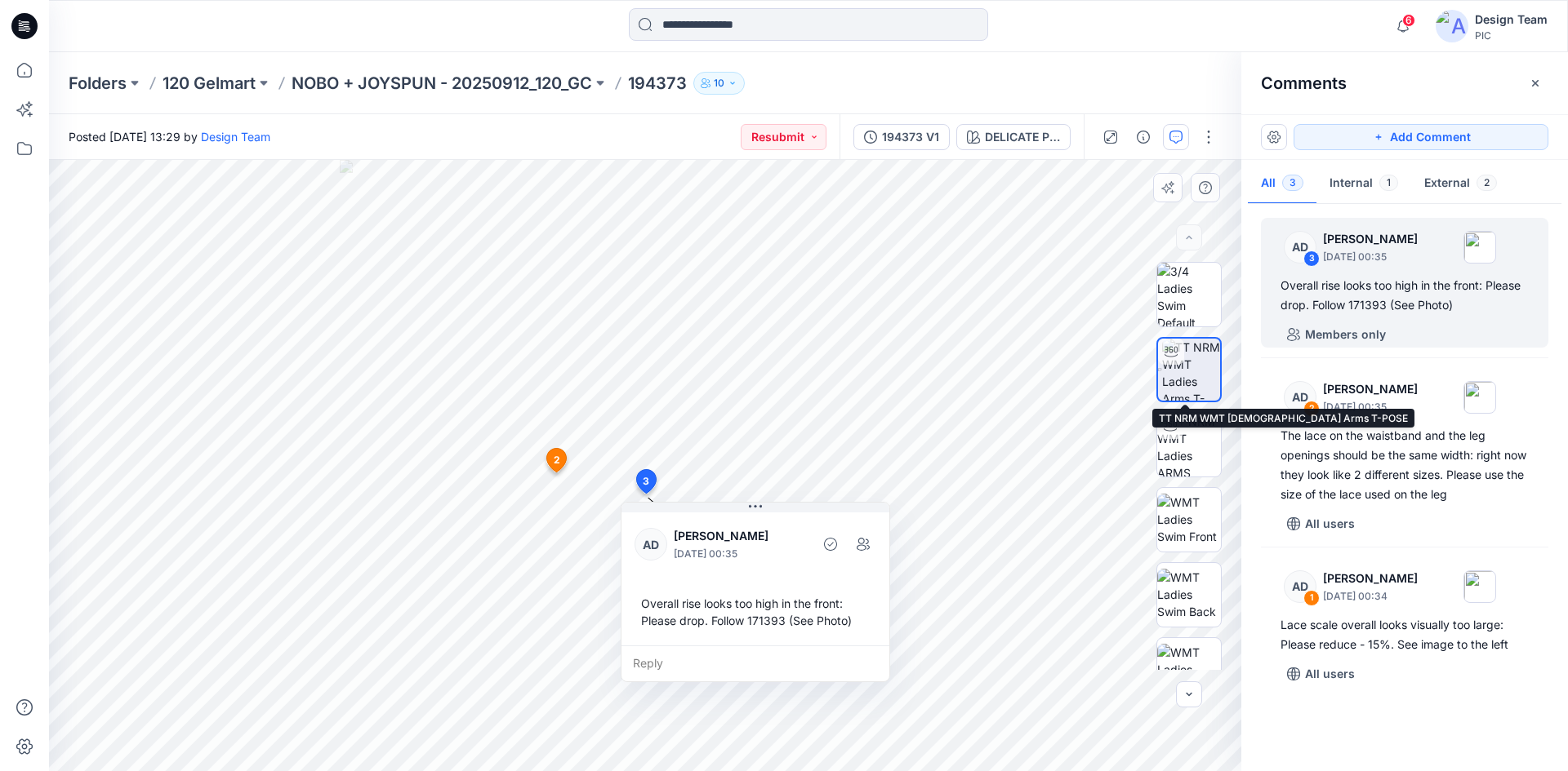
click at [1182, 370] on img at bounding box center [1191, 369] width 58 height 62
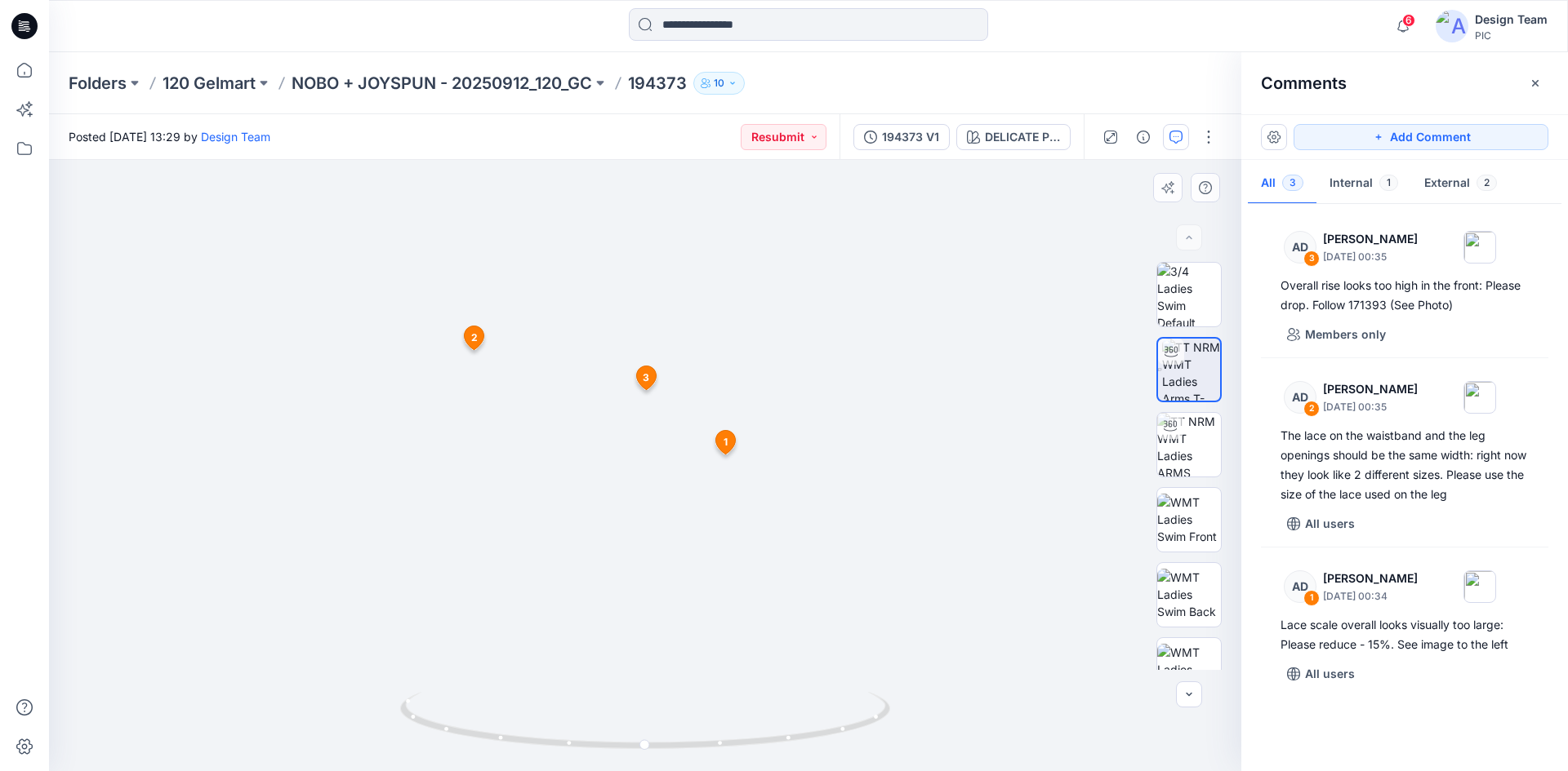
drag, startPoint x: 644, startPoint y: 355, endPoint x: 664, endPoint y: 238, distance: 118.7
click at [646, 251] on span "3" at bounding box center [645, 250] width 6 height 14
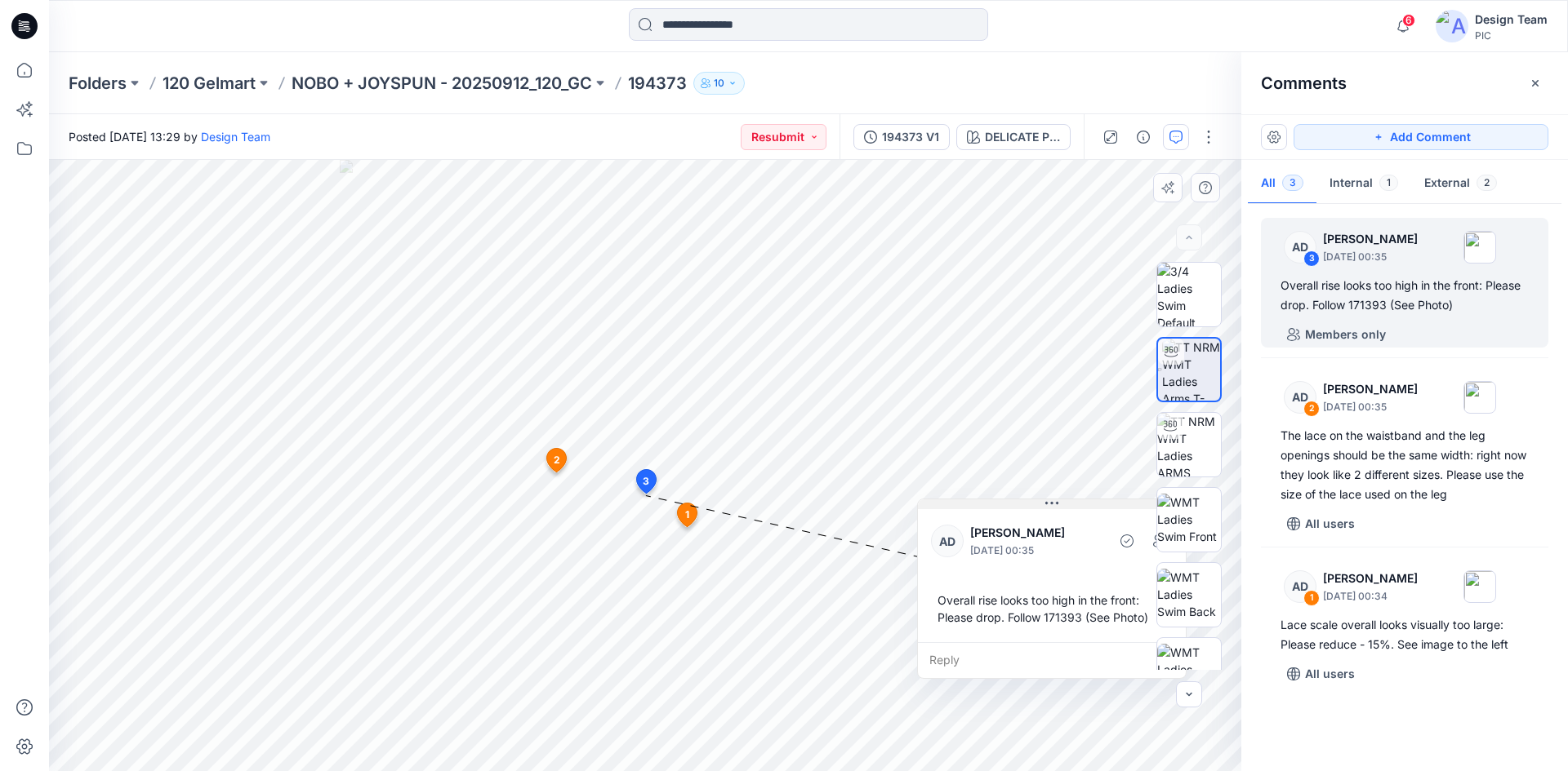
drag, startPoint x: 674, startPoint y: 509, endPoint x: 971, endPoint y: 506, distance: 297.0
click at [971, 506] on button at bounding box center [1052, 504] width 268 height 10
